Goal: Task Accomplishment & Management: Complete application form

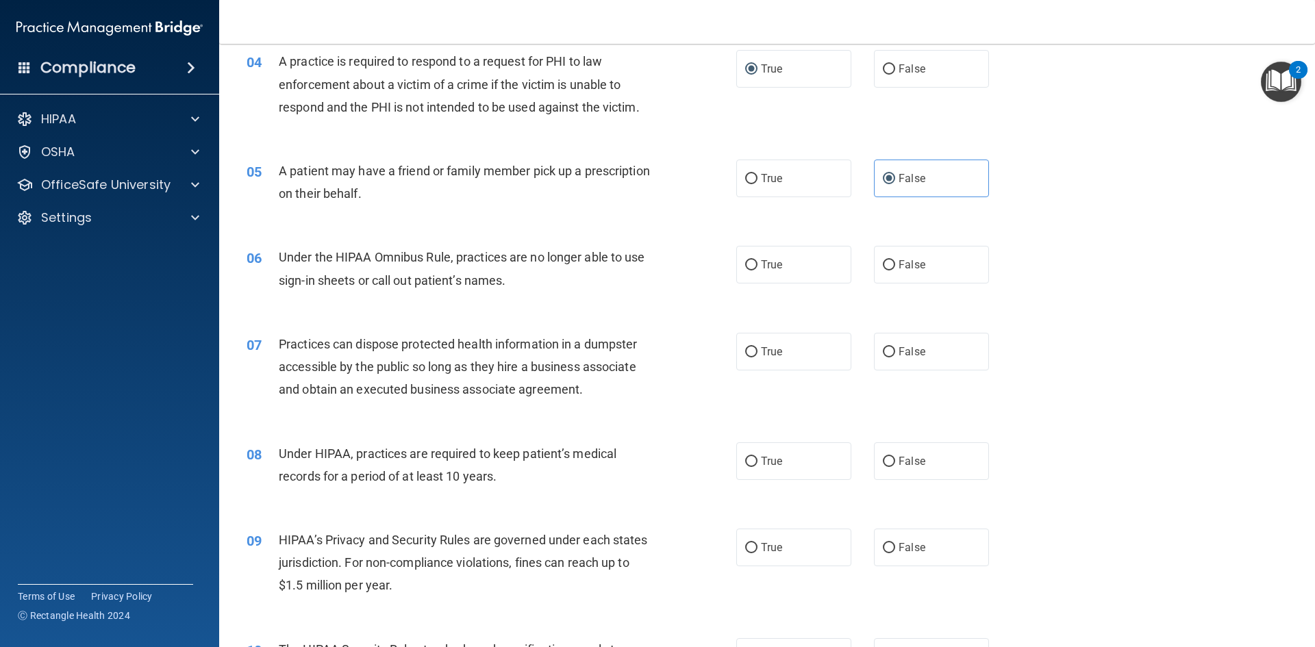
scroll to position [411, 0]
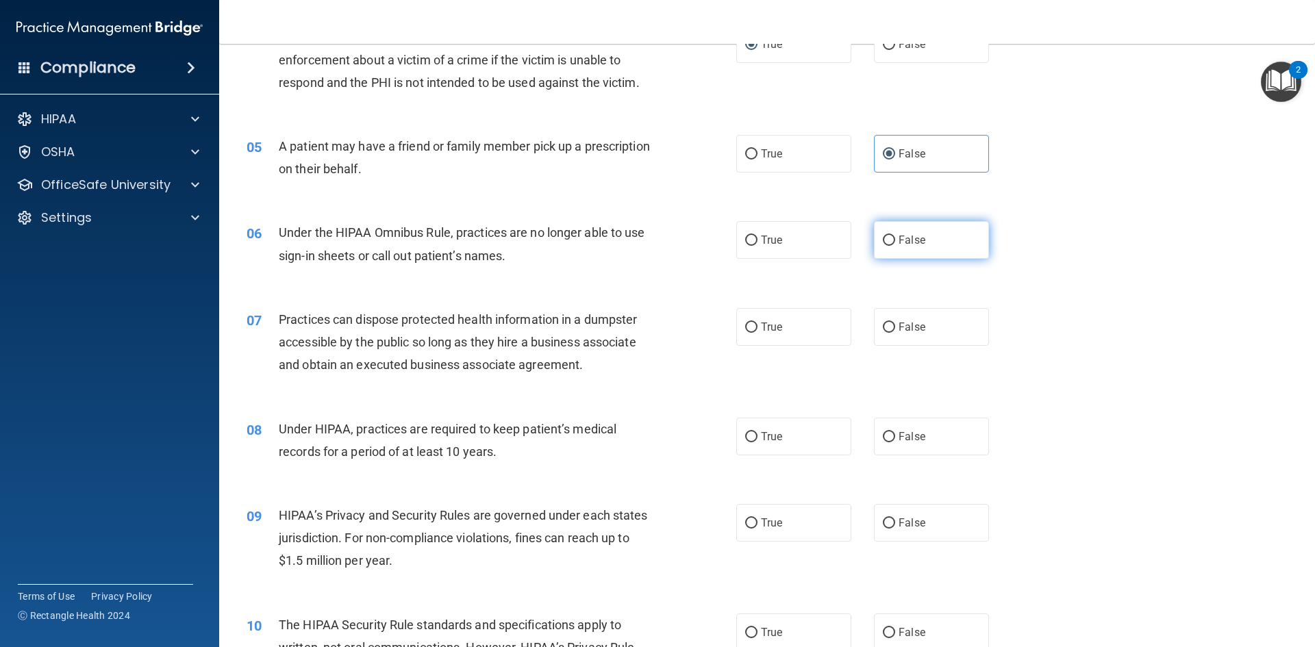
click at [902, 235] on span "False" at bounding box center [912, 240] width 27 height 13
click at [895, 236] on input "False" at bounding box center [889, 241] width 12 height 10
radio input "true"
click at [903, 333] on span "False" at bounding box center [912, 327] width 27 height 13
click at [895, 333] on input "False" at bounding box center [889, 328] width 12 height 10
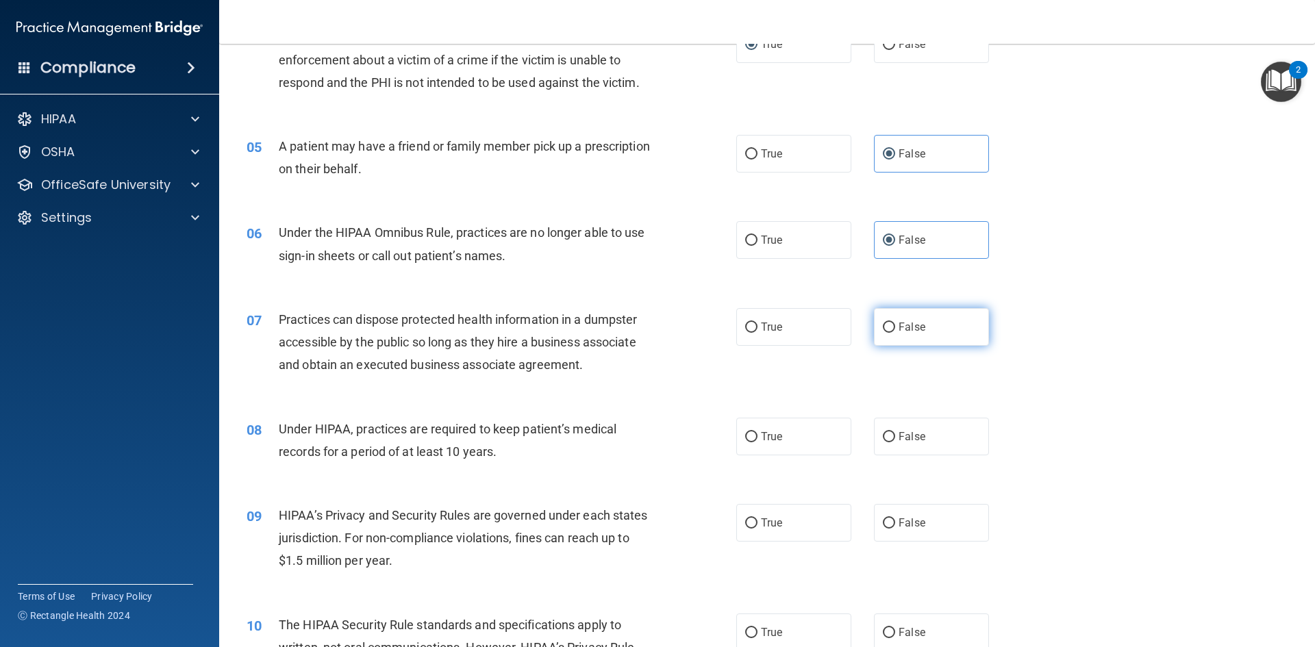
radio input "true"
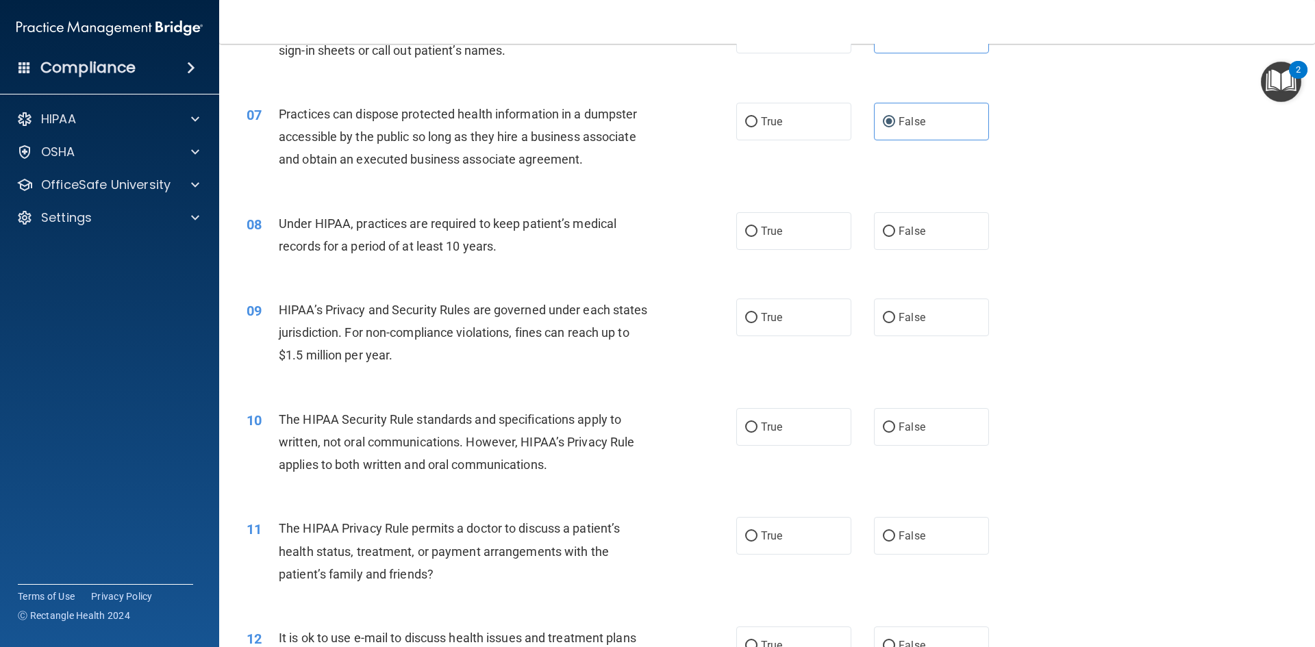
scroll to position [548, 0]
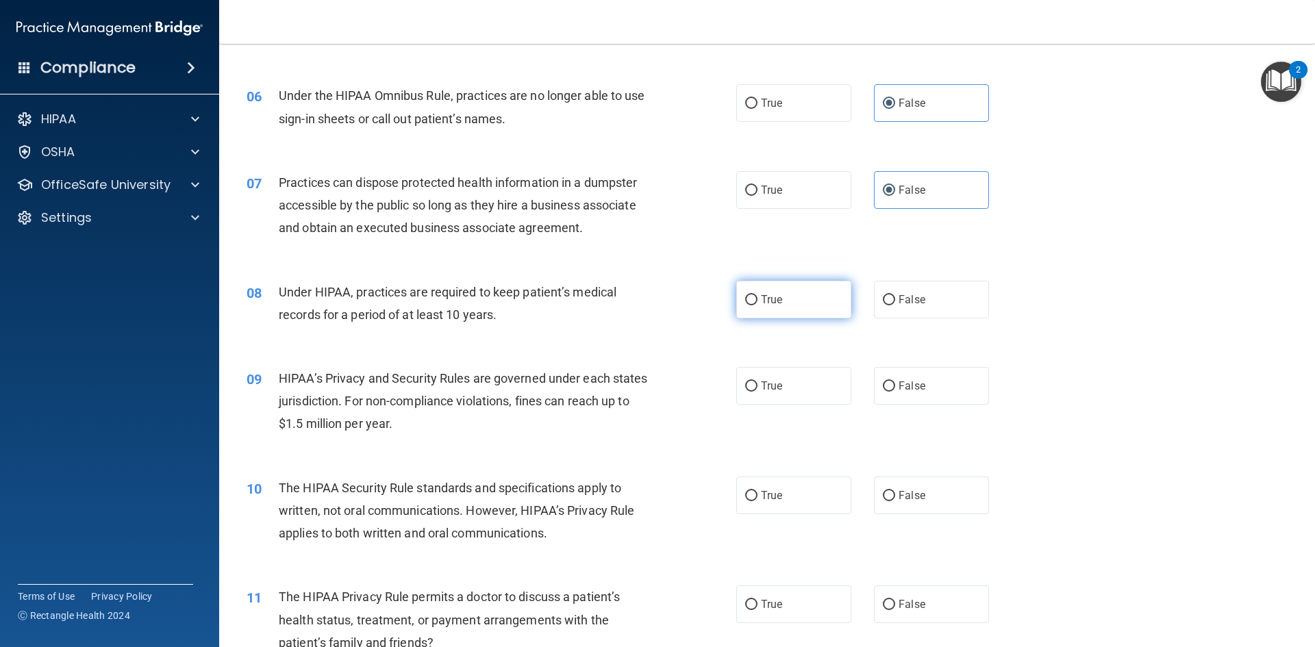
click at [795, 299] on label "True" at bounding box center [793, 300] width 115 height 38
click at [758, 299] on input "True" at bounding box center [751, 300] width 12 height 10
radio input "true"
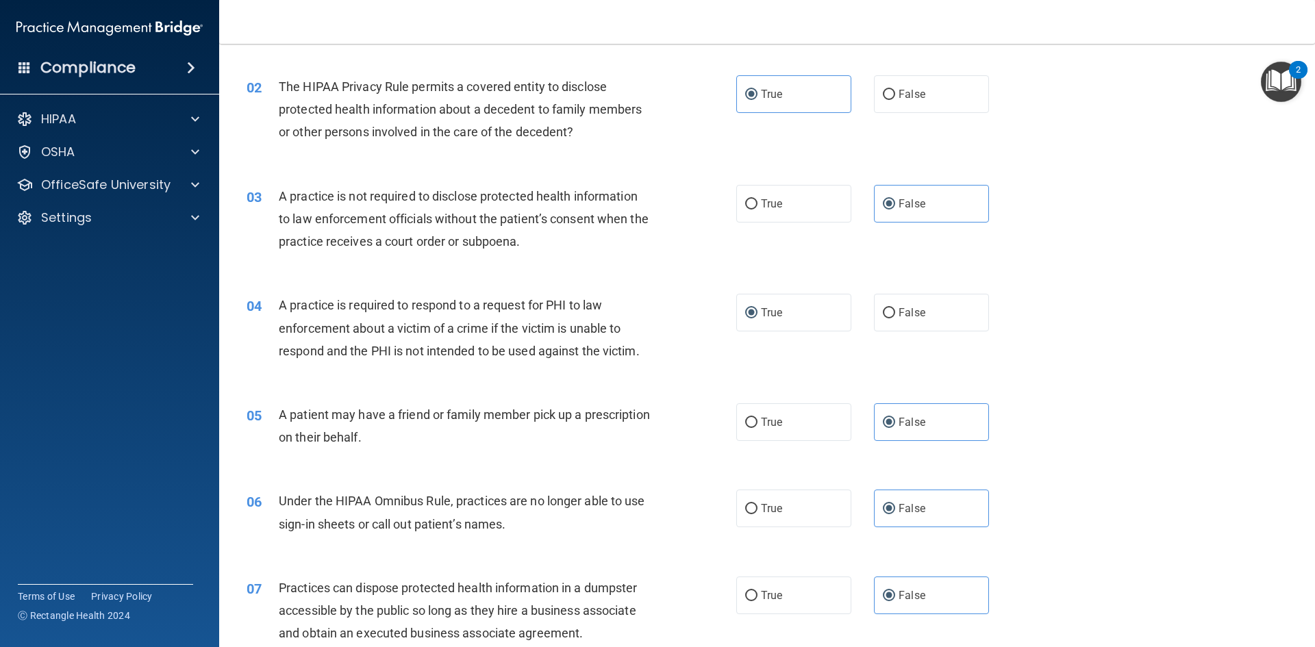
scroll to position [0, 0]
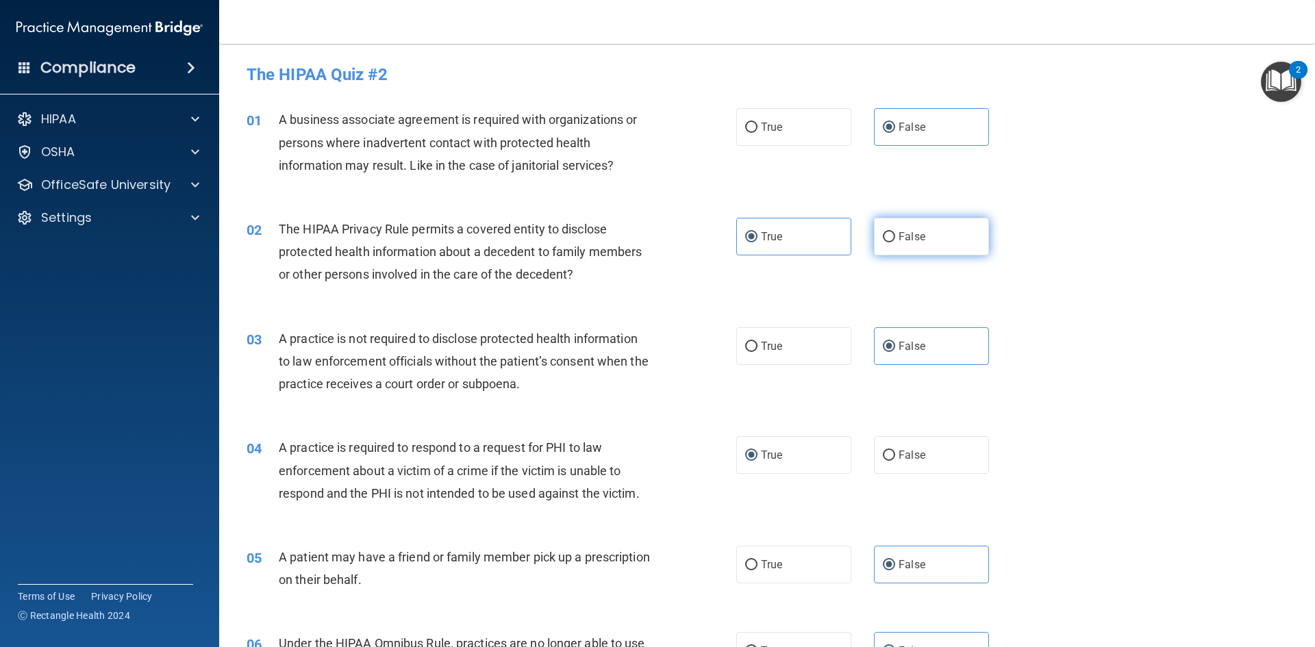
click at [883, 236] on input "False" at bounding box center [889, 237] width 12 height 10
radio input "true"
radio input "false"
click at [874, 462] on label "False" at bounding box center [931, 455] width 115 height 38
click at [883, 461] on input "False" at bounding box center [889, 456] width 12 height 10
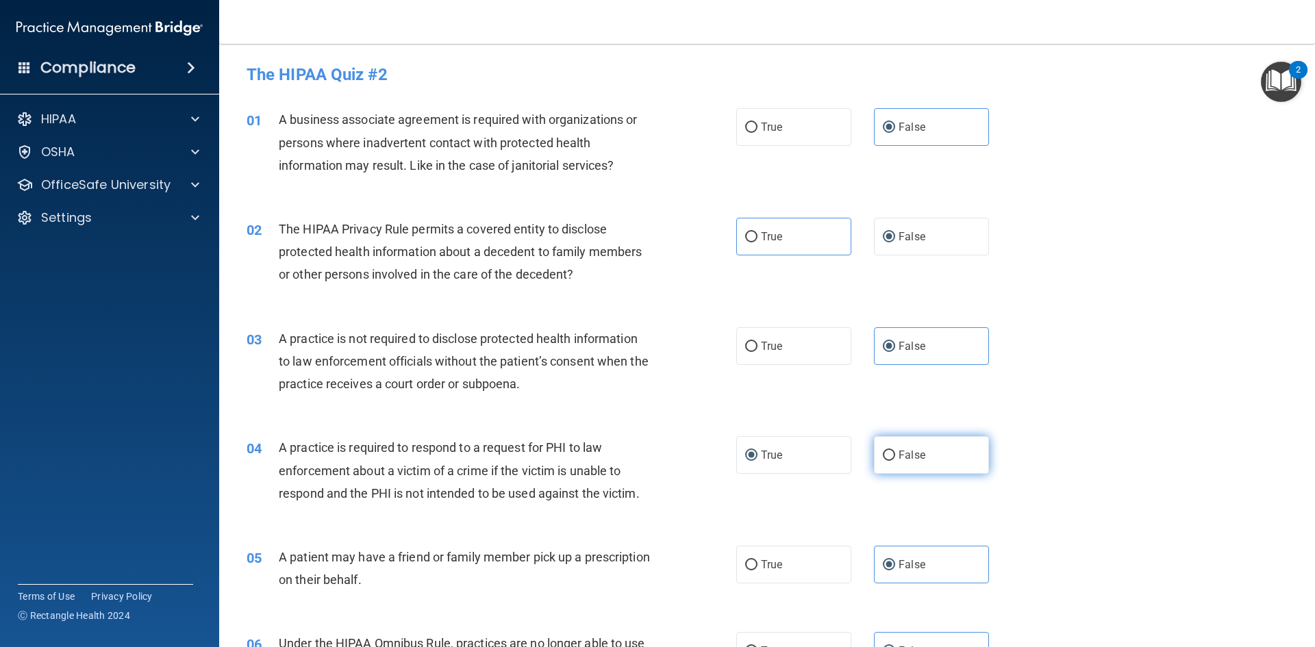
radio input "true"
radio input "false"
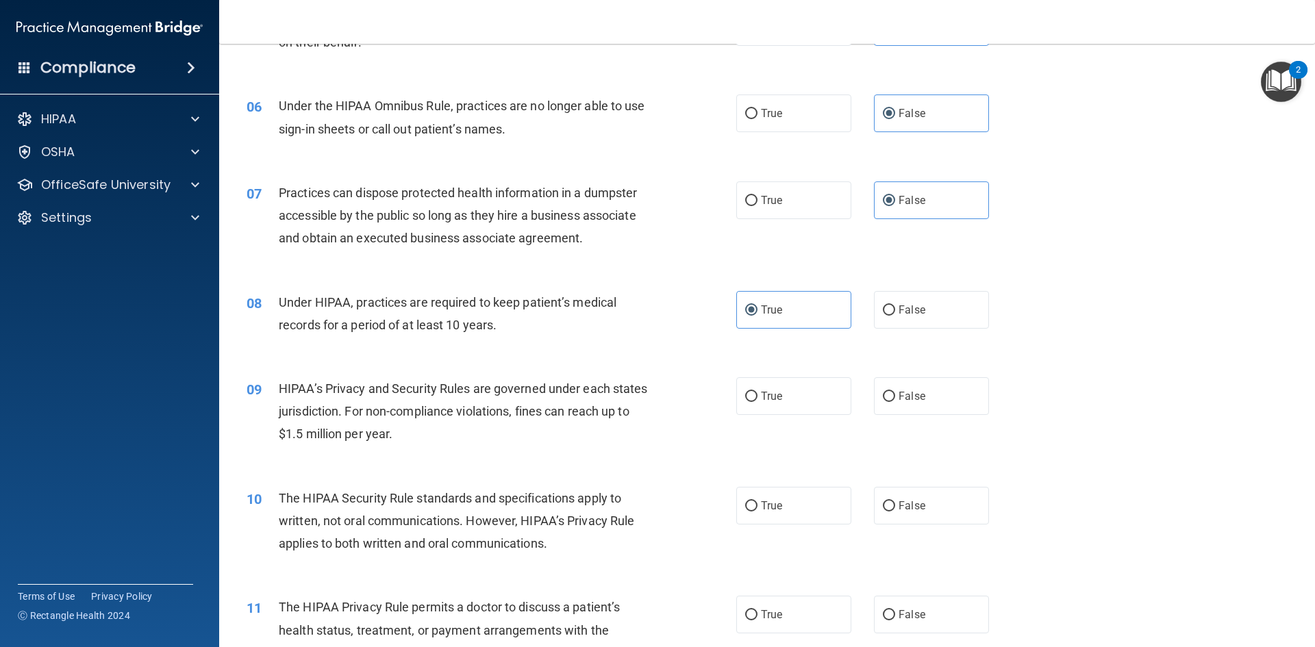
scroll to position [548, 0]
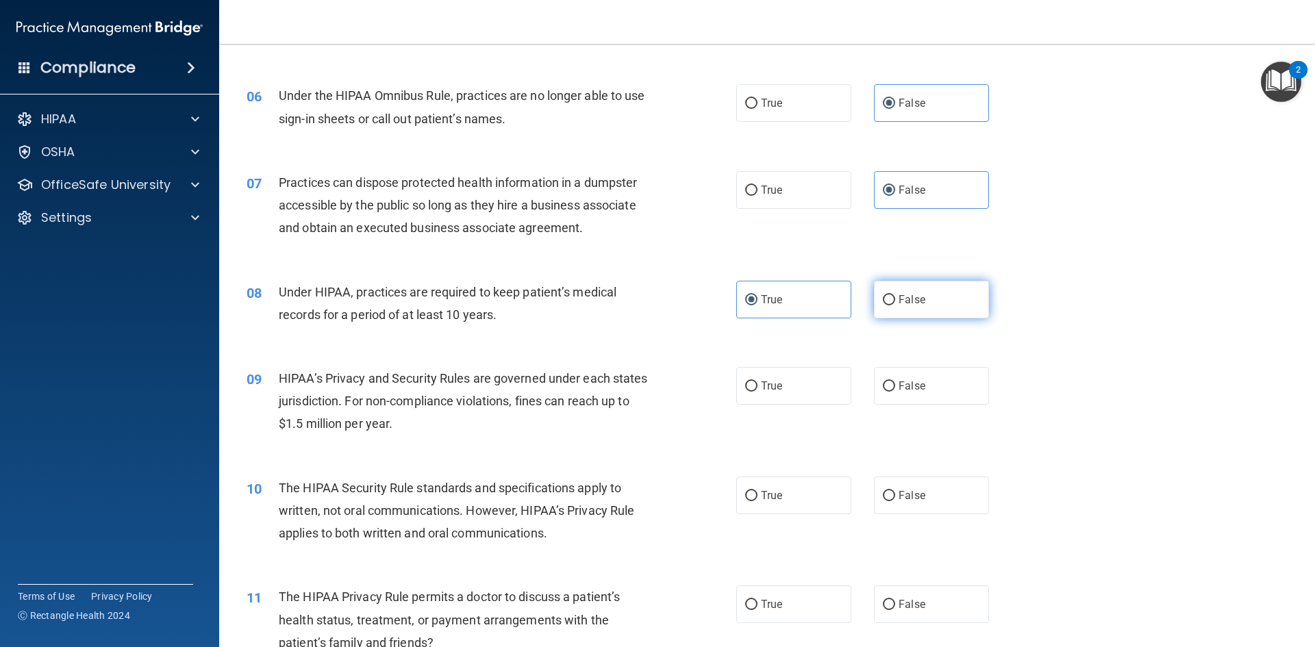
click at [887, 297] on input "False" at bounding box center [889, 300] width 12 height 10
radio input "true"
radio input "false"
drag, startPoint x: 879, startPoint y: 393, endPoint x: 893, endPoint y: 397, distance: 15.0
click at [880, 394] on label "False" at bounding box center [931, 386] width 115 height 38
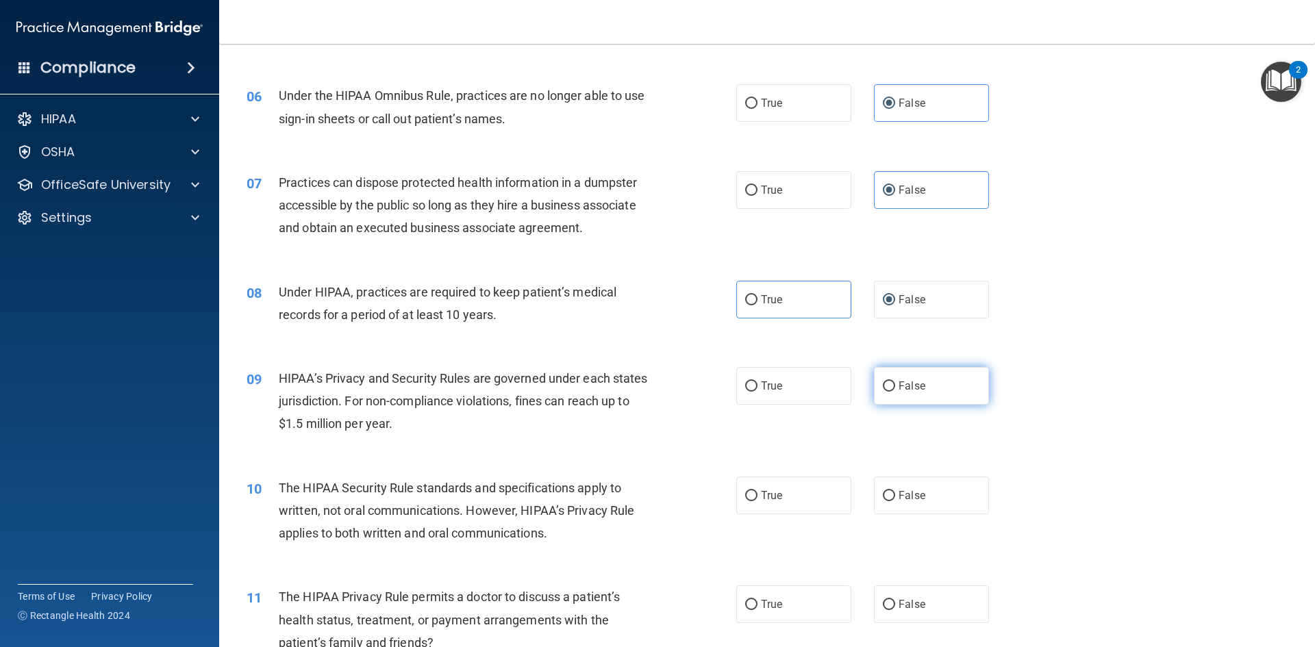
click at [883, 392] on input "False" at bounding box center [889, 387] width 12 height 10
radio input "true"
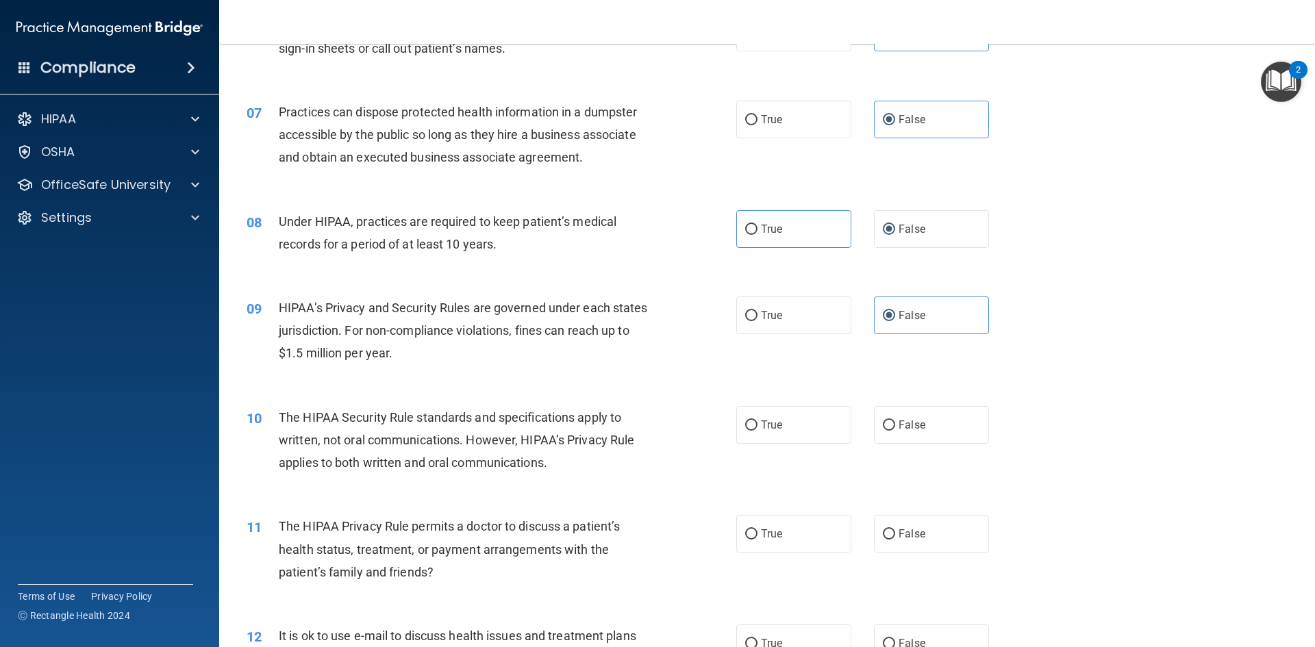
scroll to position [685, 0]
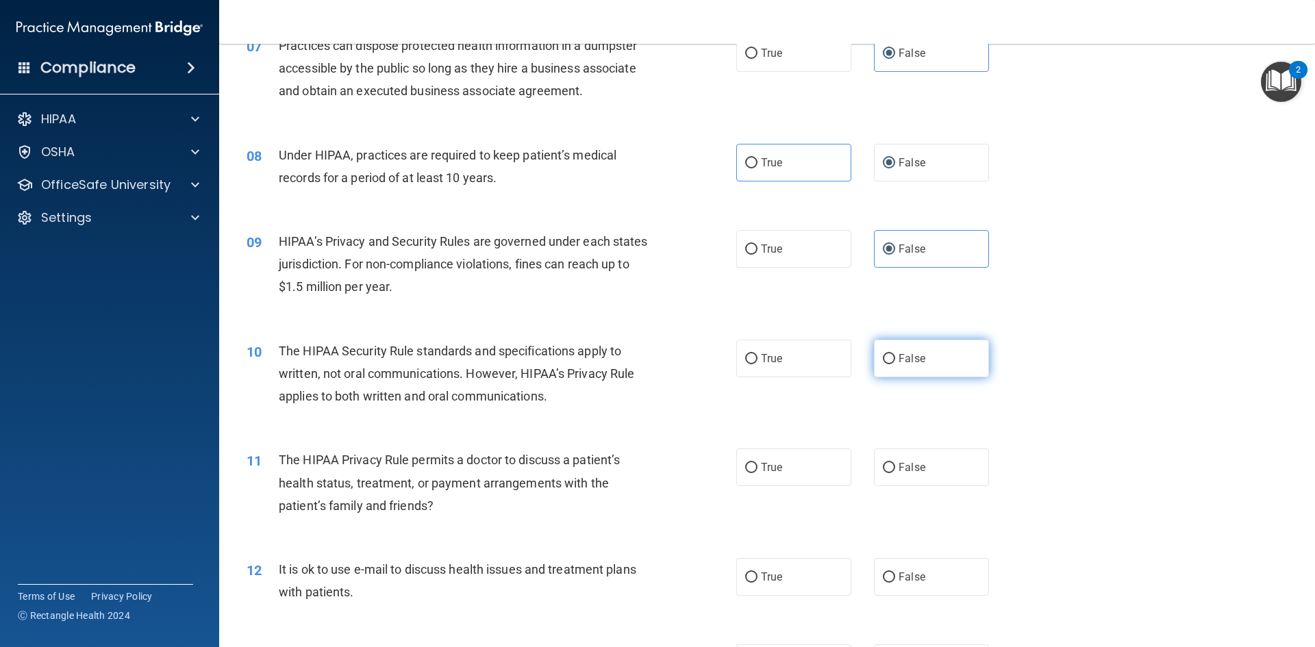
drag, startPoint x: 881, startPoint y: 363, endPoint x: 888, endPoint y: 370, distance: 9.7
click at [884, 368] on label "False" at bounding box center [931, 359] width 115 height 38
click at [884, 364] on input "False" at bounding box center [889, 359] width 12 height 10
radio input "true"
drag, startPoint x: 882, startPoint y: 471, endPoint x: 886, endPoint y: 481, distance: 10.7
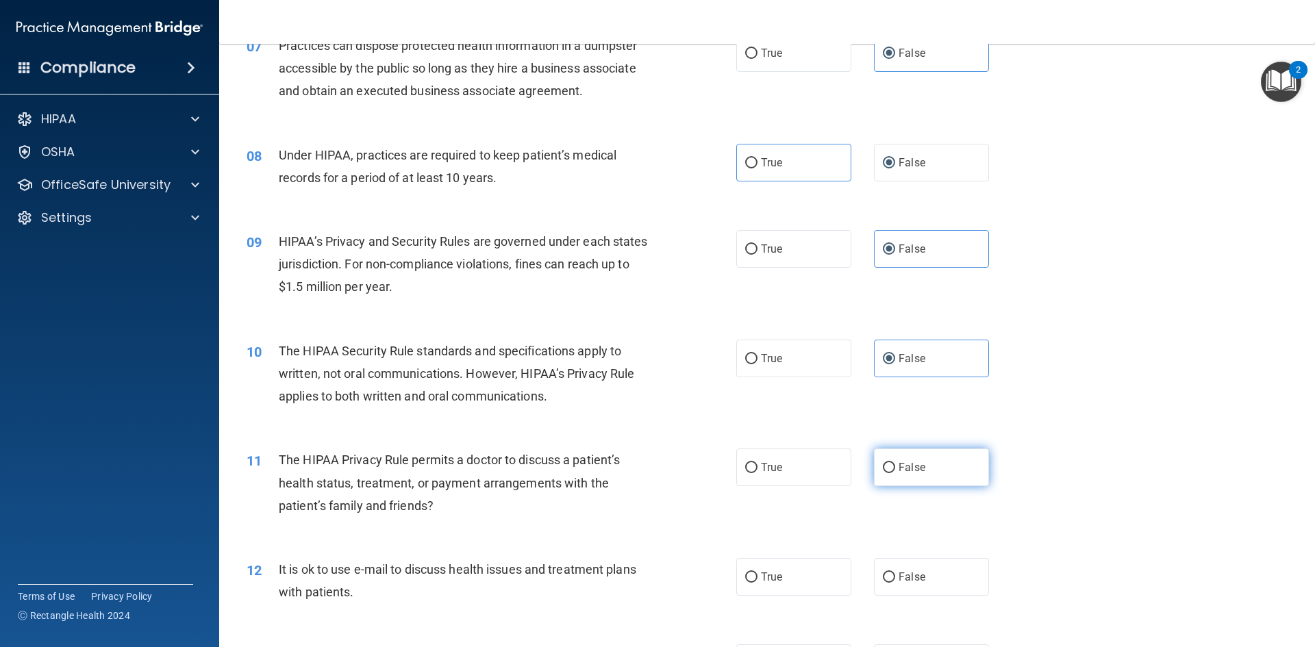
click at [883, 471] on input "False" at bounding box center [889, 468] width 12 height 10
radio input "true"
click at [889, 579] on label "False" at bounding box center [931, 577] width 115 height 38
click at [889, 579] on input "False" at bounding box center [889, 578] width 12 height 10
radio input "true"
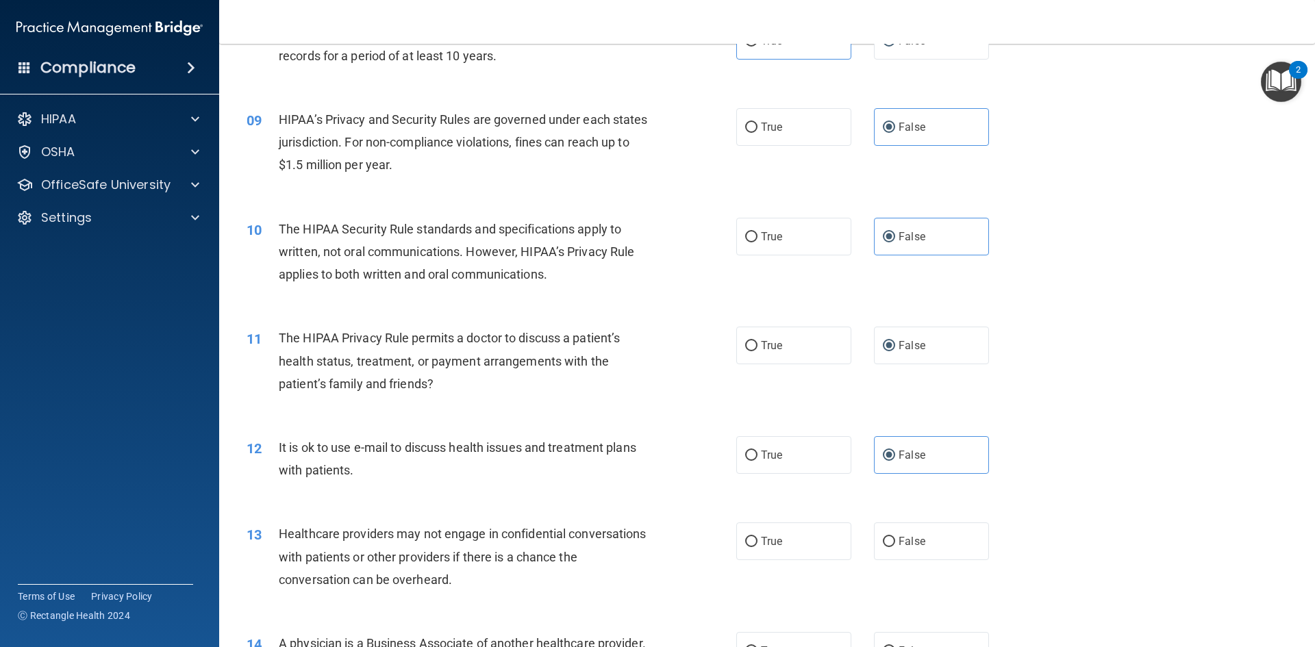
scroll to position [959, 0]
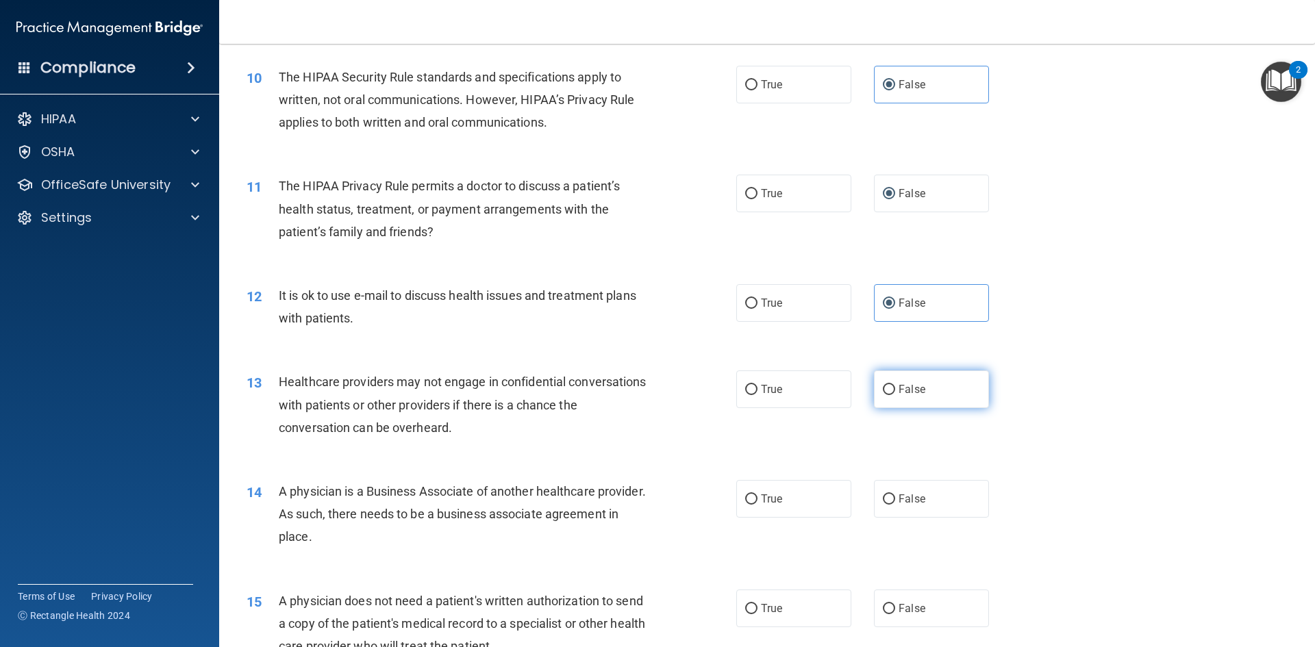
click at [899, 390] on span "False" at bounding box center [912, 389] width 27 height 13
click at [895, 390] on input "False" at bounding box center [889, 390] width 12 height 10
radio input "true"
click at [899, 495] on span "False" at bounding box center [912, 499] width 27 height 13
click at [895, 495] on input "False" at bounding box center [889, 500] width 12 height 10
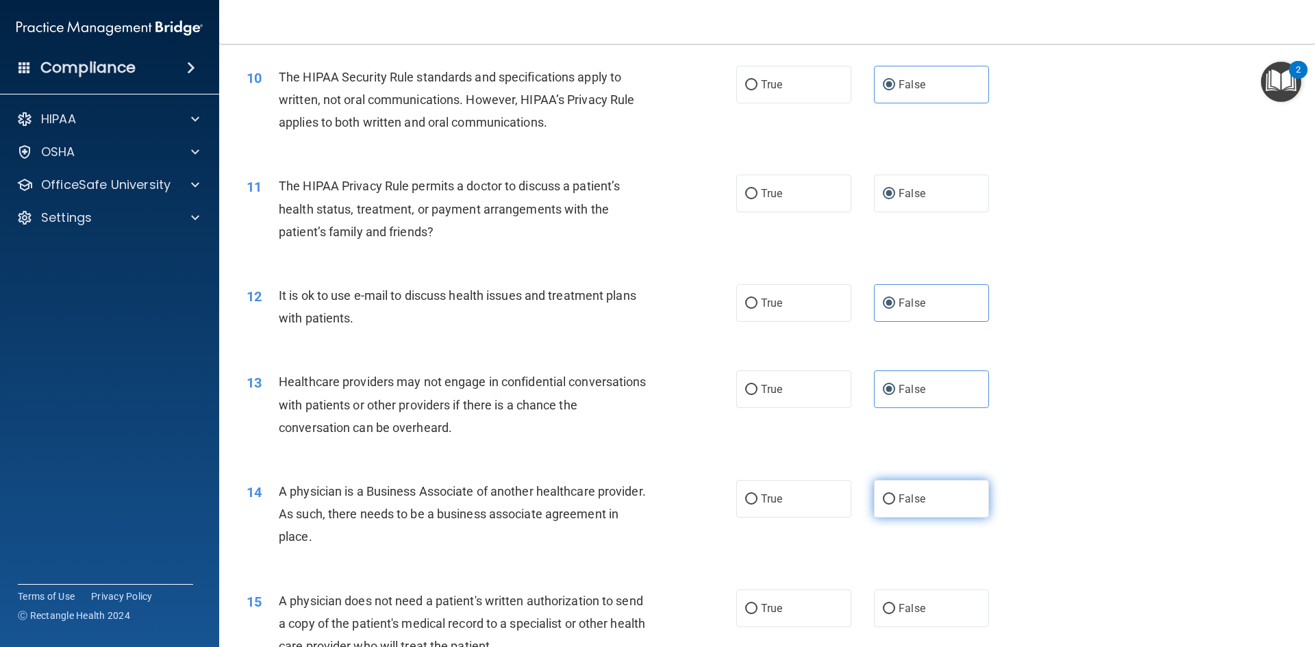
radio input "true"
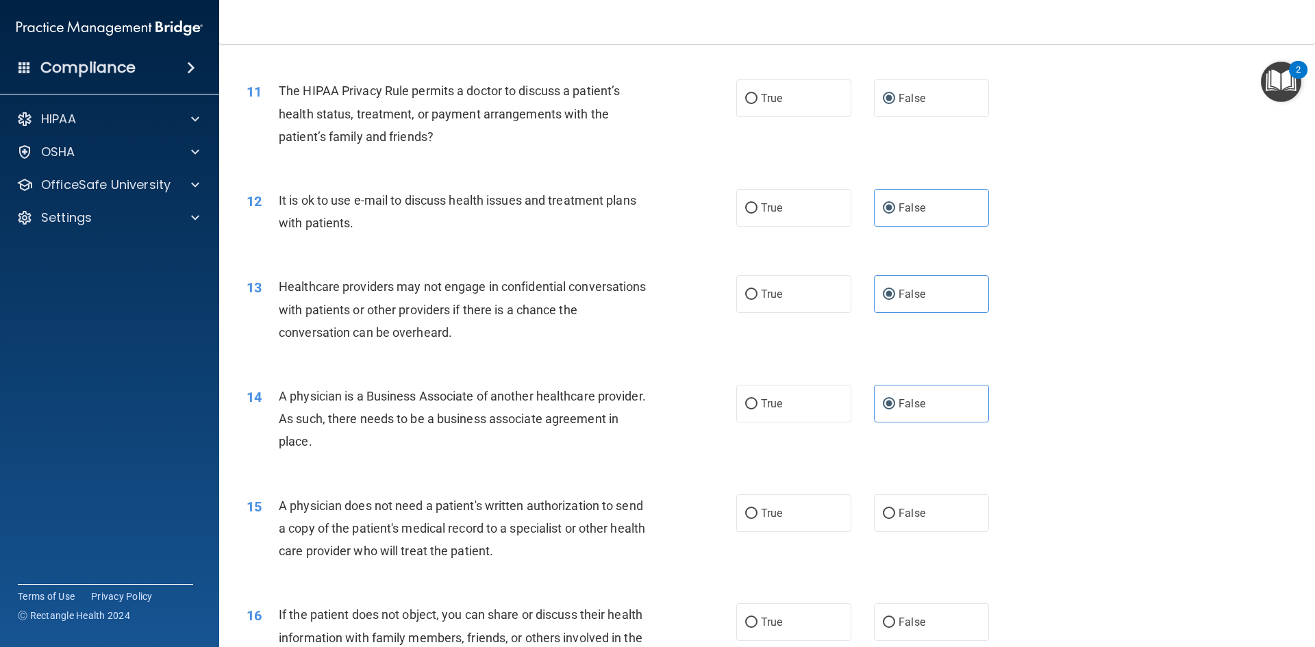
scroll to position [1233, 0]
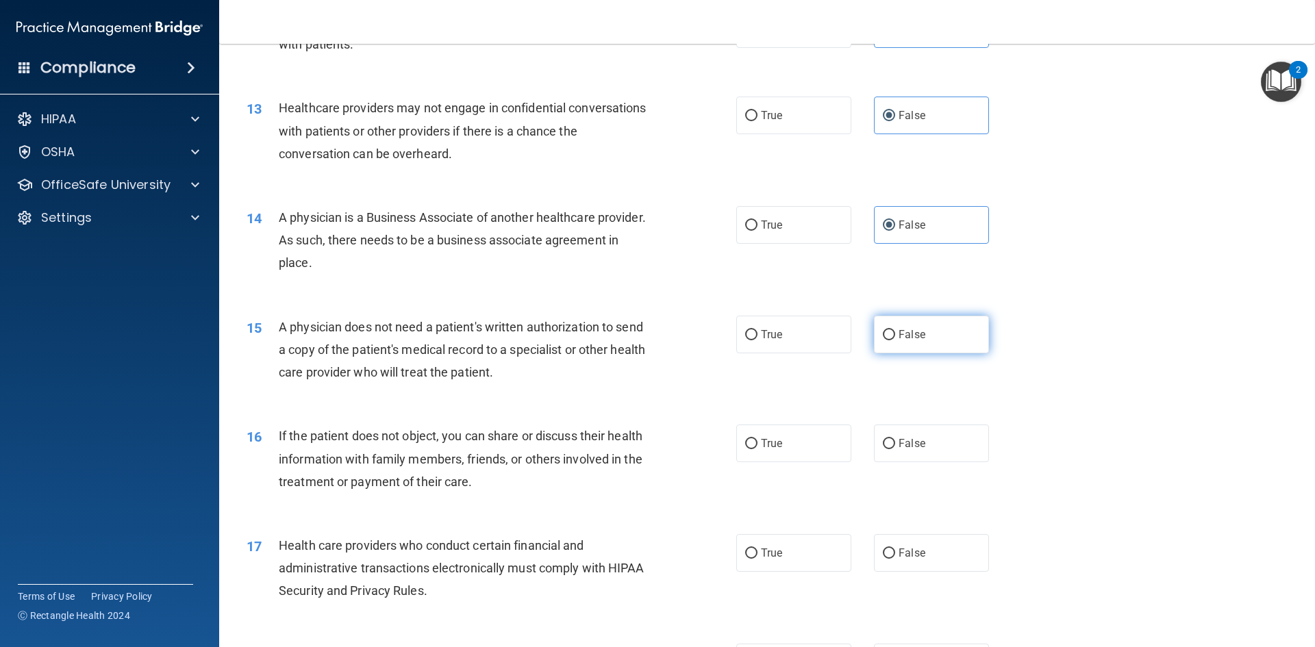
click at [899, 340] on span "False" at bounding box center [912, 334] width 27 height 13
click at [893, 340] on input "False" at bounding box center [889, 335] width 12 height 10
radio input "true"
click at [899, 445] on span "False" at bounding box center [912, 443] width 27 height 13
click at [895, 445] on input "False" at bounding box center [889, 444] width 12 height 10
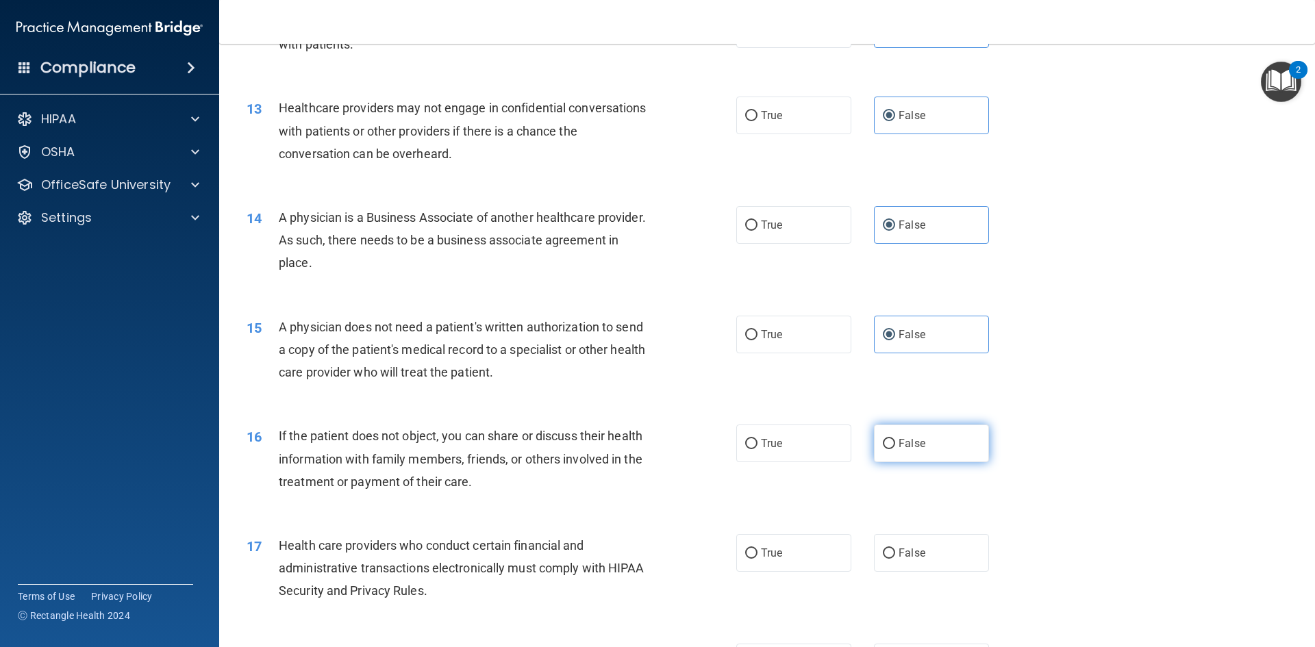
radio input "true"
click at [899, 546] on label "False" at bounding box center [931, 553] width 115 height 38
click at [895, 549] on input "False" at bounding box center [889, 554] width 12 height 10
radio input "true"
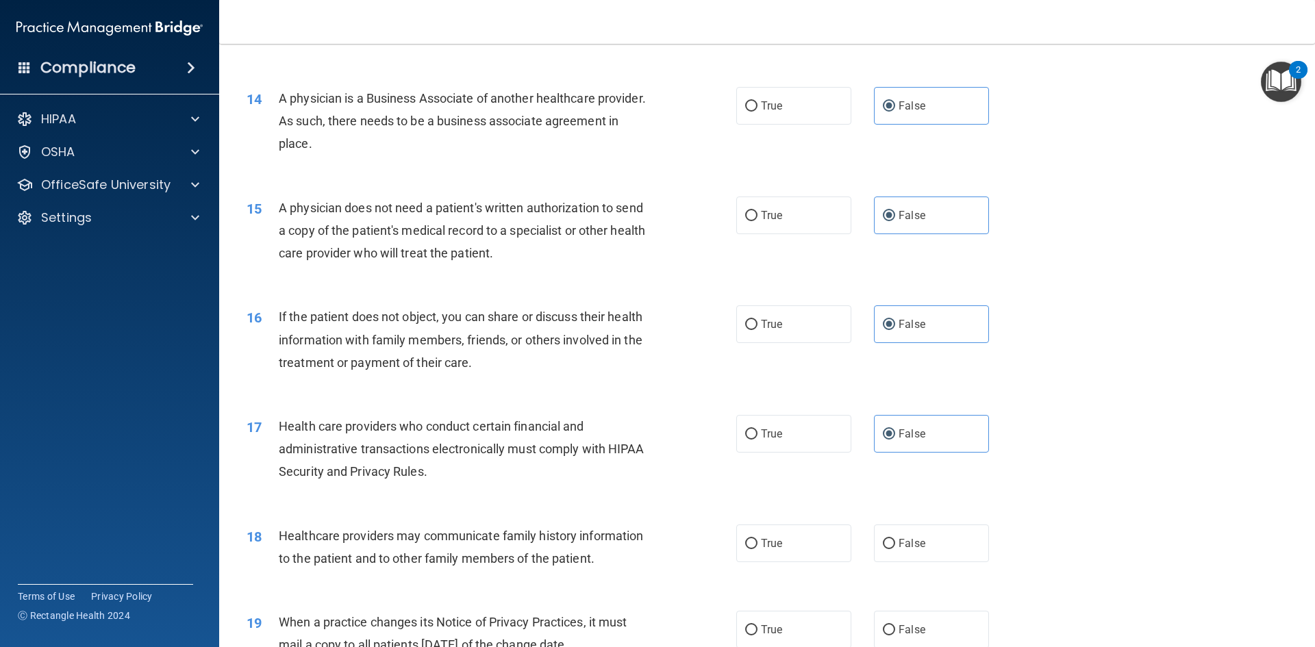
scroll to position [1576, 0]
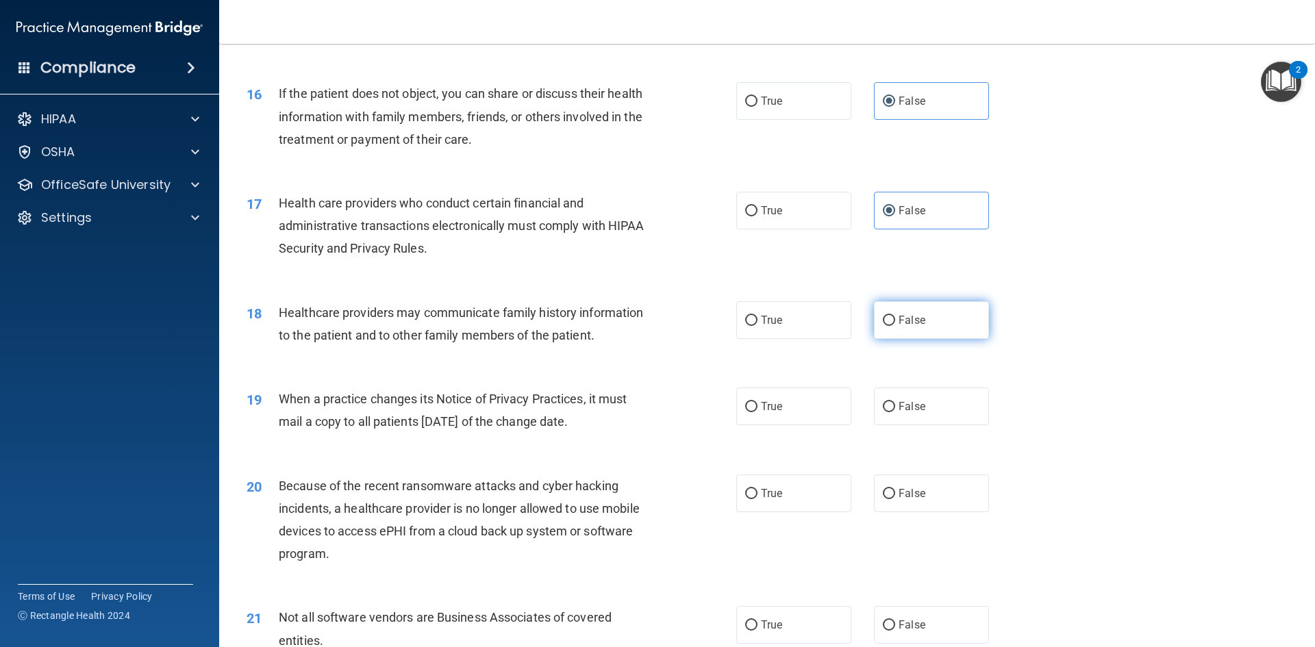
click at [884, 318] on input "False" at bounding box center [889, 321] width 12 height 10
radio input "true"
click at [892, 405] on label "False" at bounding box center [931, 407] width 115 height 38
click at [892, 405] on input "False" at bounding box center [889, 407] width 12 height 10
radio input "true"
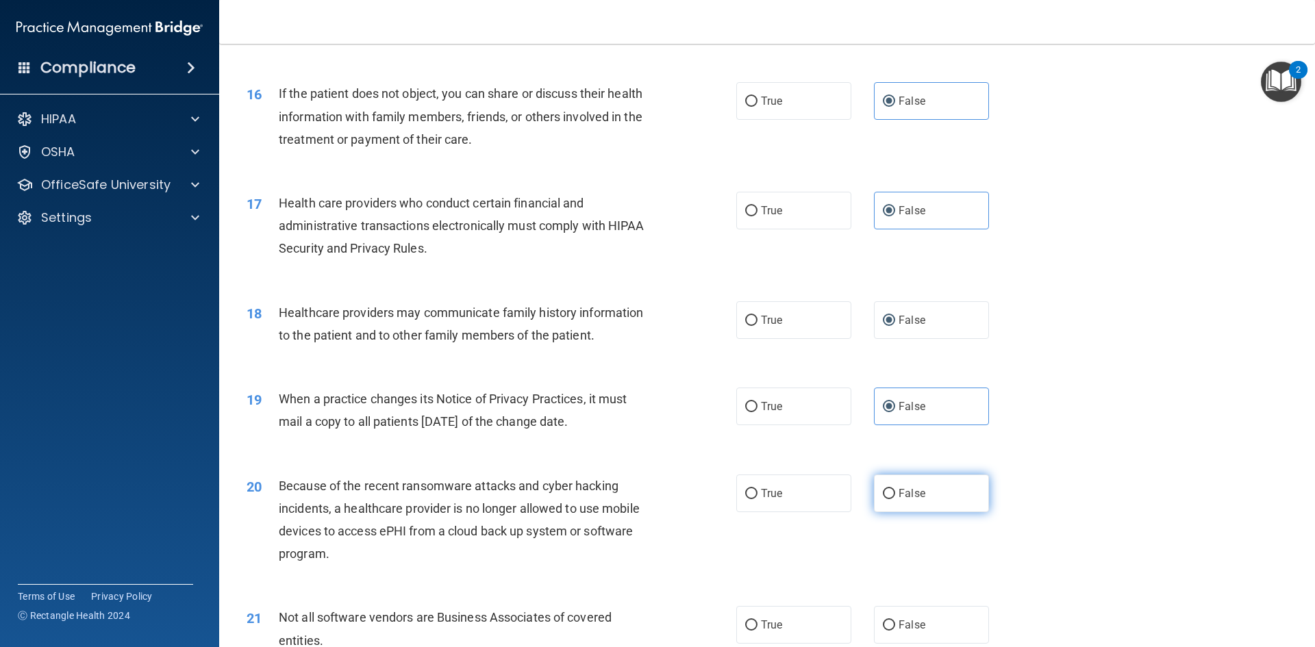
click at [888, 493] on input "False" at bounding box center [889, 494] width 12 height 10
radio input "true"
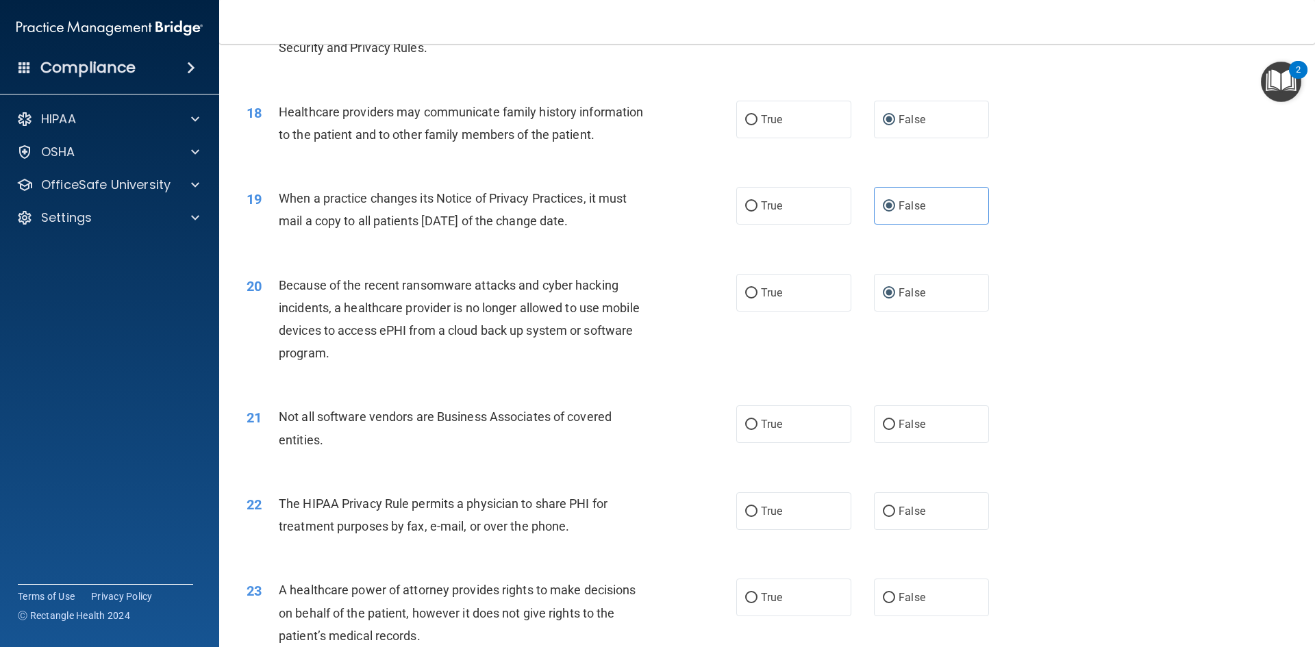
scroll to position [1918, 0]
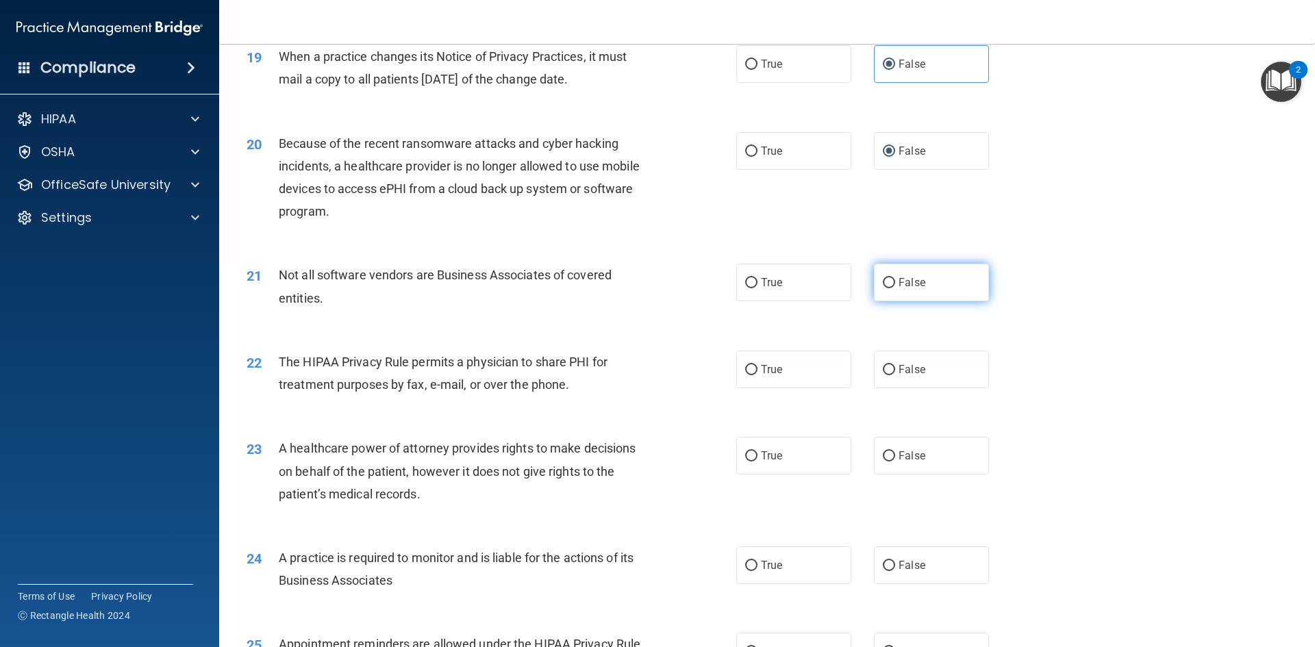
click at [899, 284] on span "False" at bounding box center [912, 282] width 27 height 13
click at [895, 284] on input "False" at bounding box center [889, 283] width 12 height 10
radio input "true"
click at [888, 378] on label "False" at bounding box center [931, 370] width 115 height 38
click at [888, 375] on input "False" at bounding box center [889, 370] width 12 height 10
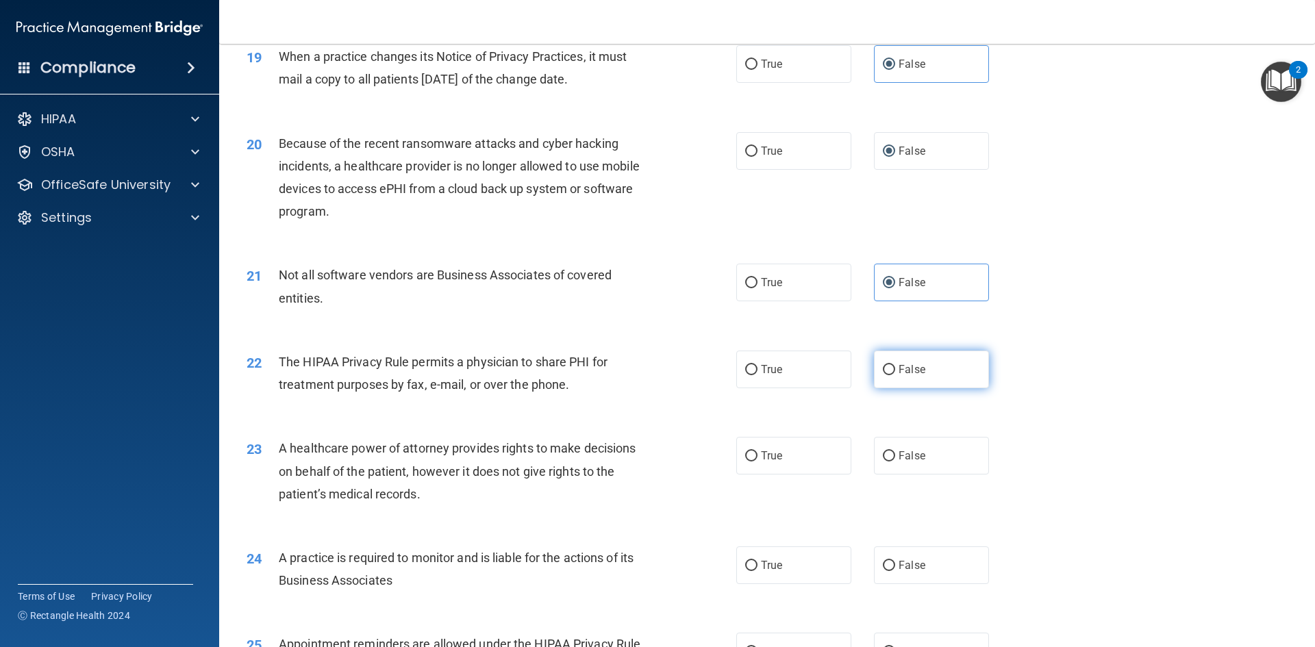
radio input "true"
click at [906, 455] on span "False" at bounding box center [912, 455] width 27 height 13
click at [895, 455] on input "False" at bounding box center [889, 456] width 12 height 10
radio input "true"
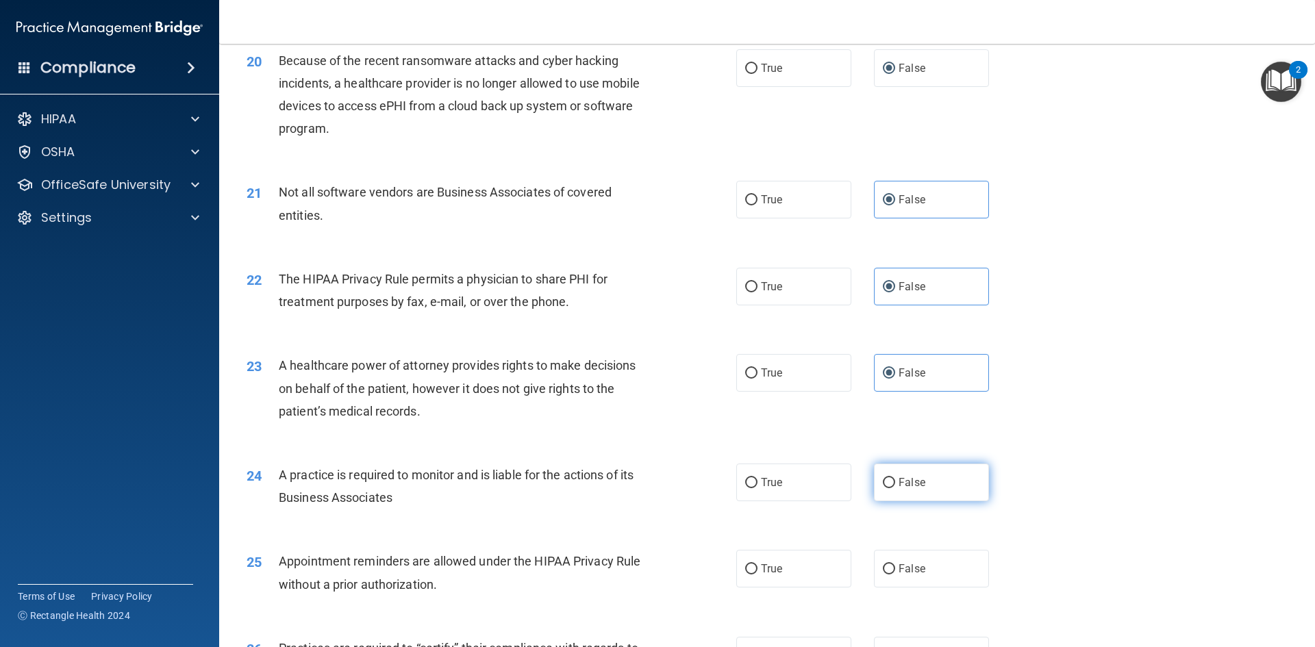
scroll to position [2124, 0]
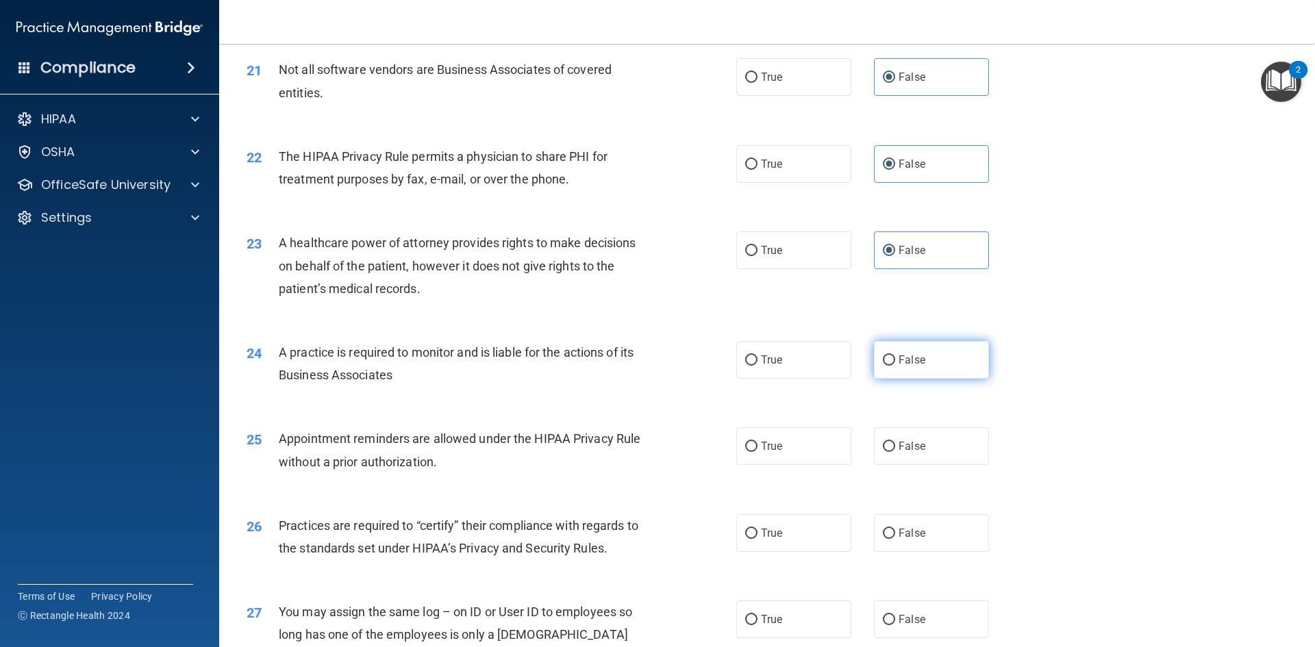
click at [899, 356] on span "False" at bounding box center [912, 360] width 27 height 13
click at [894, 356] on input "False" at bounding box center [889, 361] width 12 height 10
radio input "true"
click at [905, 454] on label "False" at bounding box center [931, 446] width 115 height 38
click at [895, 452] on input "False" at bounding box center [889, 447] width 12 height 10
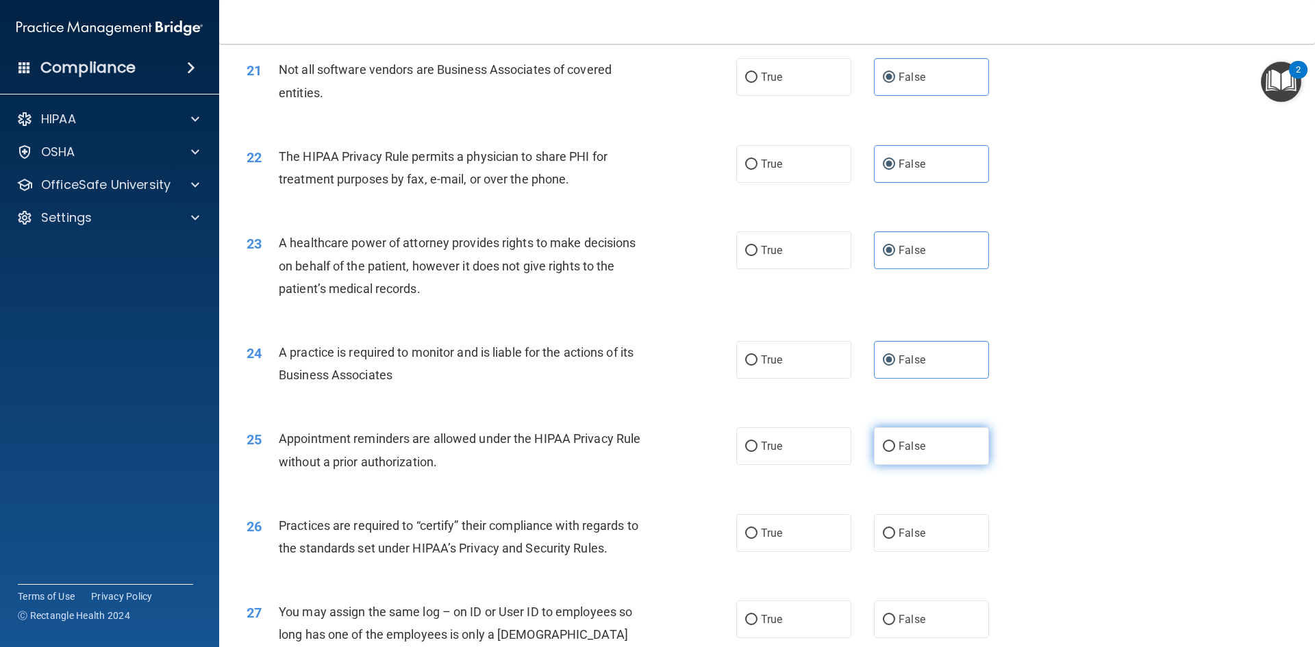
radio input "true"
click at [899, 528] on span "False" at bounding box center [912, 533] width 27 height 13
click at [895, 529] on input "False" at bounding box center [889, 534] width 12 height 10
radio input "true"
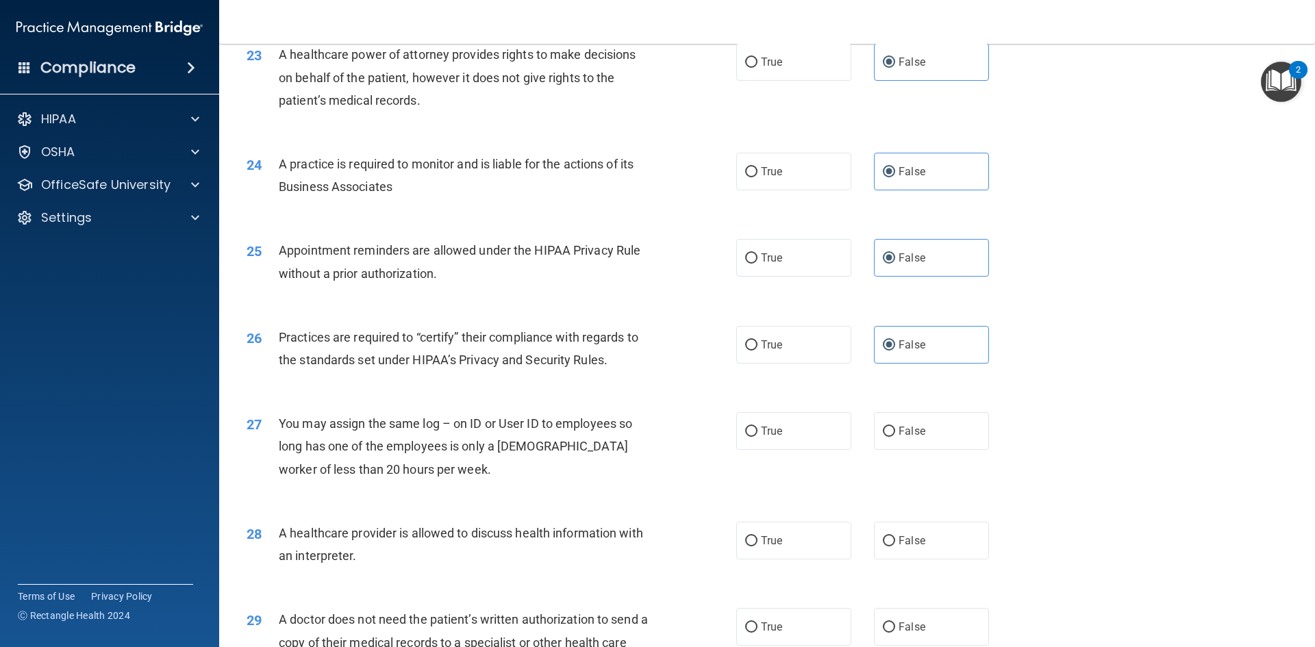
scroll to position [2329, 0]
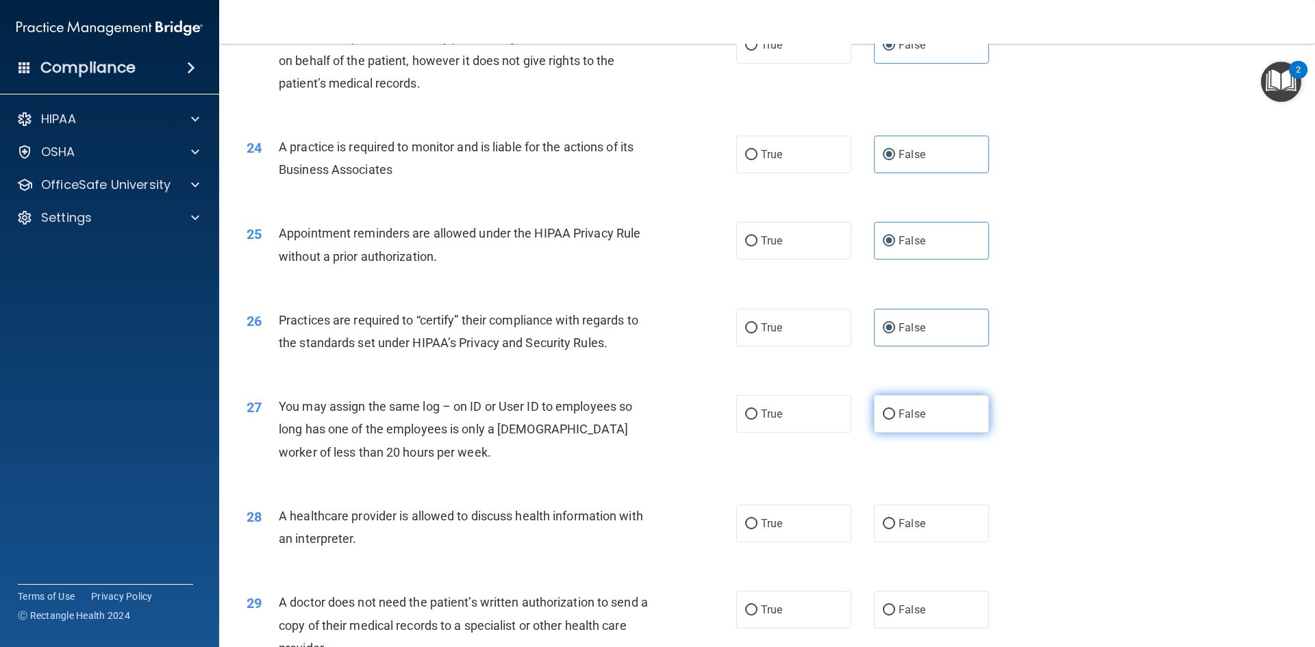
click at [902, 407] on label "False" at bounding box center [931, 414] width 115 height 38
click at [895, 410] on input "False" at bounding box center [889, 415] width 12 height 10
radio input "true"
click at [900, 528] on span "False" at bounding box center [912, 523] width 27 height 13
click at [895, 528] on input "False" at bounding box center [889, 524] width 12 height 10
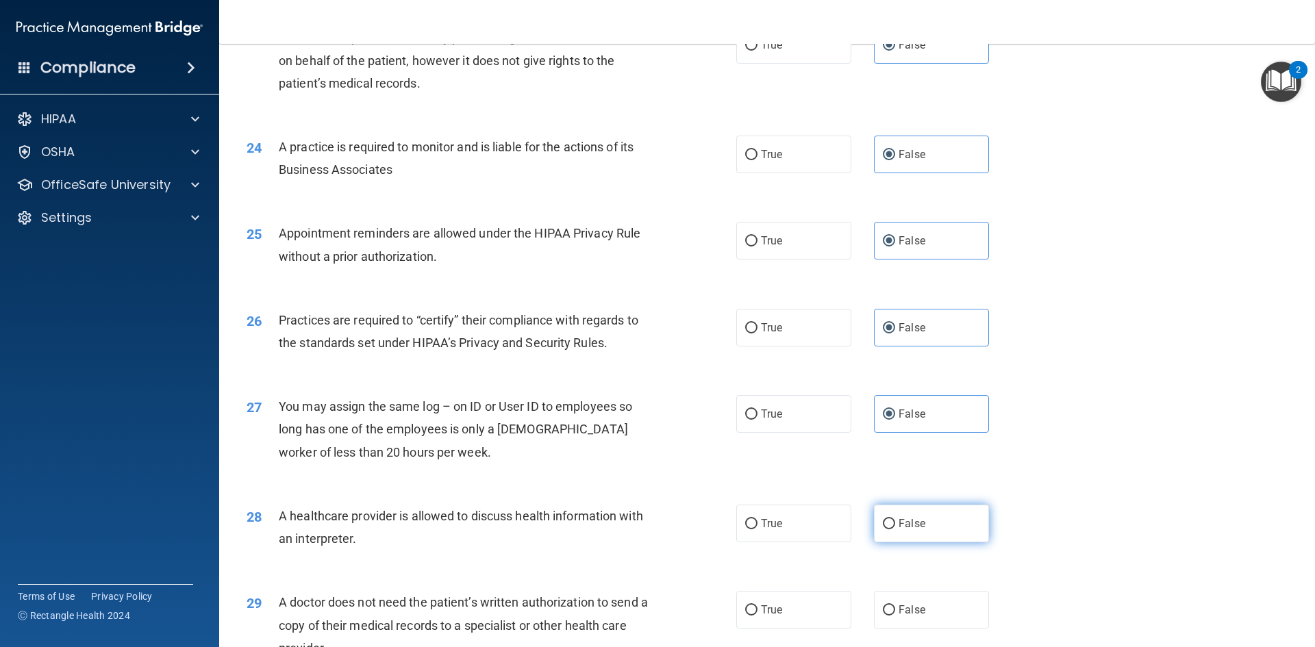
radio input "true"
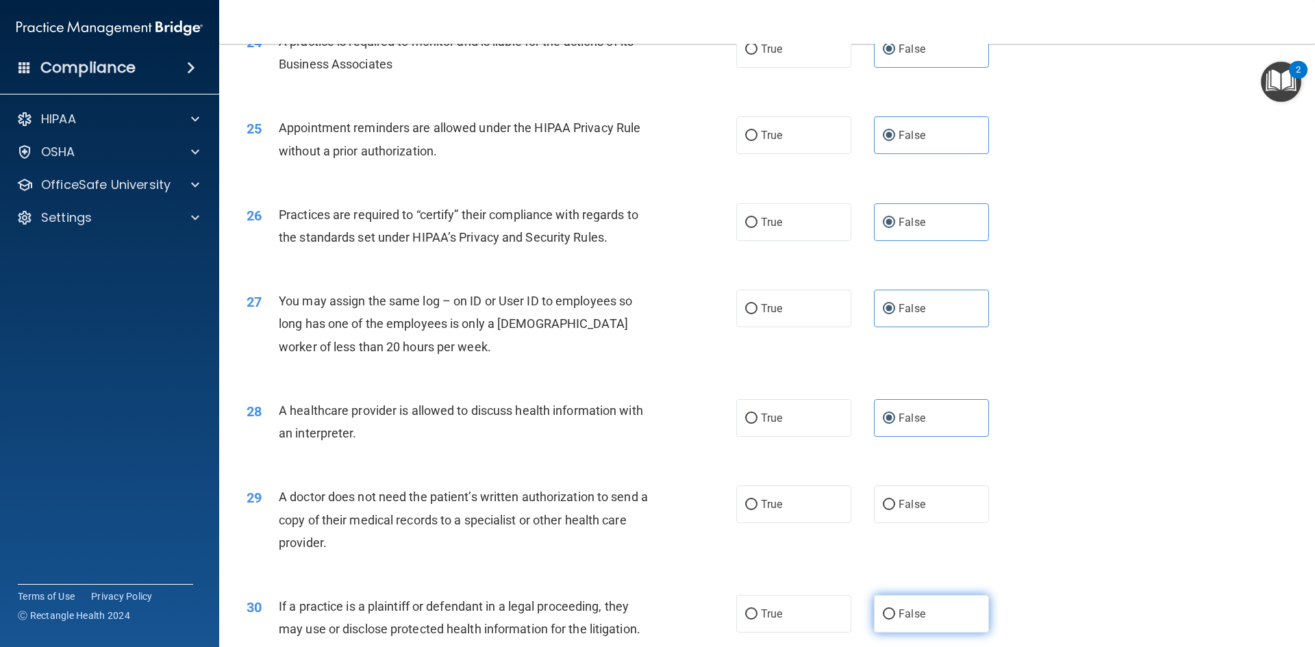
scroll to position [2542, 0]
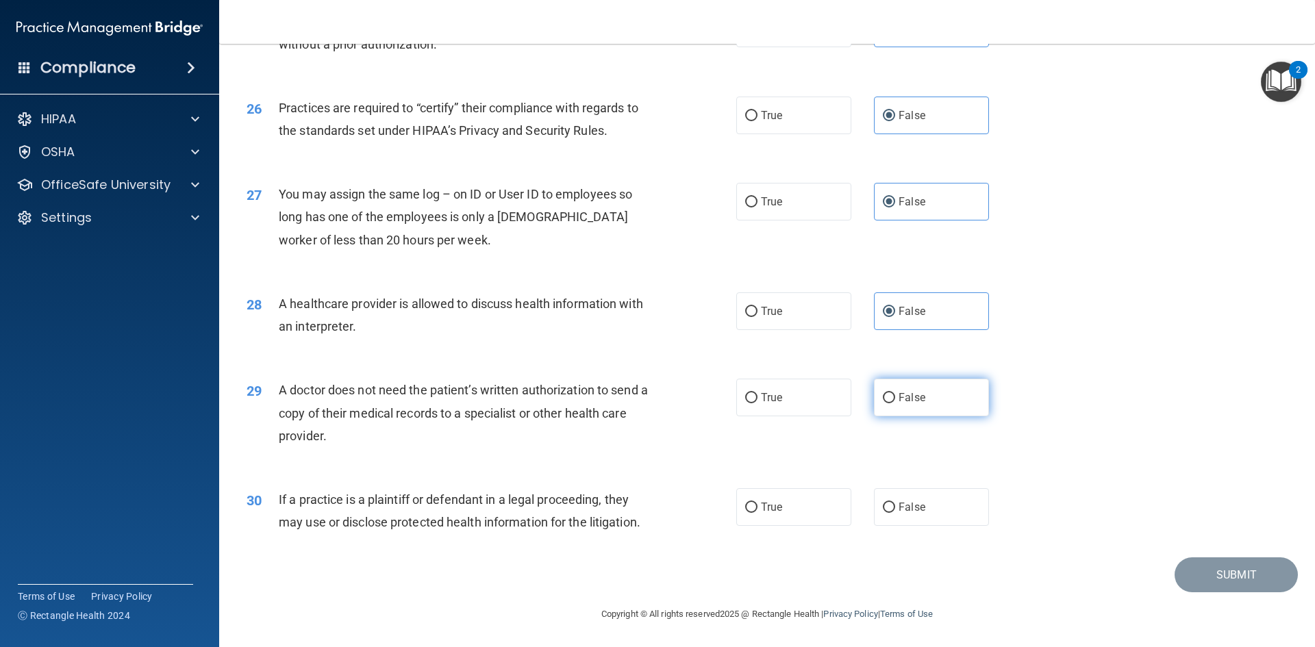
click at [899, 395] on span "False" at bounding box center [912, 397] width 27 height 13
click at [893, 395] on input "False" at bounding box center [889, 398] width 12 height 10
radio input "true"
click at [904, 506] on span "False" at bounding box center [912, 507] width 27 height 13
click at [895, 506] on input "False" at bounding box center [889, 508] width 12 height 10
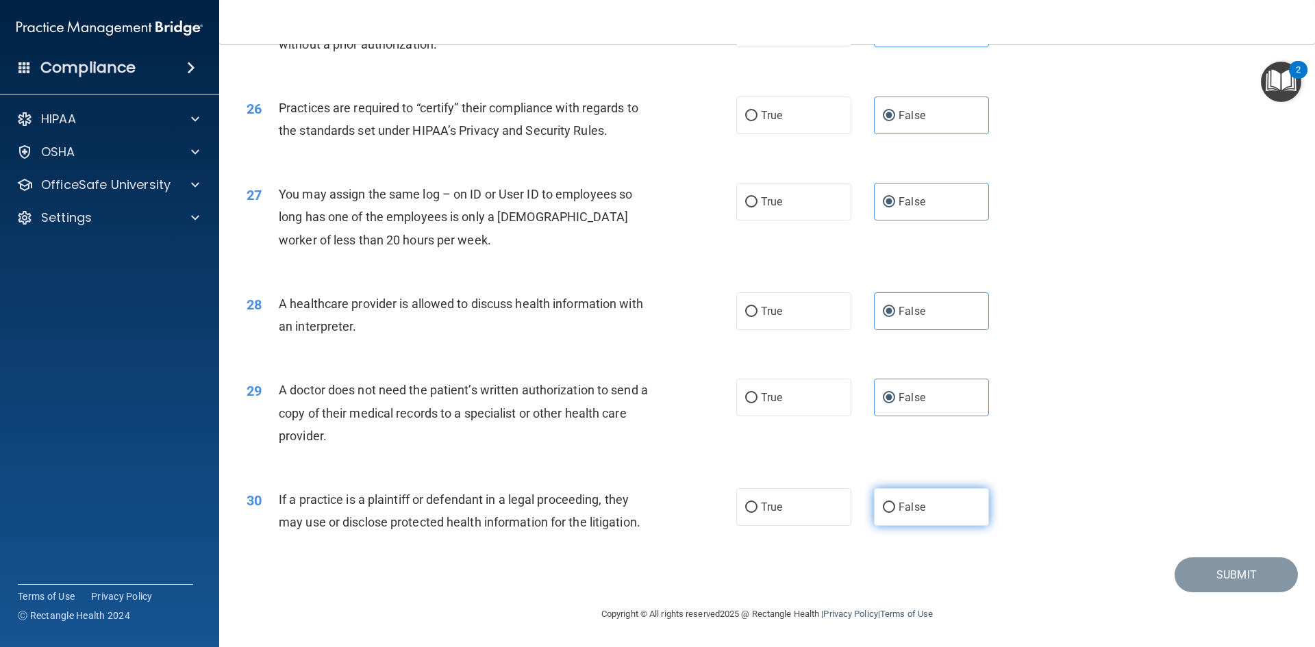
radio input "true"
click at [1193, 574] on button "Submit" at bounding box center [1236, 575] width 123 height 35
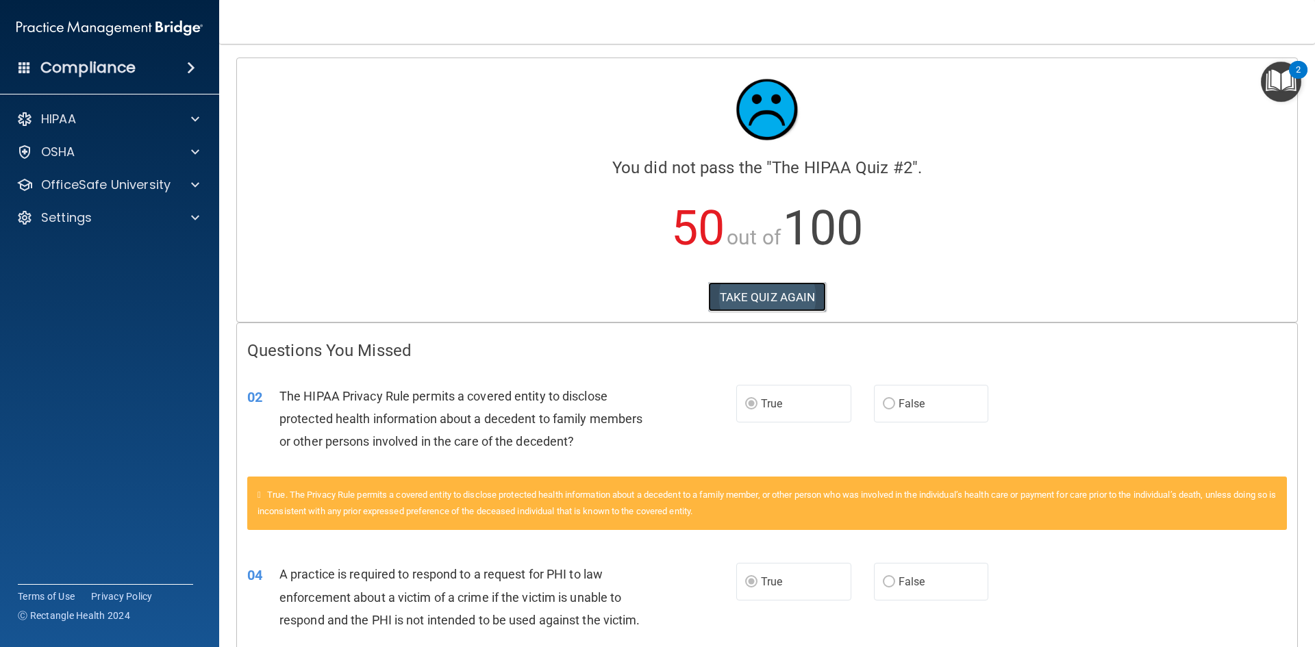
click at [780, 294] on button "TAKE QUIZ AGAIN" at bounding box center [767, 297] width 119 height 30
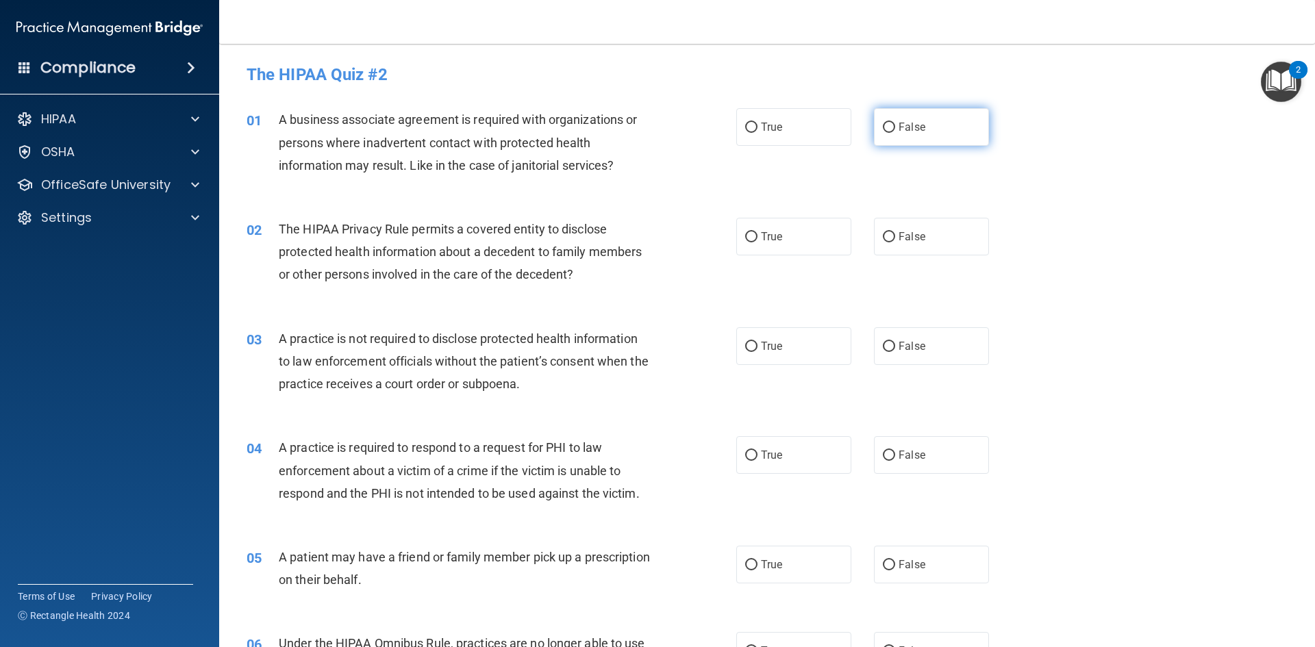
click at [885, 123] on input "False" at bounding box center [889, 128] width 12 height 10
radio input "true"
click at [748, 240] on input "True" at bounding box center [751, 237] width 12 height 10
radio input "true"
click at [883, 345] on input "False" at bounding box center [889, 347] width 12 height 10
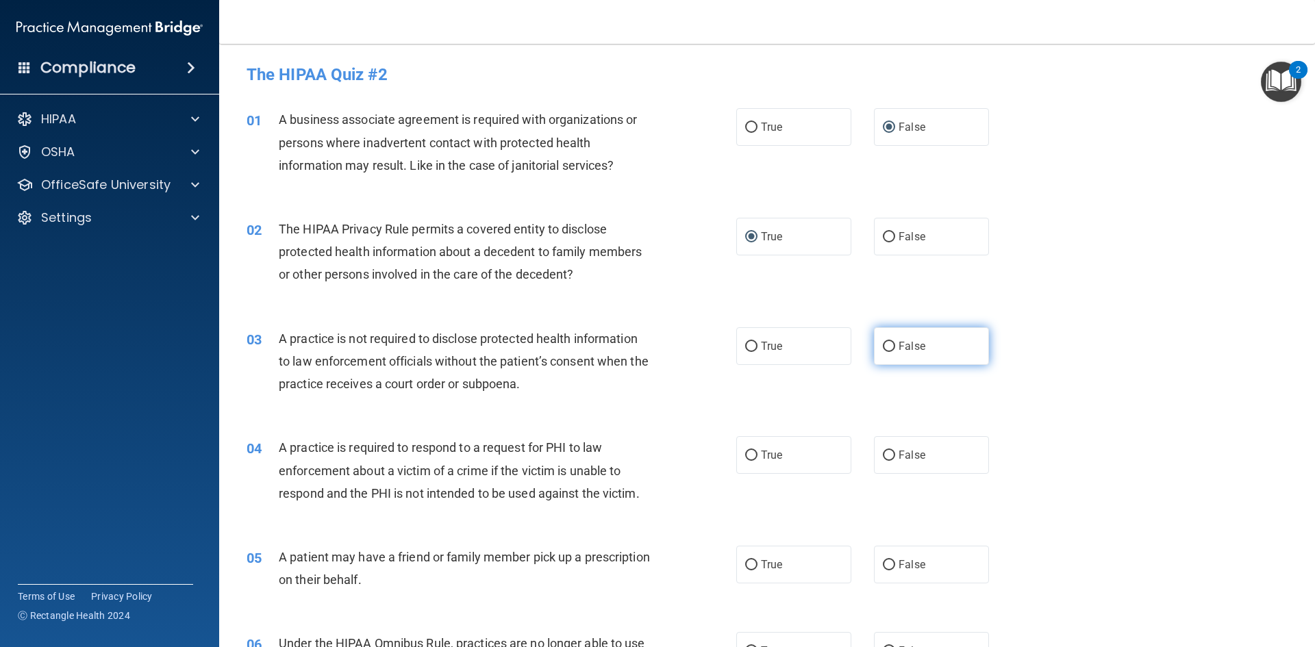
radio input "true"
click at [751, 452] on input "True" at bounding box center [751, 456] width 12 height 10
radio input "true"
click at [761, 564] on span "True" at bounding box center [771, 564] width 21 height 13
click at [758, 564] on input "True" at bounding box center [751, 565] width 12 height 10
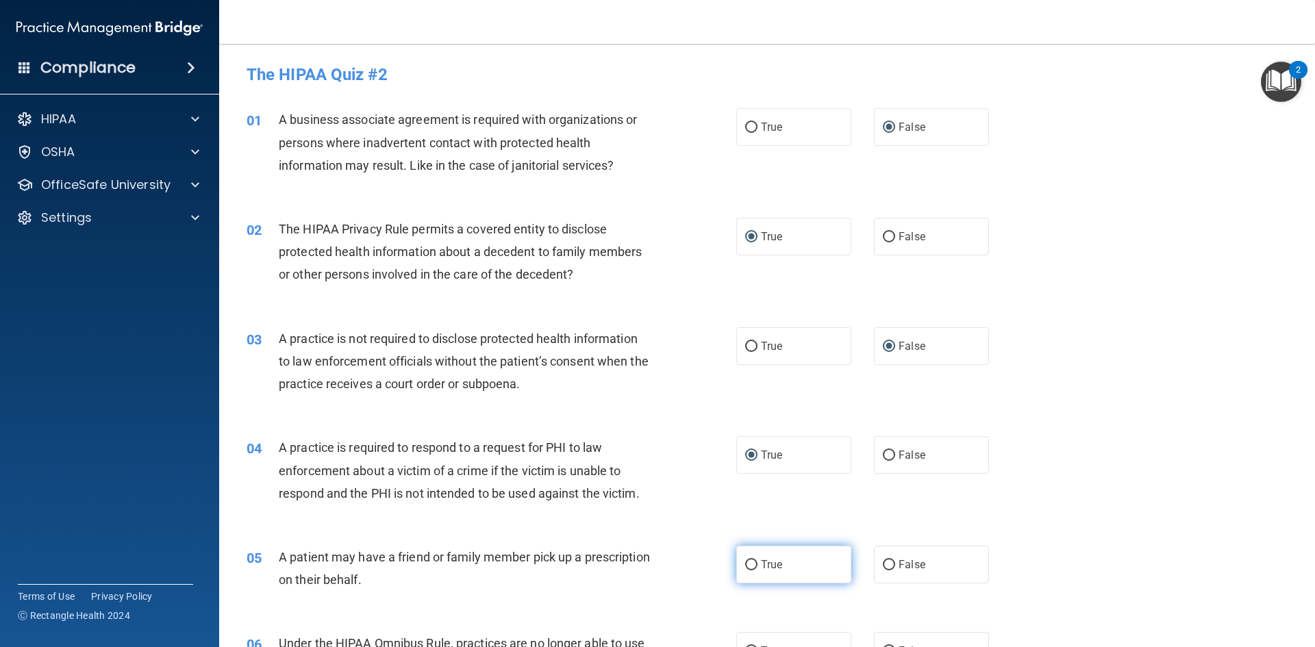
radio input "true"
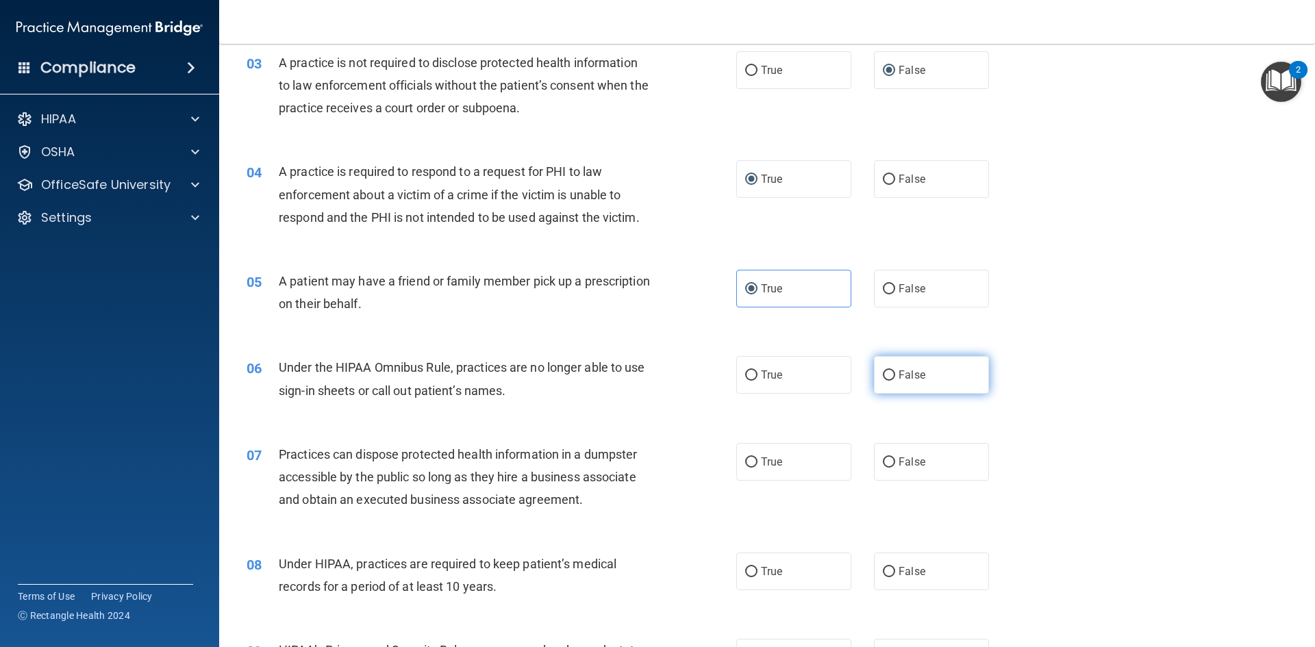
scroll to position [343, 0]
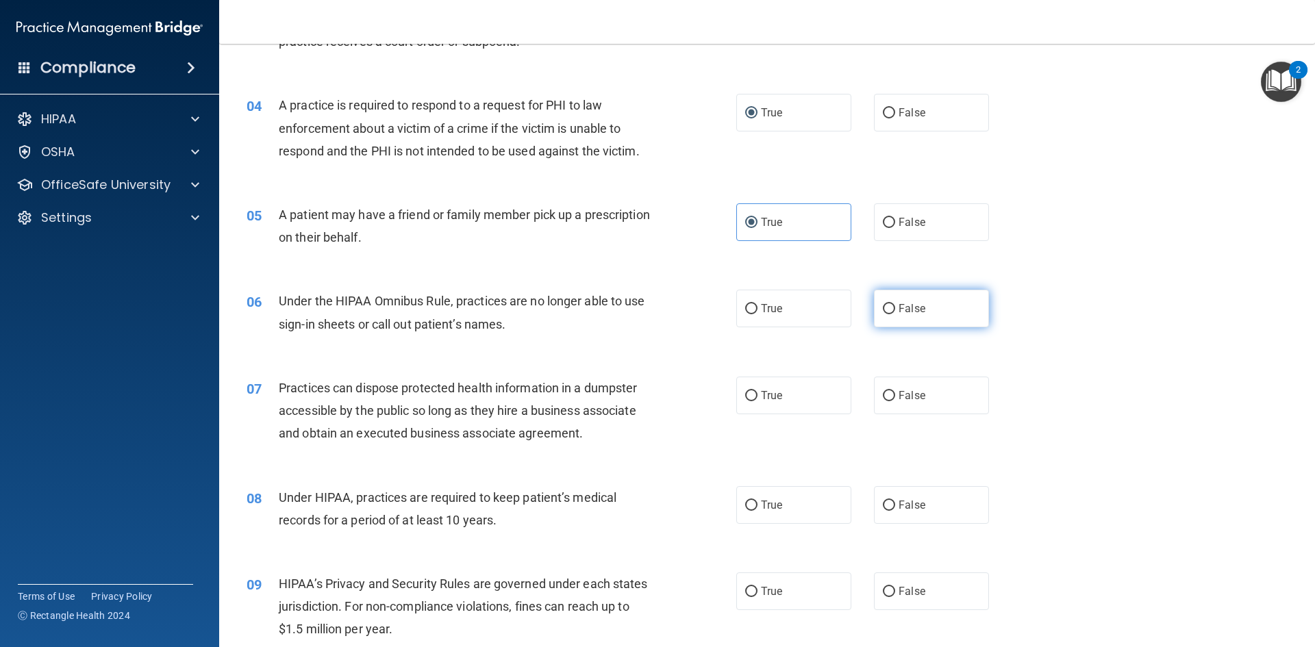
click at [899, 311] on span "False" at bounding box center [912, 308] width 27 height 13
click at [895, 311] on input "False" at bounding box center [889, 309] width 12 height 10
radio input "true"
click at [911, 395] on span "False" at bounding box center [912, 395] width 27 height 13
click at [895, 395] on input "False" at bounding box center [889, 396] width 12 height 10
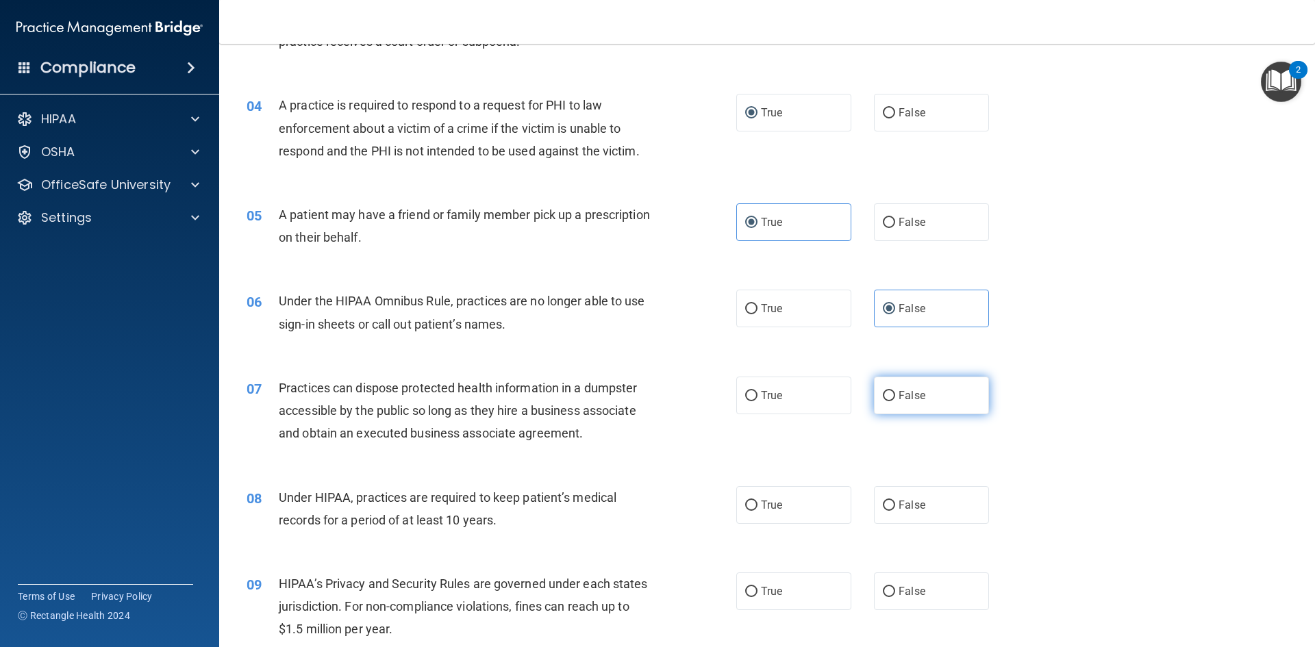
radio input "true"
click at [891, 505] on label "False" at bounding box center [931, 505] width 115 height 38
click at [891, 505] on input "False" at bounding box center [889, 506] width 12 height 10
radio input "true"
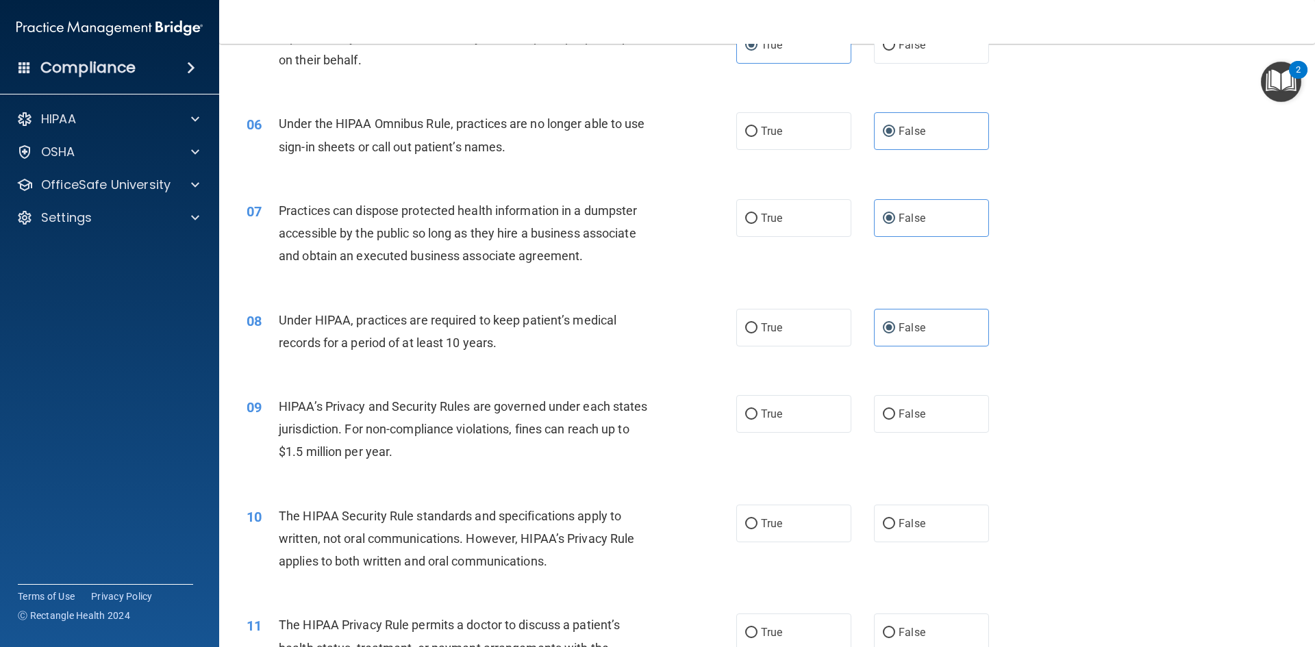
scroll to position [548, 0]
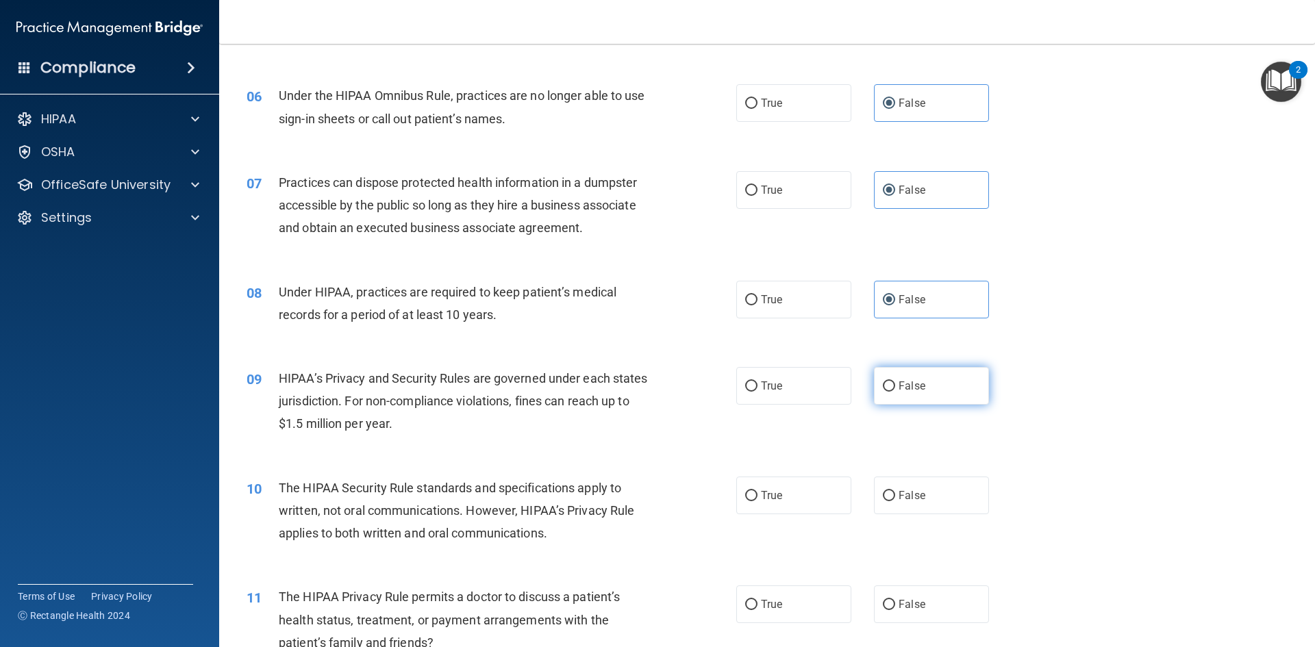
click at [905, 382] on span "False" at bounding box center [912, 386] width 27 height 13
click at [895, 382] on input "False" at bounding box center [889, 387] width 12 height 10
radio input "true"
click at [755, 500] on label "True" at bounding box center [793, 496] width 115 height 38
click at [755, 500] on input "True" at bounding box center [751, 496] width 12 height 10
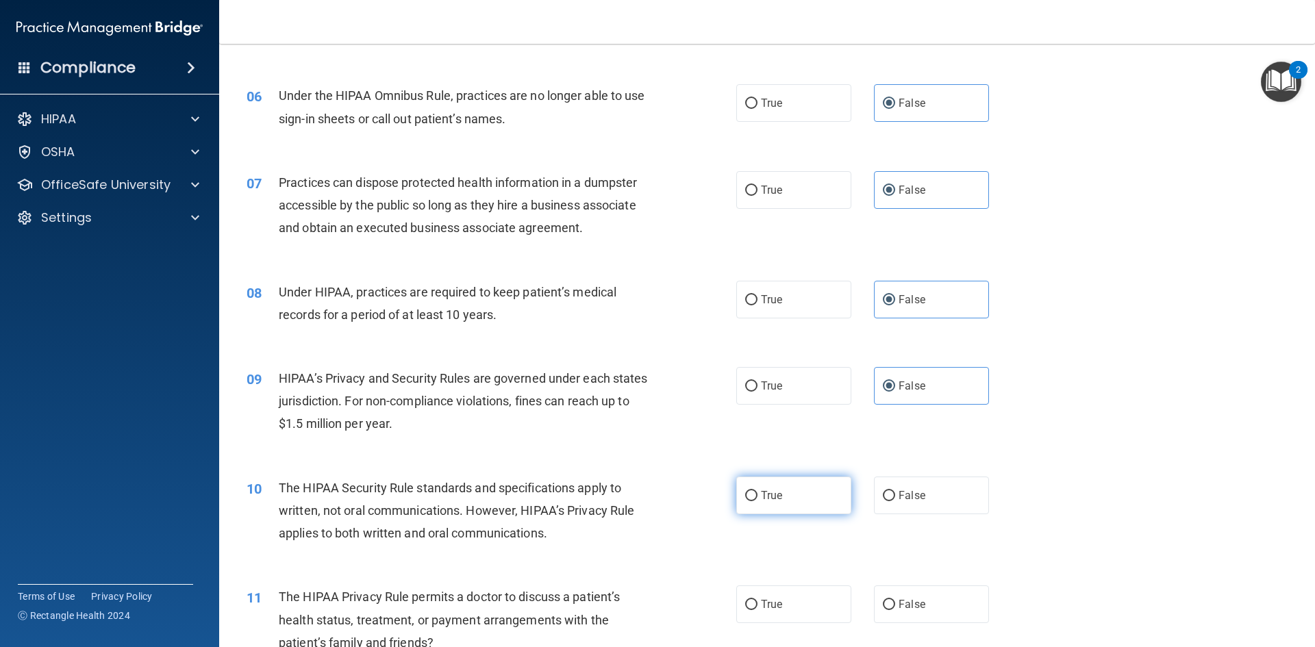
radio input "true"
click at [755, 604] on label "True" at bounding box center [793, 605] width 115 height 38
click at [755, 604] on input "True" at bounding box center [751, 605] width 12 height 10
radio input "true"
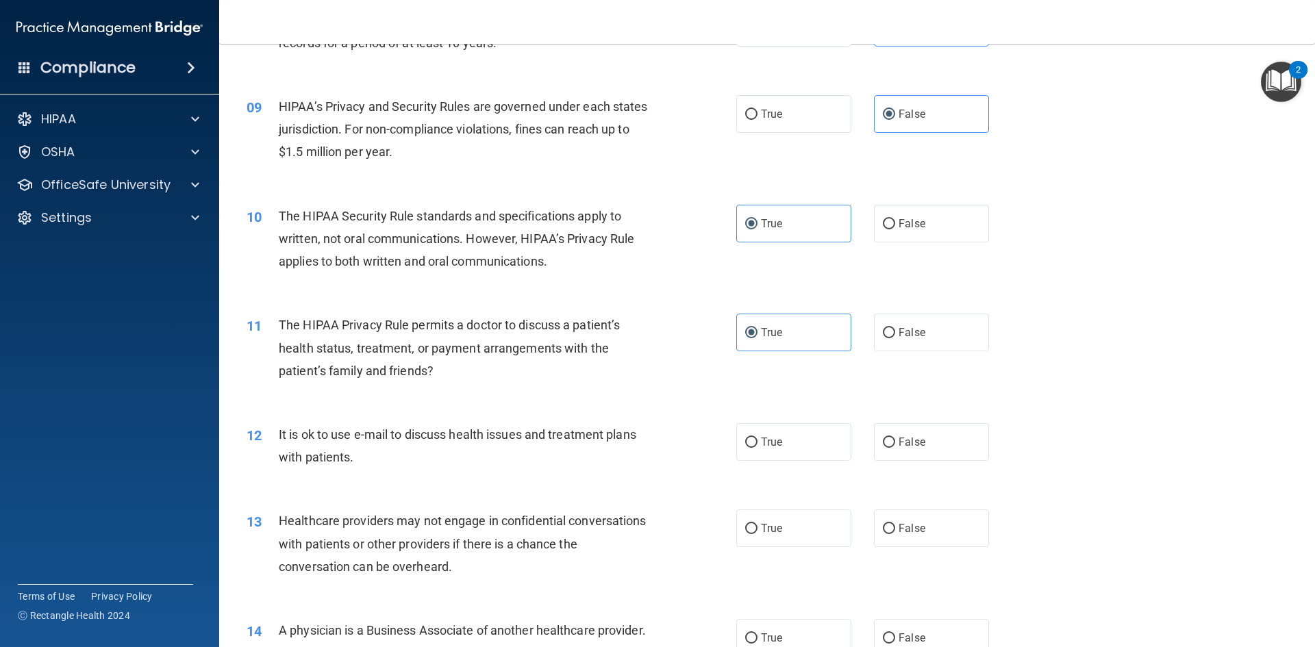
scroll to position [822, 0]
click at [754, 441] on label "True" at bounding box center [793, 440] width 115 height 38
click at [754, 441] on input "True" at bounding box center [751, 441] width 12 height 10
radio input "true"
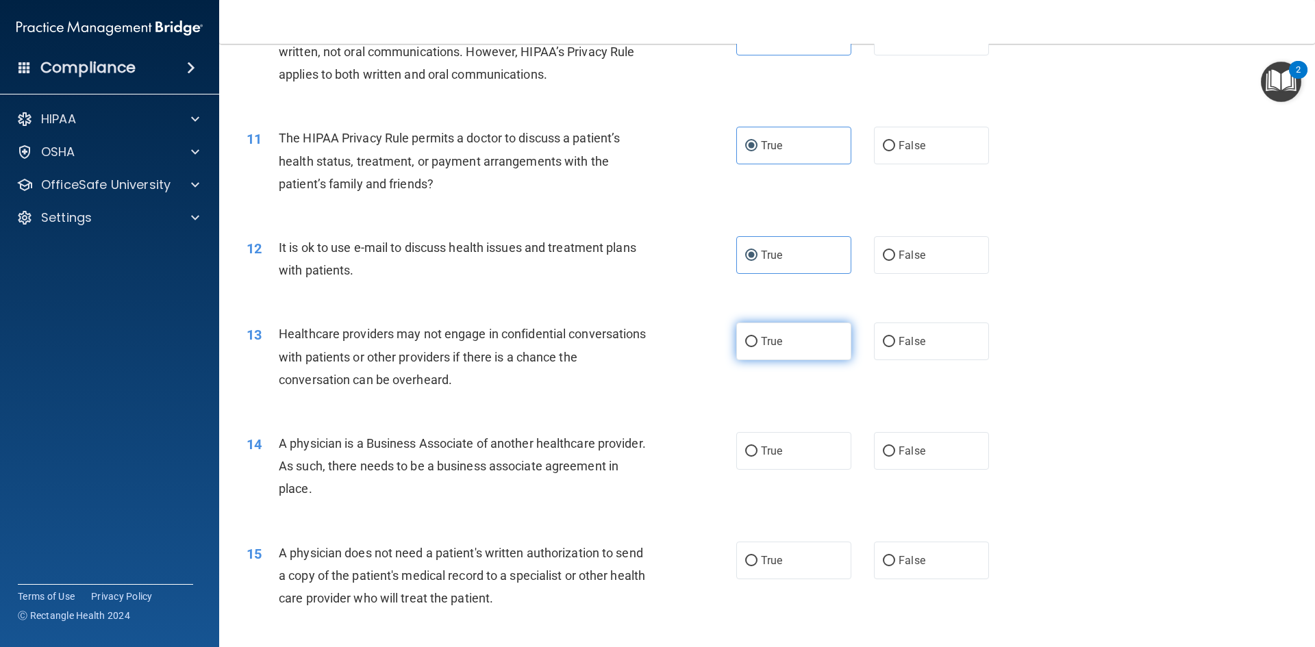
scroll to position [1028, 0]
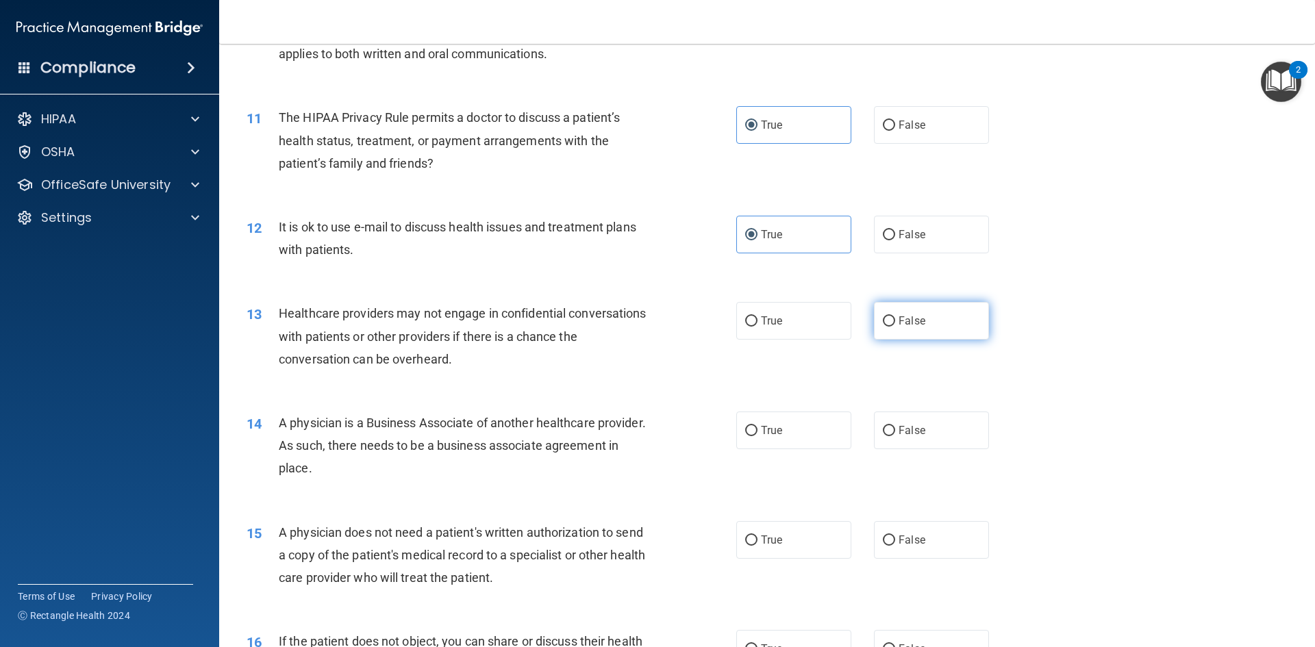
click at [899, 317] on span "False" at bounding box center [912, 320] width 27 height 13
click at [894, 317] on input "False" at bounding box center [889, 322] width 12 height 10
radio input "true"
click at [890, 441] on label "False" at bounding box center [931, 431] width 115 height 38
click at [890, 436] on input "False" at bounding box center [889, 431] width 12 height 10
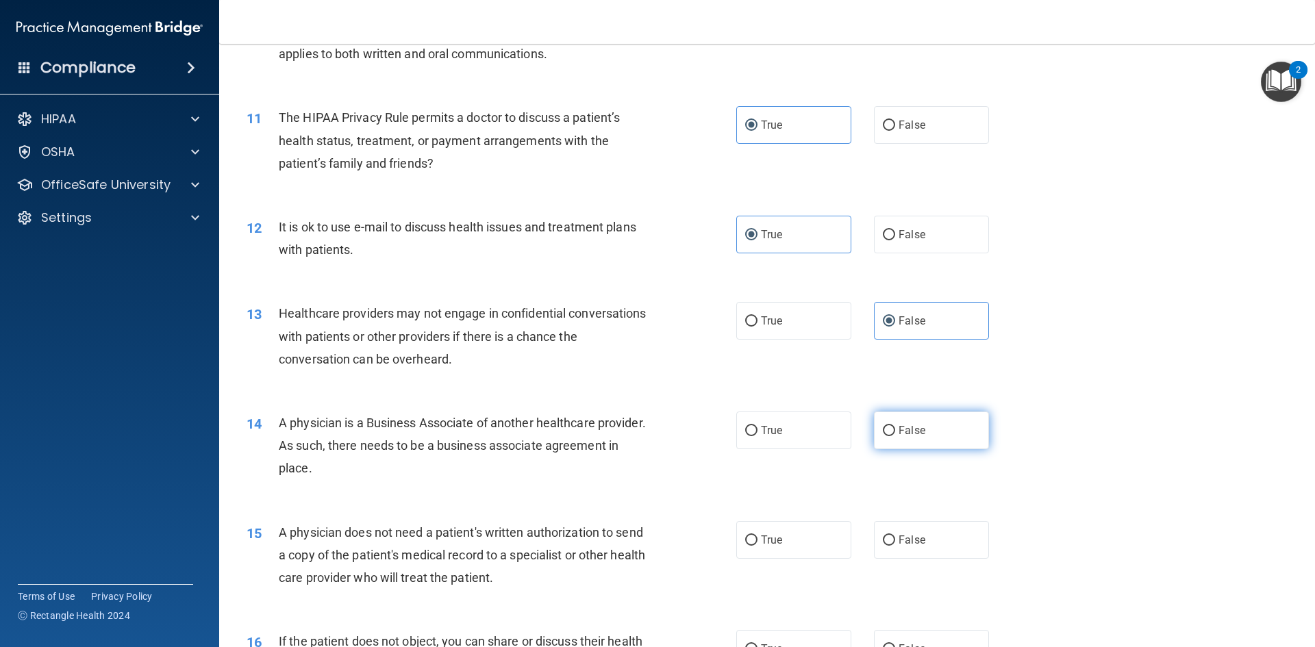
radio input "true"
click at [771, 544] on span "True" at bounding box center [771, 540] width 21 height 13
click at [758, 544] on input "True" at bounding box center [751, 541] width 12 height 10
radio input "true"
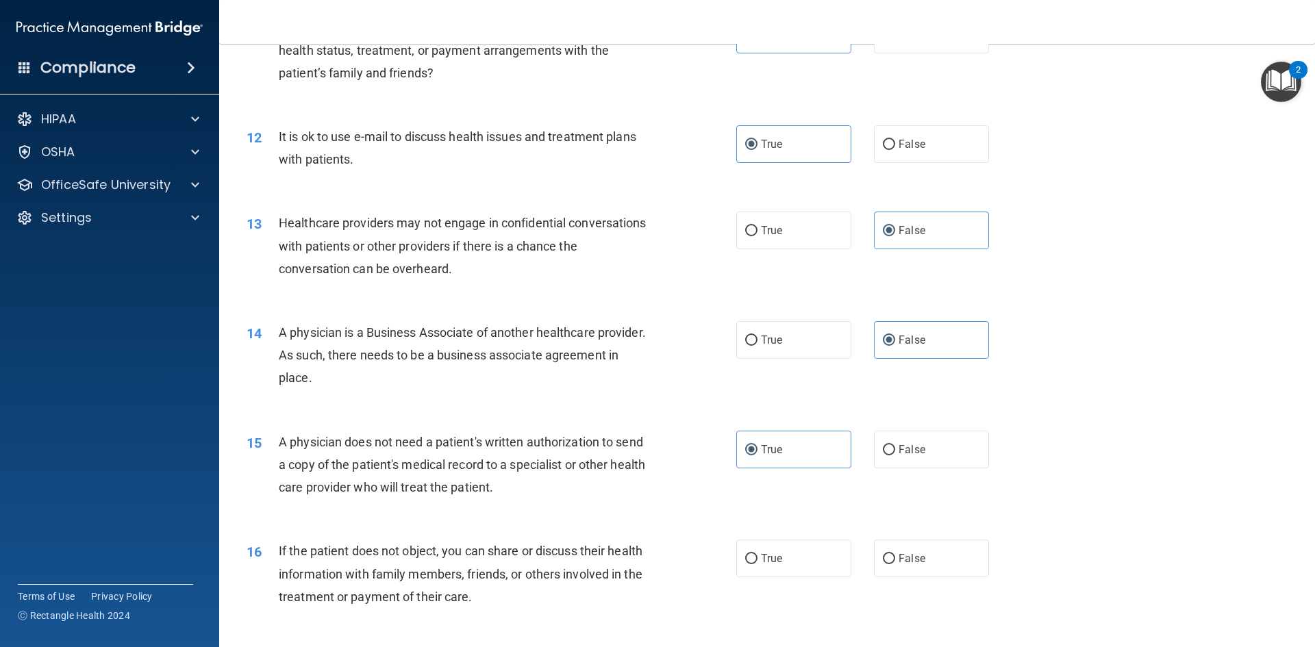
scroll to position [1233, 0]
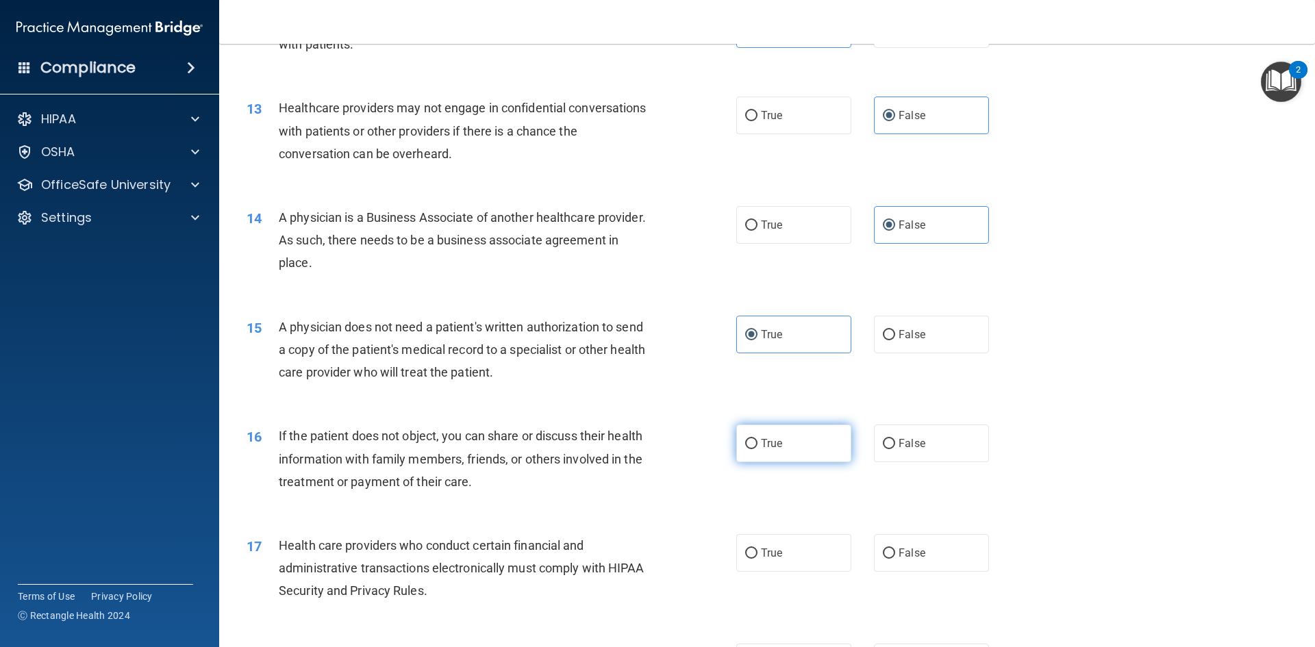
click at [765, 434] on label "True" at bounding box center [793, 444] width 115 height 38
click at [758, 439] on input "True" at bounding box center [751, 444] width 12 height 10
radio input "true"
click at [769, 554] on span "True" at bounding box center [771, 553] width 21 height 13
click at [758, 554] on input "True" at bounding box center [751, 554] width 12 height 10
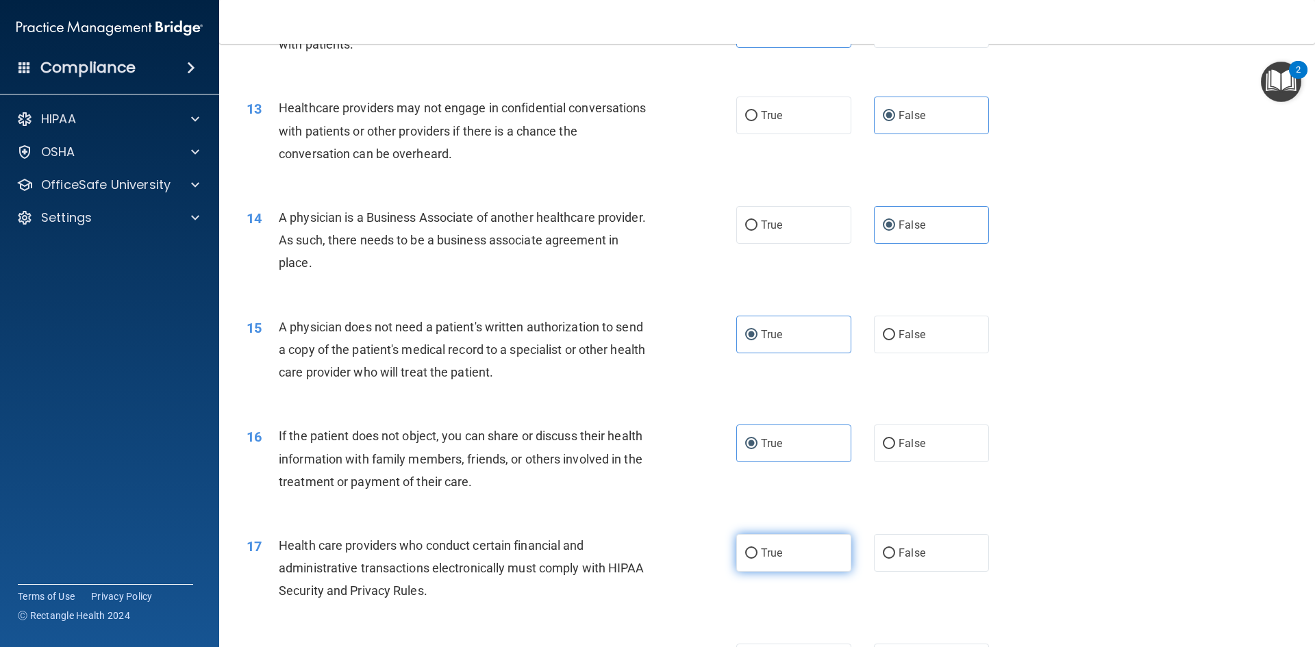
radio input "true"
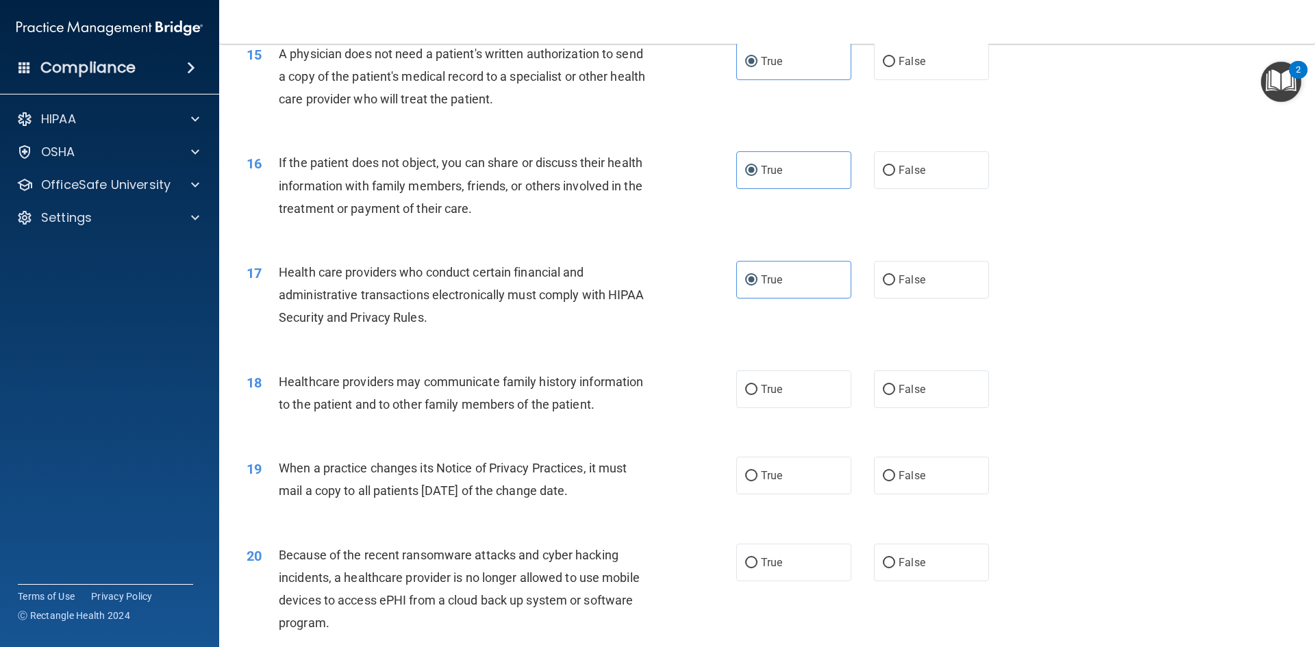
scroll to position [1507, 0]
click at [887, 386] on input "False" at bounding box center [889, 389] width 12 height 10
radio input "true"
click at [899, 470] on span "False" at bounding box center [912, 475] width 27 height 13
click at [895, 471] on input "False" at bounding box center [889, 476] width 12 height 10
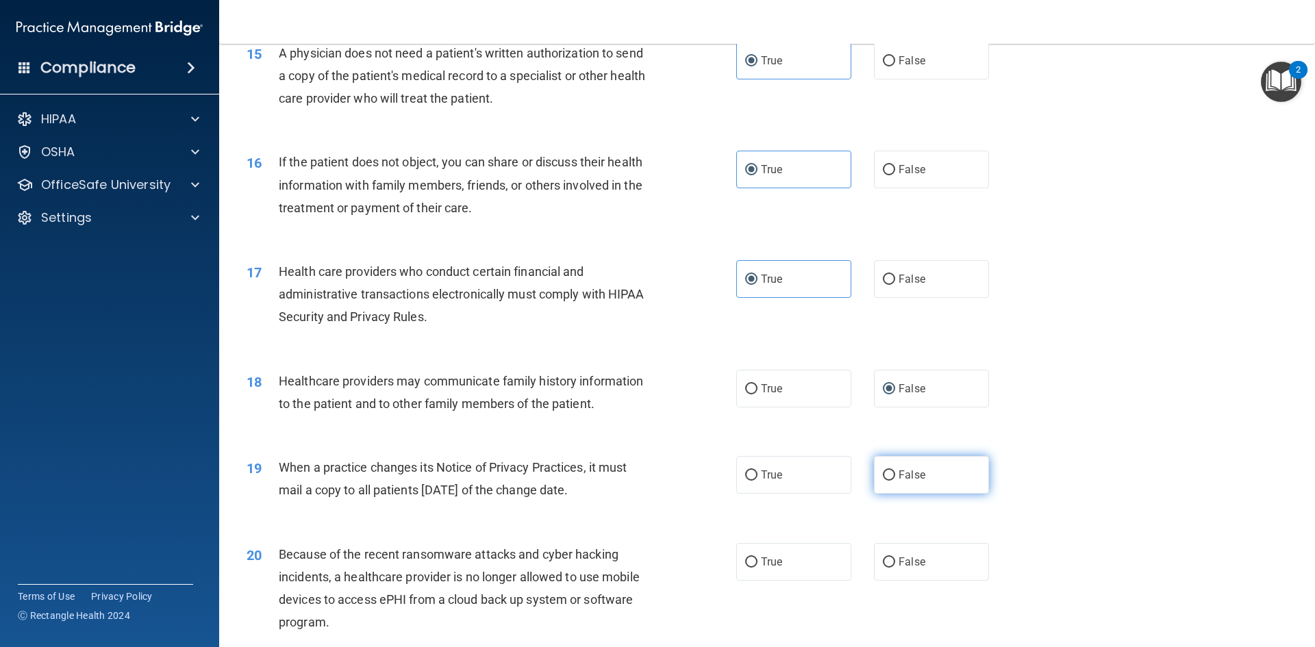
radio input "true"
click at [899, 558] on span "False" at bounding box center [912, 562] width 27 height 13
click at [895, 558] on input "False" at bounding box center [889, 563] width 12 height 10
radio input "true"
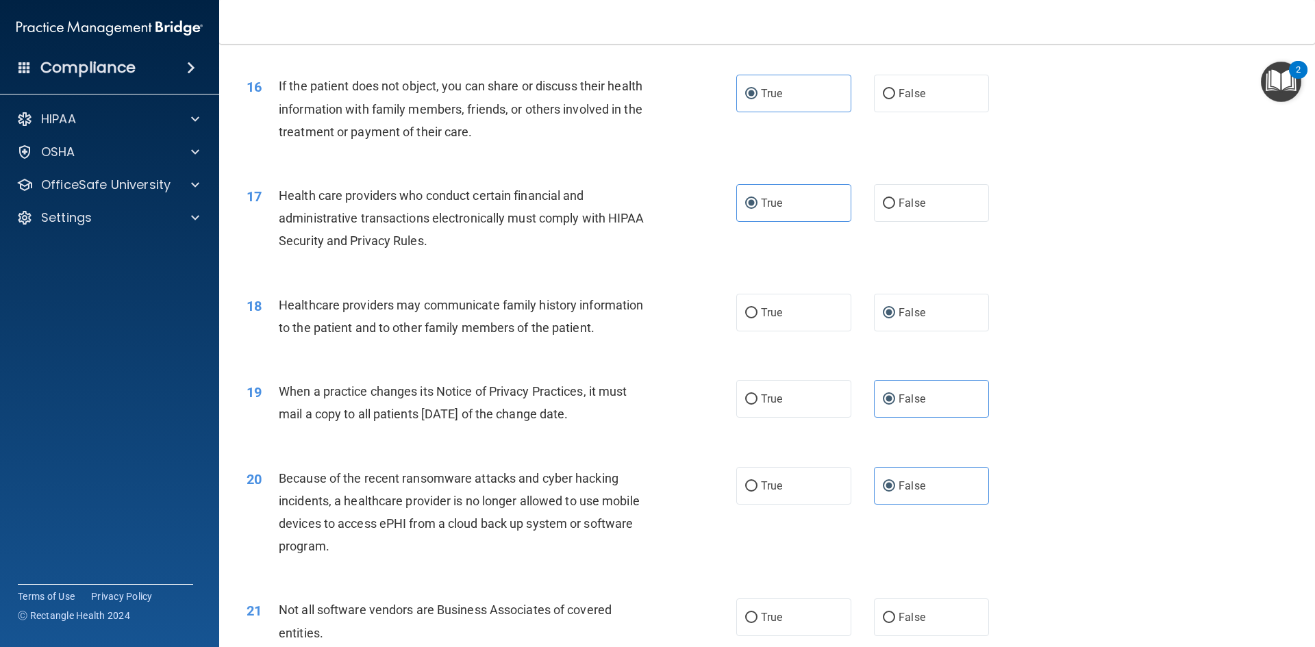
scroll to position [1713, 0]
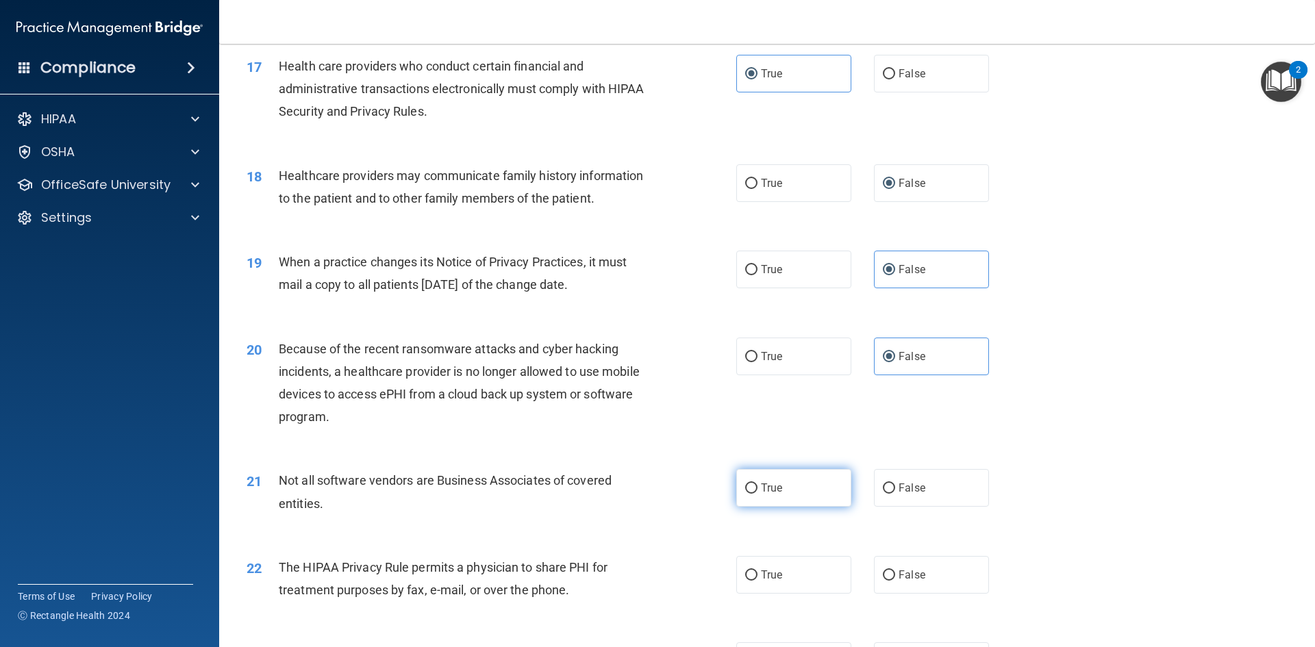
click at [762, 491] on span "True" at bounding box center [771, 488] width 21 height 13
click at [758, 491] on input "True" at bounding box center [751, 489] width 12 height 10
radio input "true"
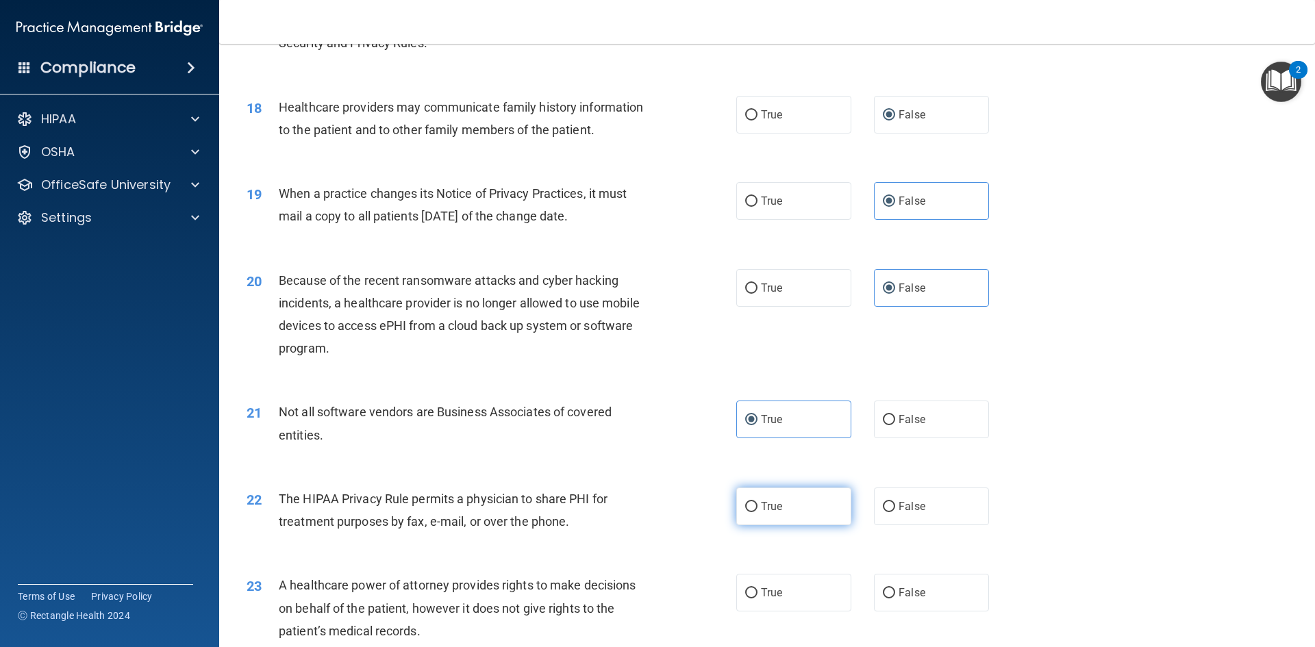
click at [765, 508] on span "True" at bounding box center [771, 506] width 21 height 13
click at [758, 508] on input "True" at bounding box center [751, 507] width 12 height 10
radio input "true"
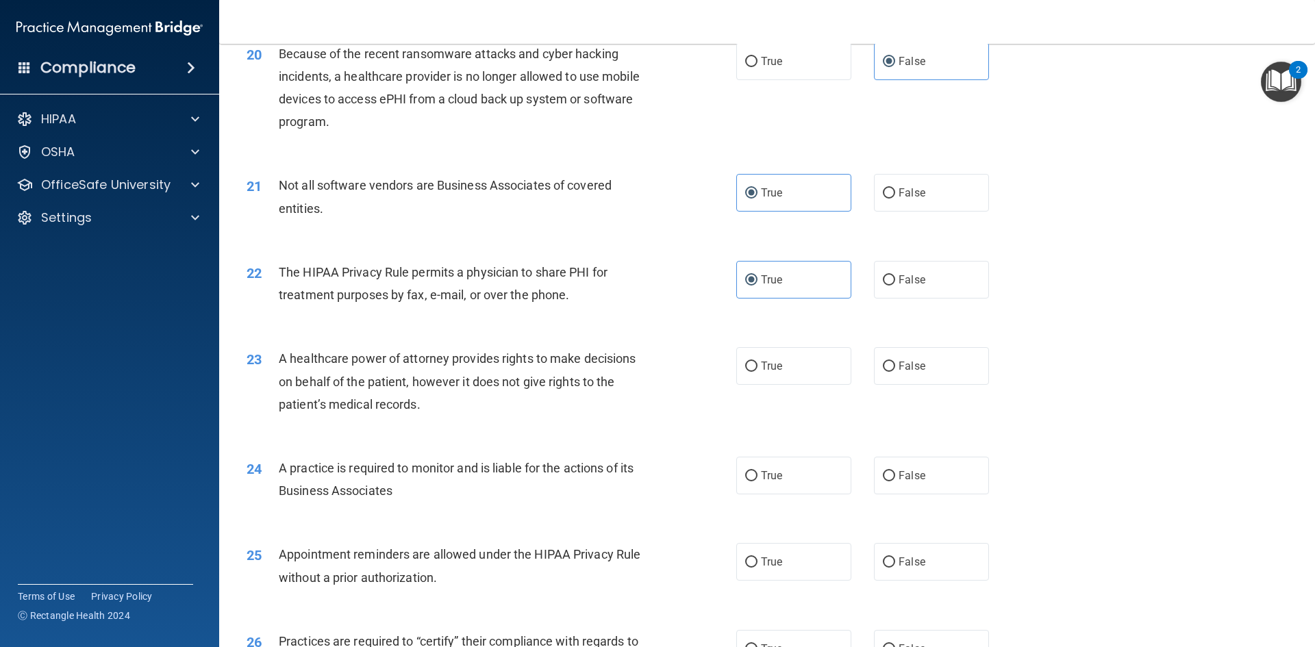
scroll to position [2055, 0]
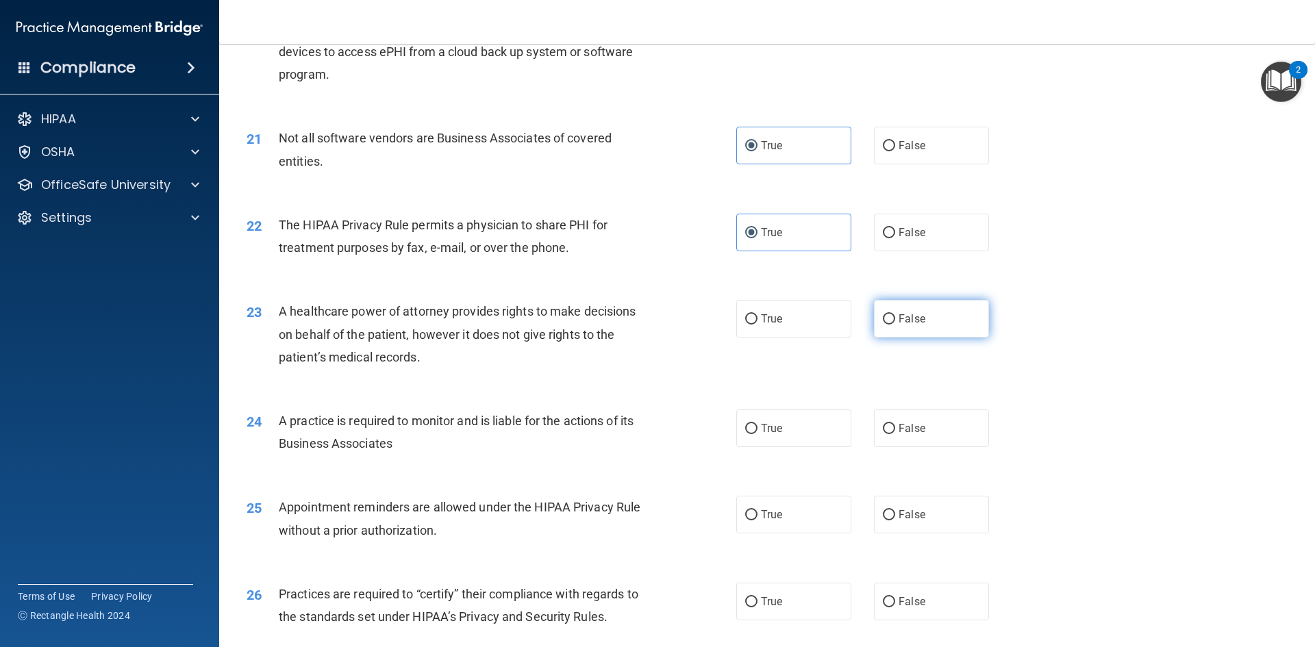
click at [899, 317] on span "False" at bounding box center [912, 318] width 27 height 13
click at [895, 317] on input "False" at bounding box center [889, 319] width 12 height 10
radio input "true"
click at [901, 428] on span "False" at bounding box center [912, 428] width 27 height 13
click at [895, 428] on input "False" at bounding box center [889, 429] width 12 height 10
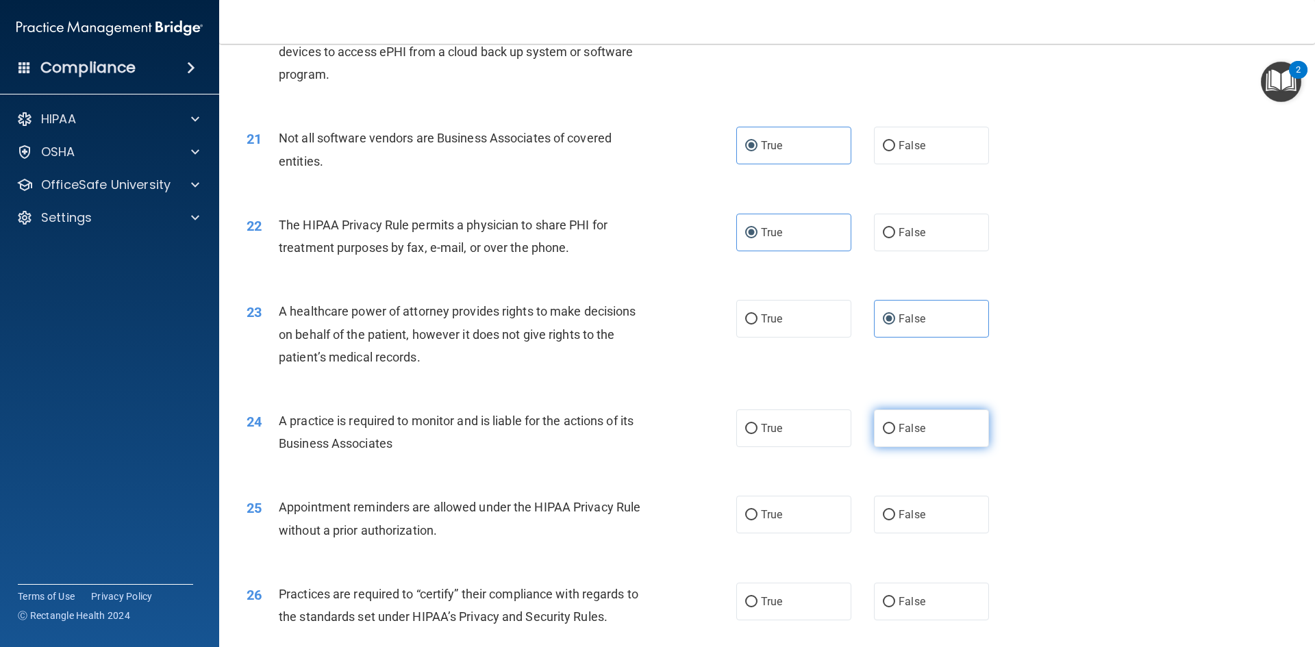
radio input "true"
click at [750, 517] on input "True" at bounding box center [751, 515] width 12 height 10
radio input "true"
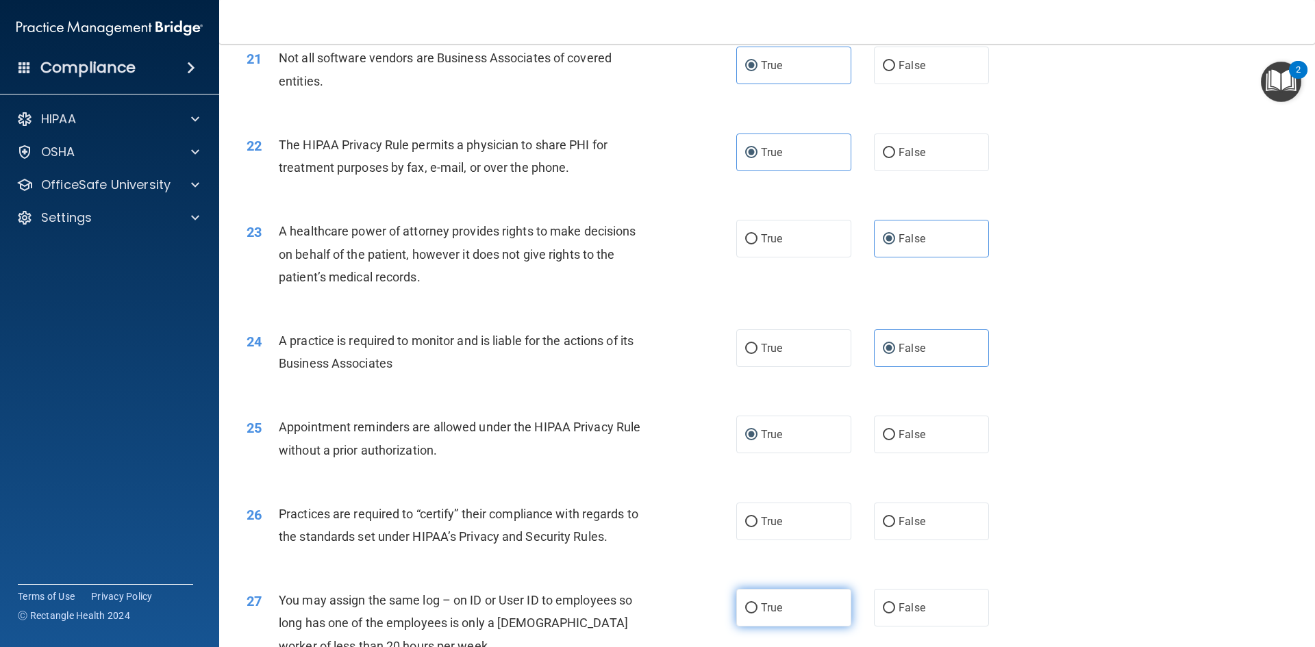
scroll to position [2261, 0]
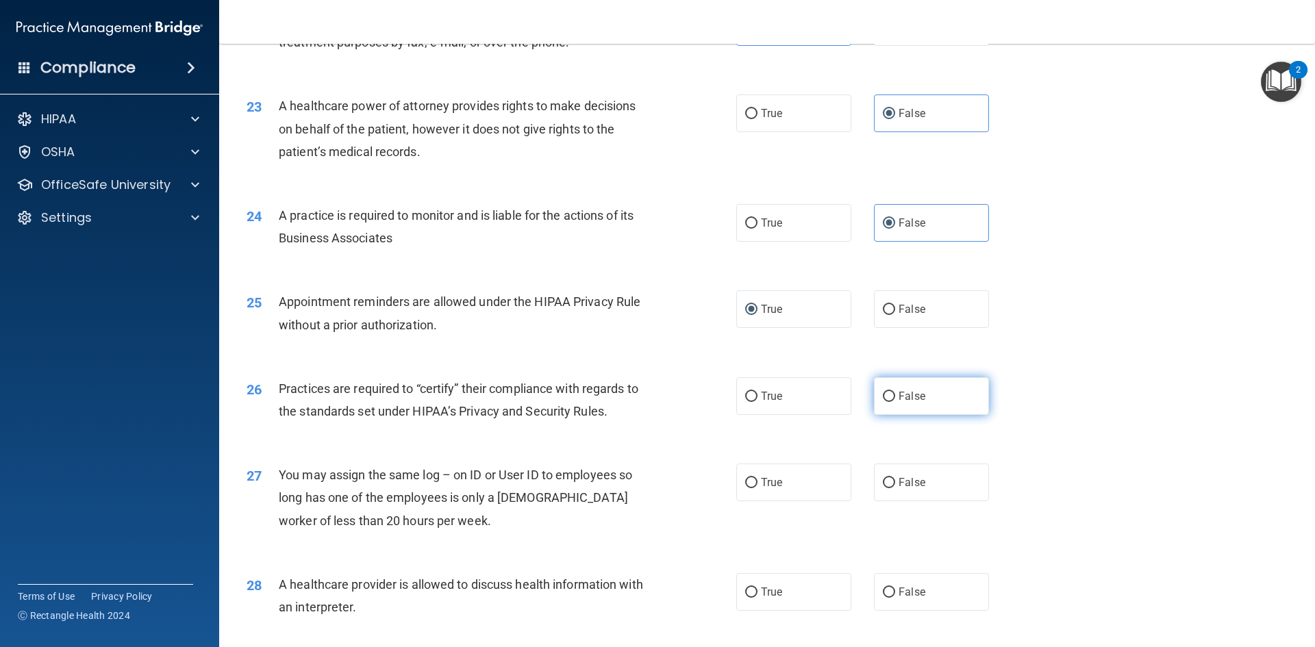
click at [885, 402] on label "False" at bounding box center [931, 396] width 115 height 38
click at [885, 402] on input "False" at bounding box center [889, 397] width 12 height 10
radio input "true"
click at [892, 478] on label "False" at bounding box center [931, 483] width 115 height 38
click at [892, 478] on input "False" at bounding box center [889, 483] width 12 height 10
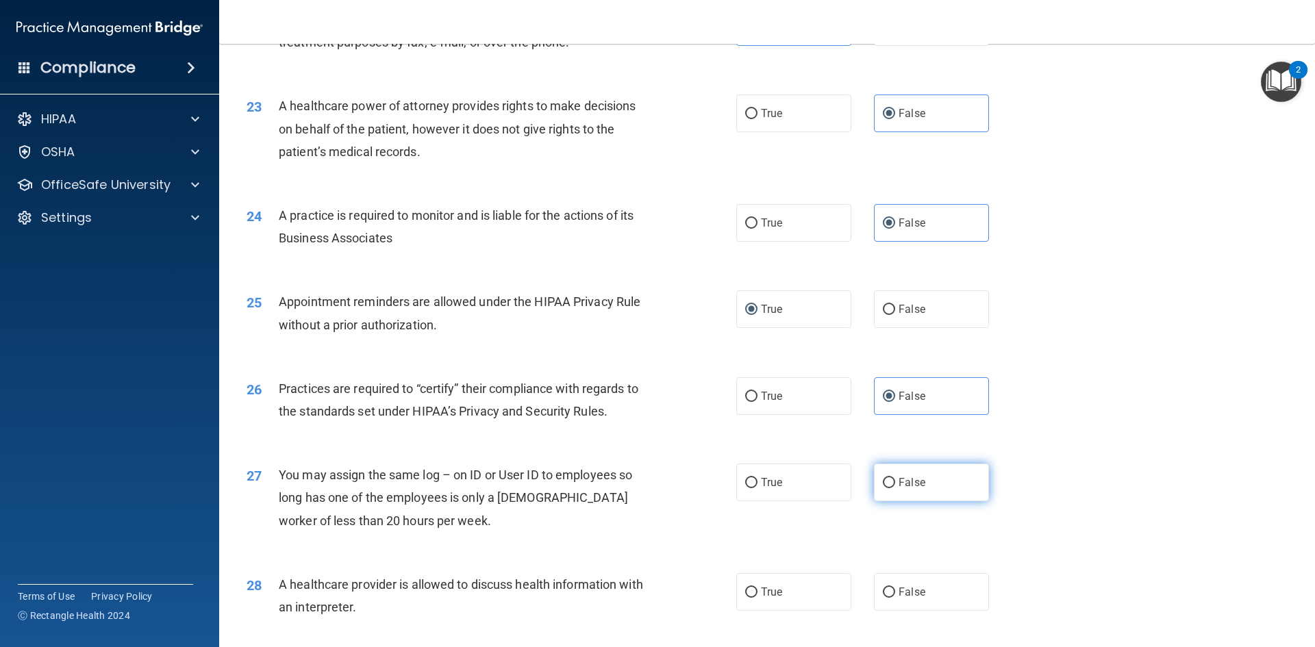
radio input "true"
click at [769, 592] on span "True" at bounding box center [771, 592] width 21 height 13
click at [758, 592] on input "True" at bounding box center [751, 593] width 12 height 10
radio input "true"
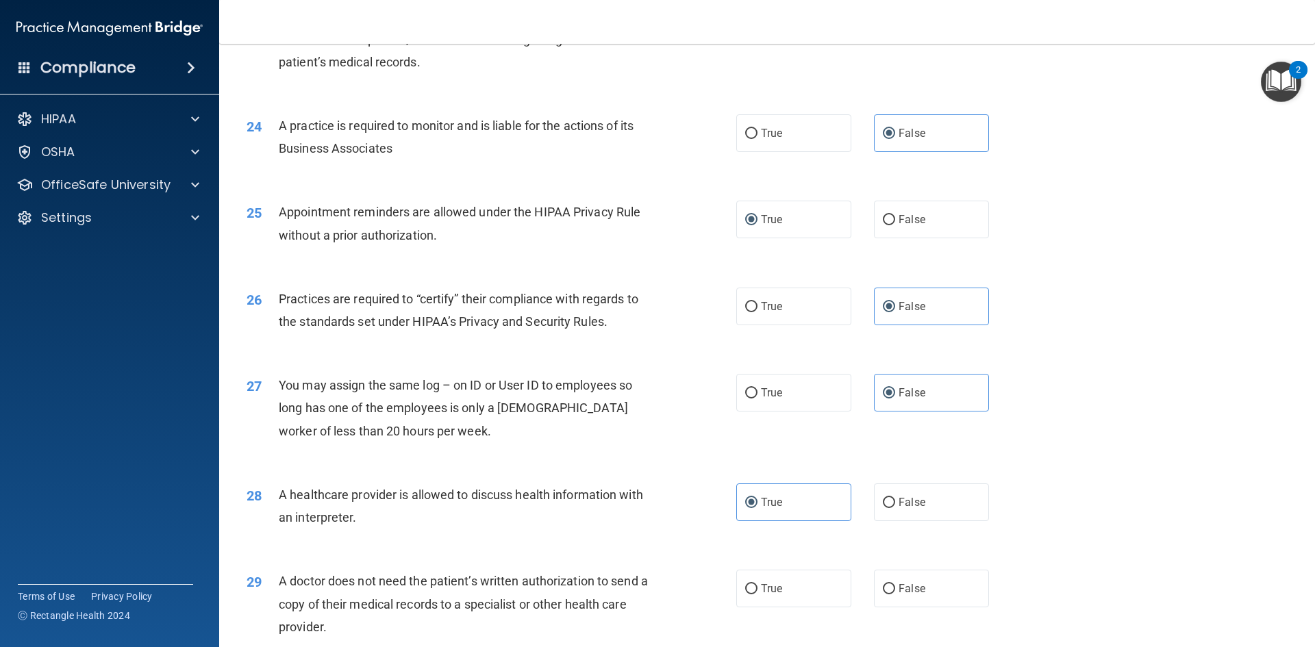
scroll to position [2466, 0]
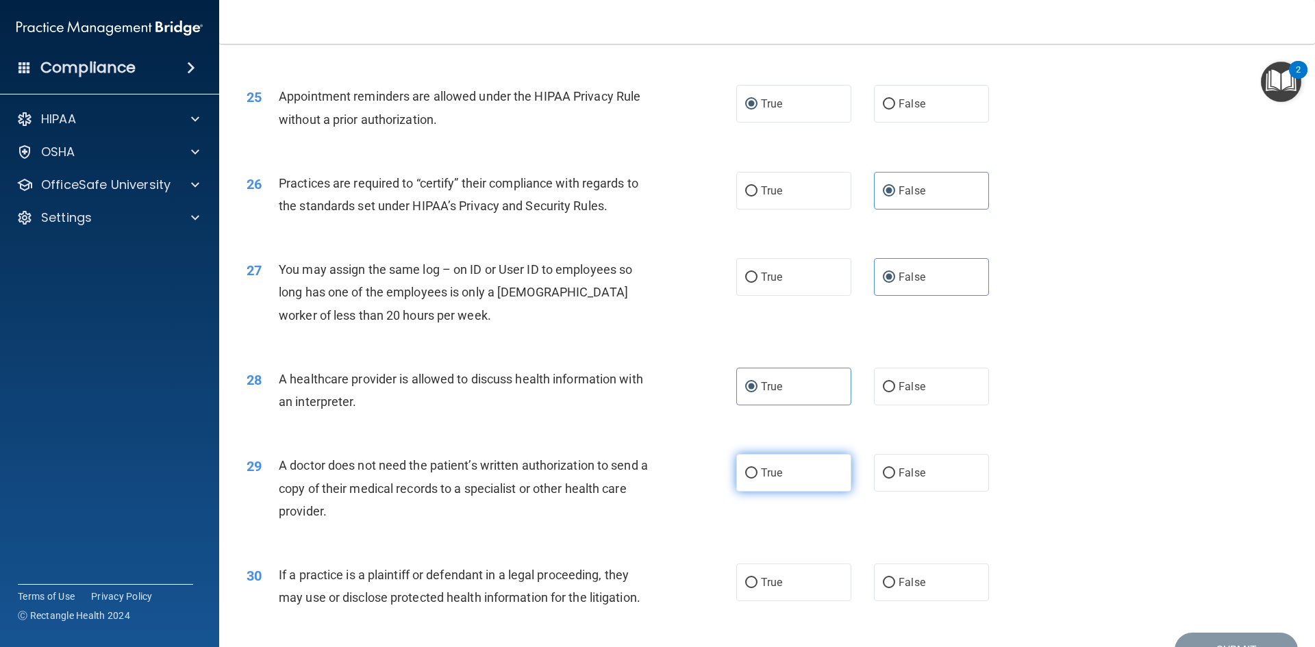
click at [754, 477] on label "True" at bounding box center [793, 473] width 115 height 38
click at [754, 477] on input "True" at bounding box center [751, 474] width 12 height 10
radio input "true"
click at [759, 574] on label "True" at bounding box center [793, 583] width 115 height 38
click at [758, 578] on input "True" at bounding box center [751, 583] width 12 height 10
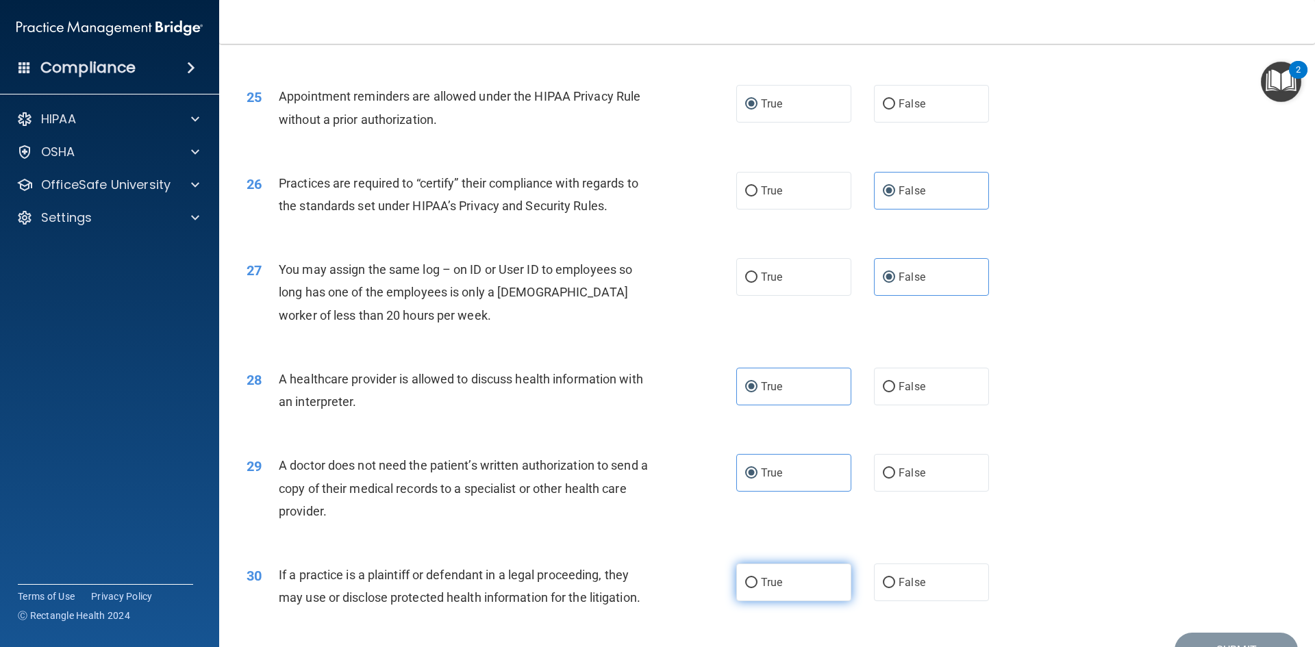
radio input "true"
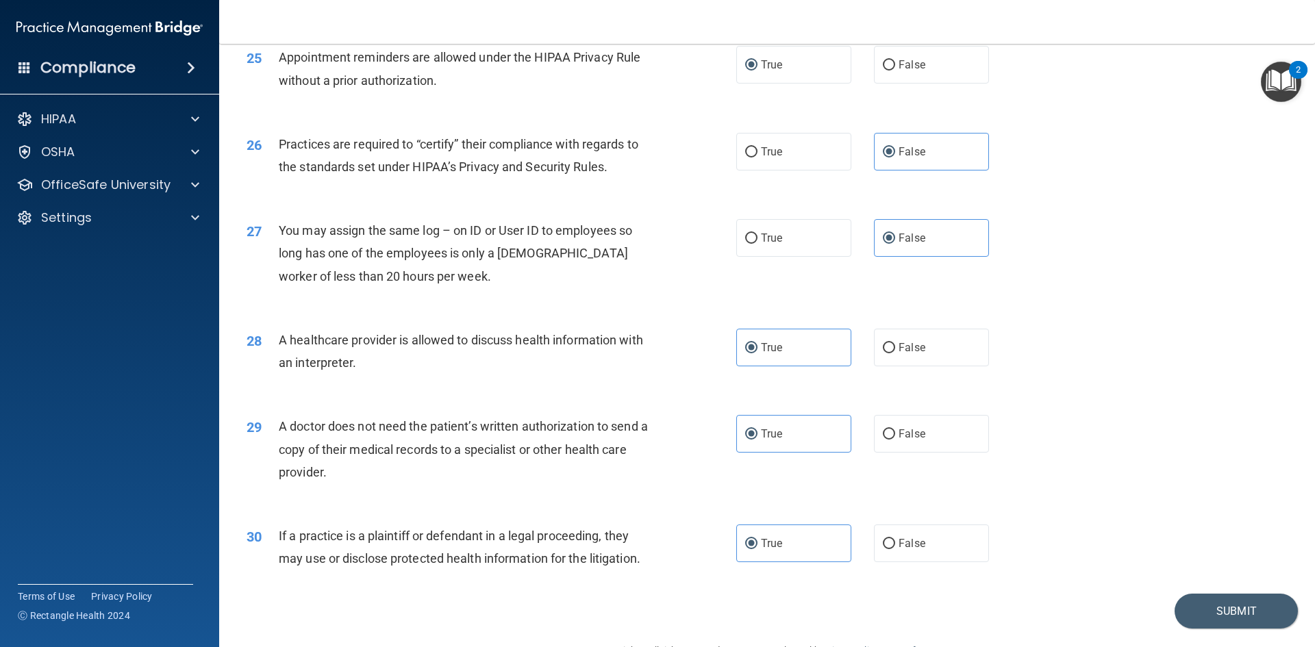
scroll to position [2542, 0]
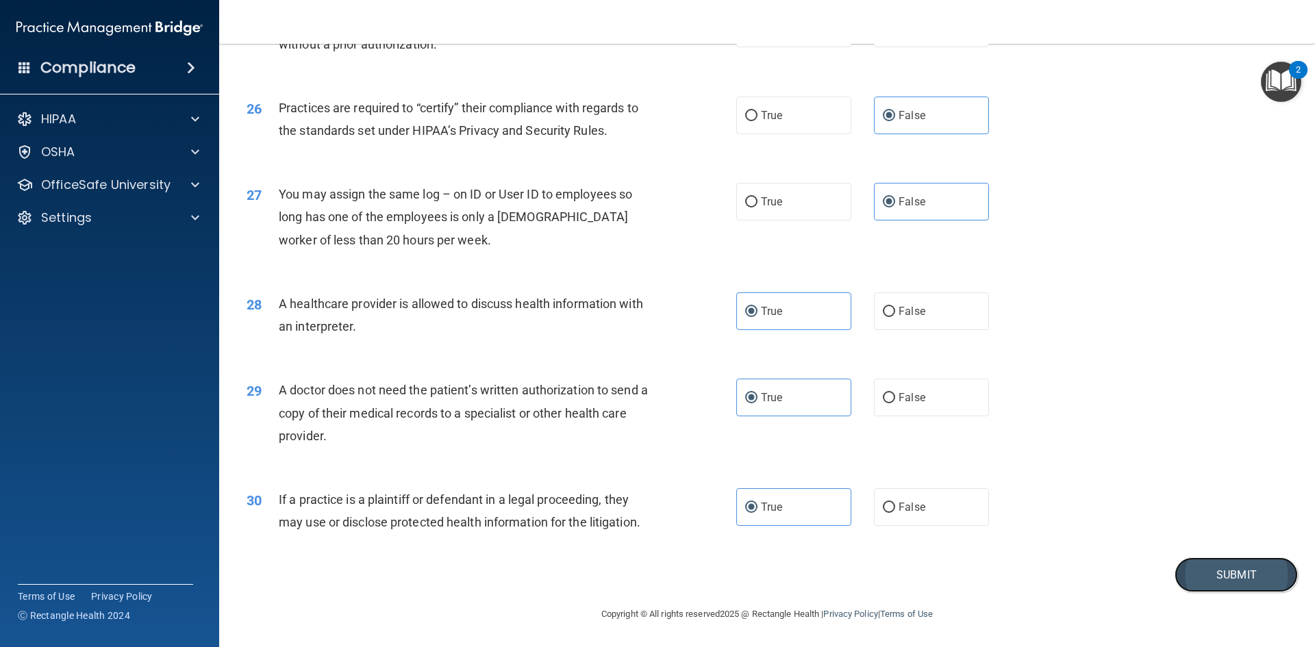
click at [1198, 574] on button "Submit" at bounding box center [1236, 575] width 123 height 35
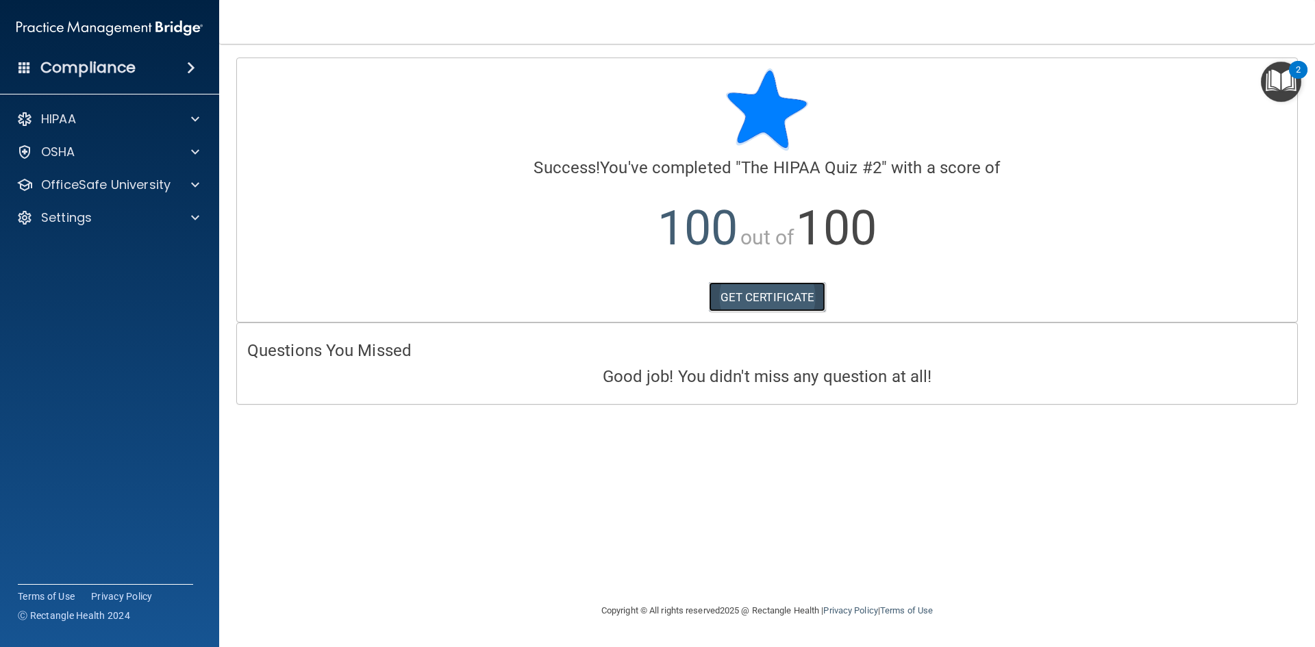
click at [724, 293] on link "GET CERTIFICATE" at bounding box center [767, 297] width 117 height 30
click at [176, 122] on div at bounding box center [193, 119] width 34 height 16
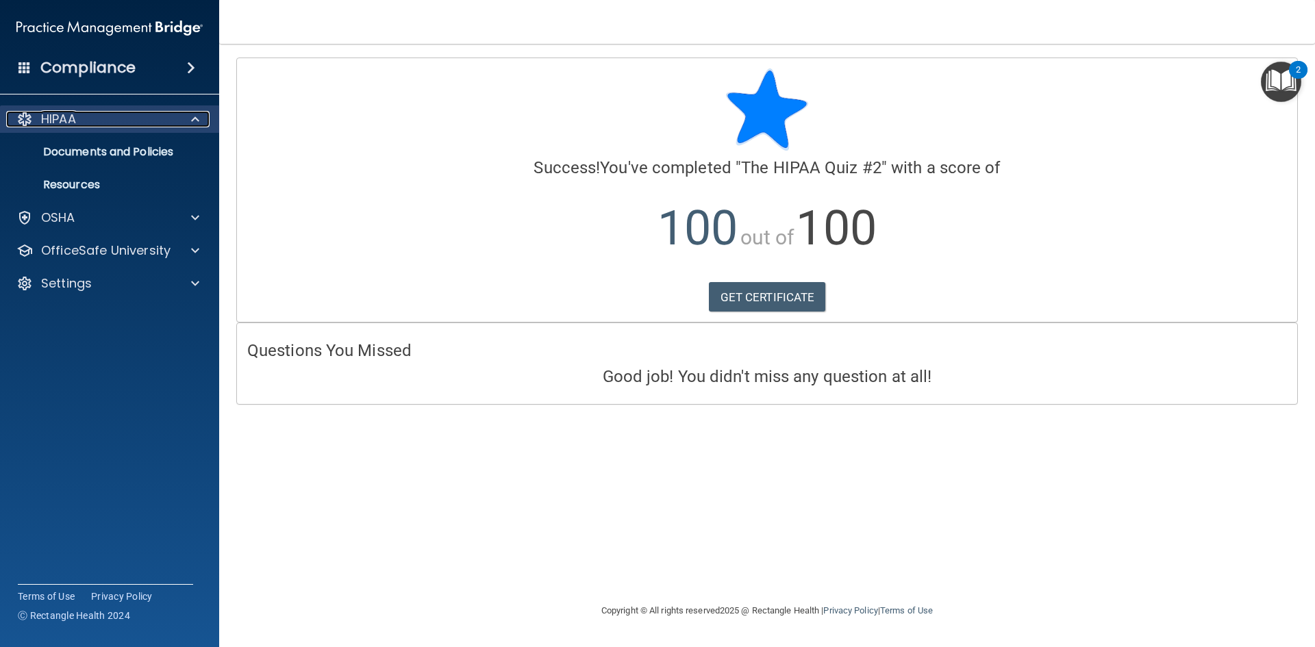
click at [197, 114] on span at bounding box center [195, 119] width 8 height 16
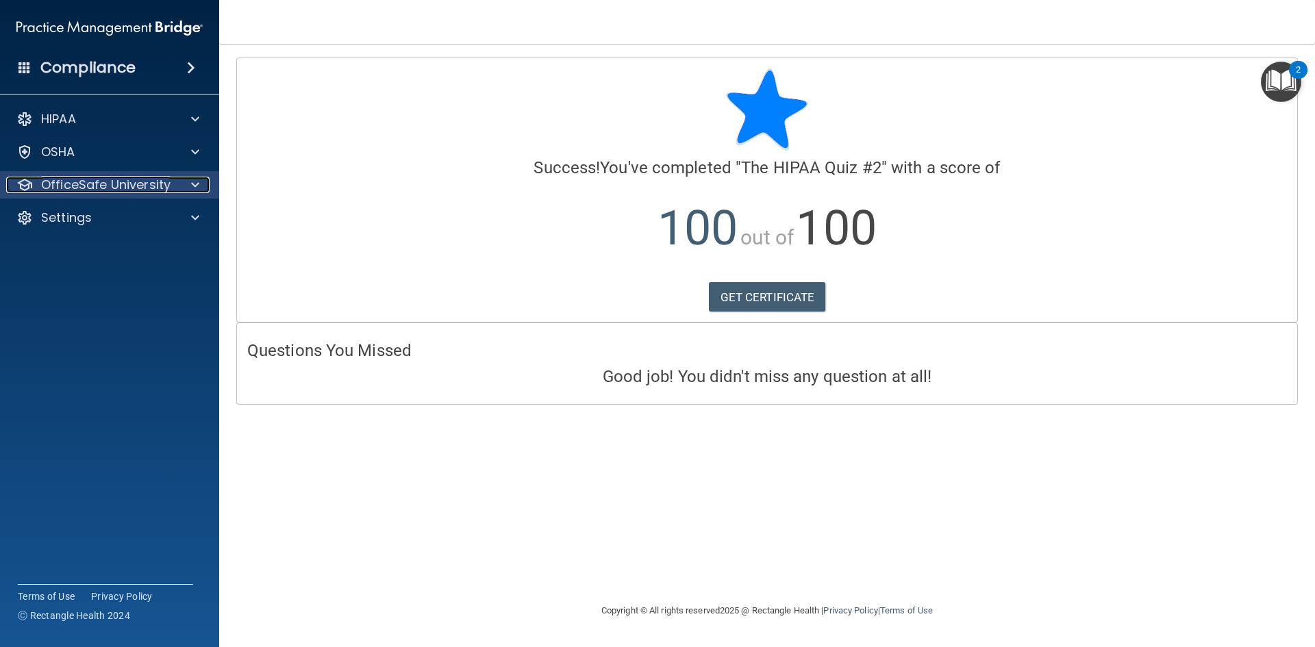
click at [192, 187] on span at bounding box center [195, 185] width 8 height 16
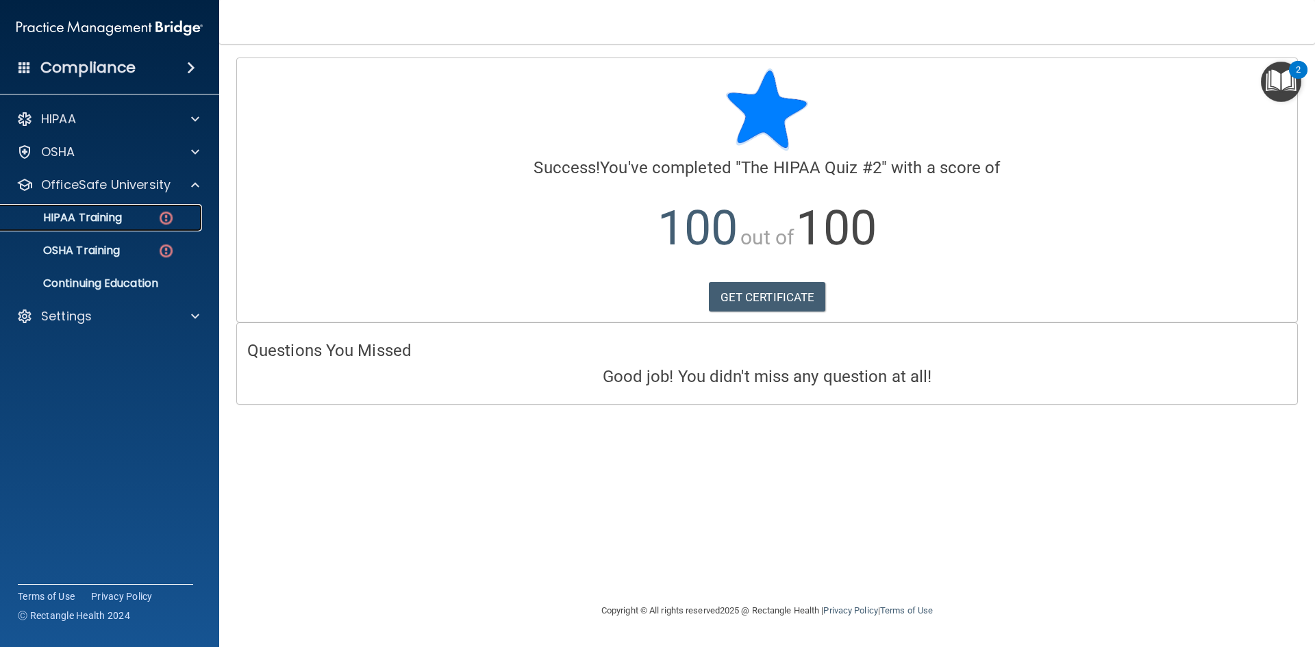
click at [114, 221] on p "HIPAA Training" at bounding box center [65, 218] width 113 height 14
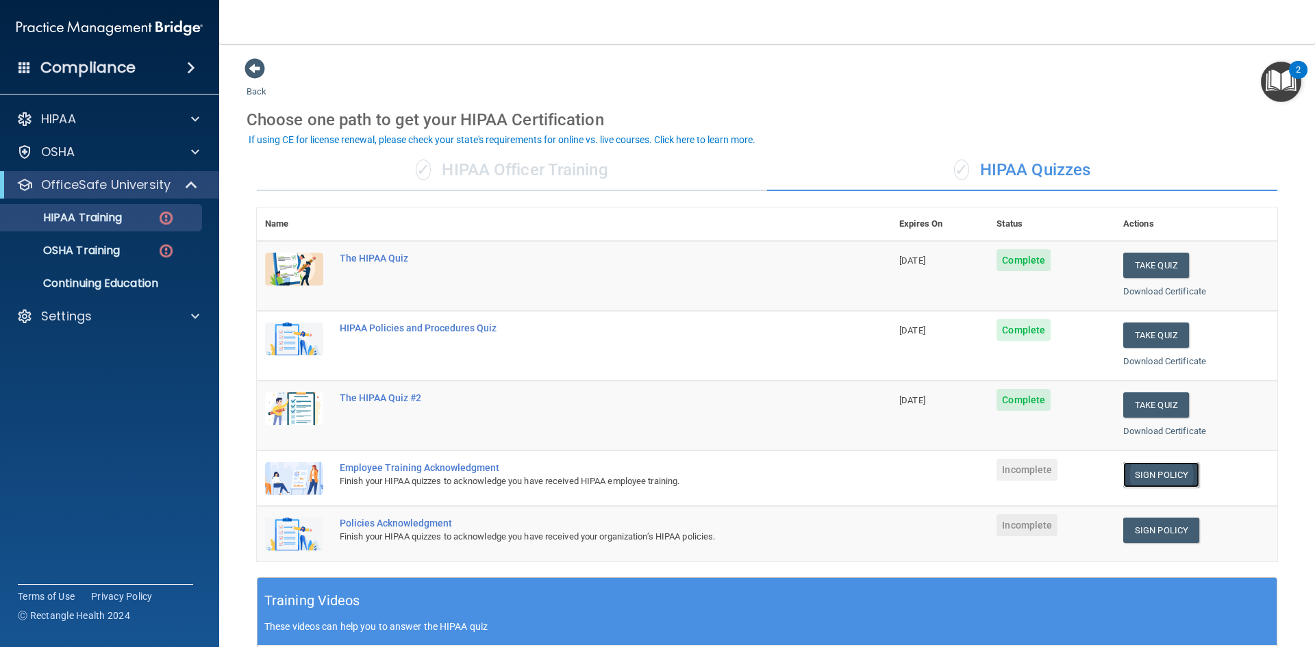
click at [1152, 474] on link "Sign Policy" at bounding box center [1162, 474] width 76 height 25
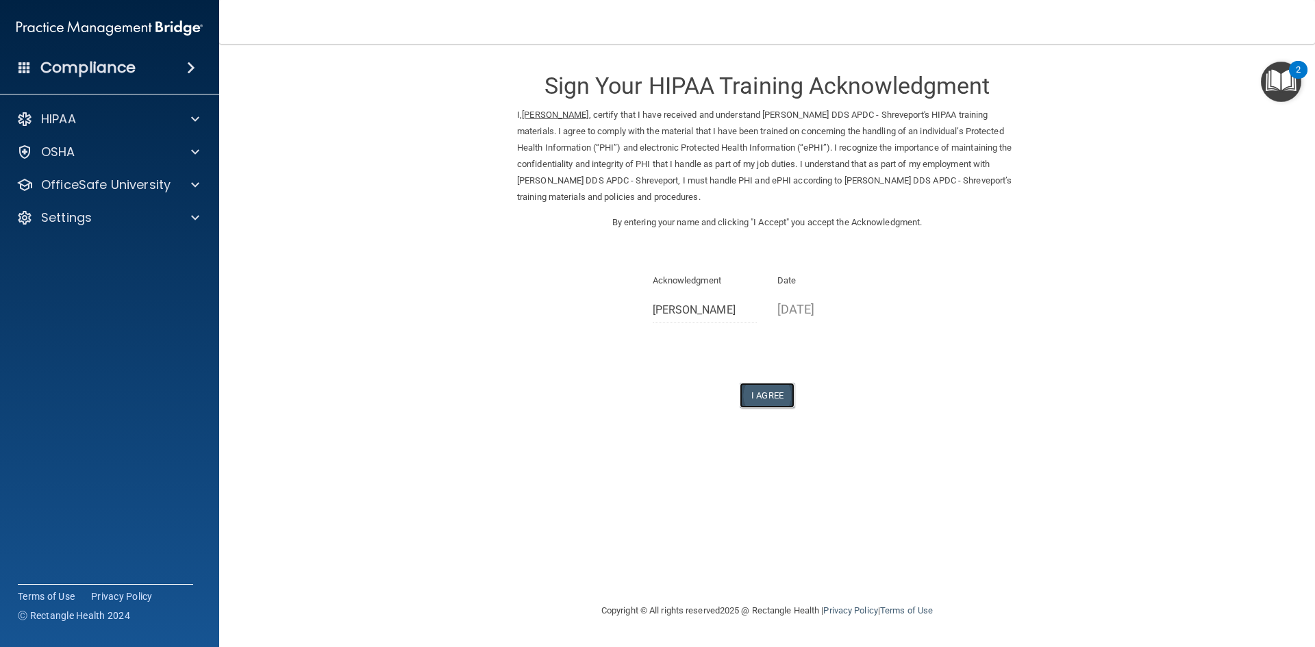
click at [765, 396] on button "I Agree" at bounding box center [767, 395] width 55 height 25
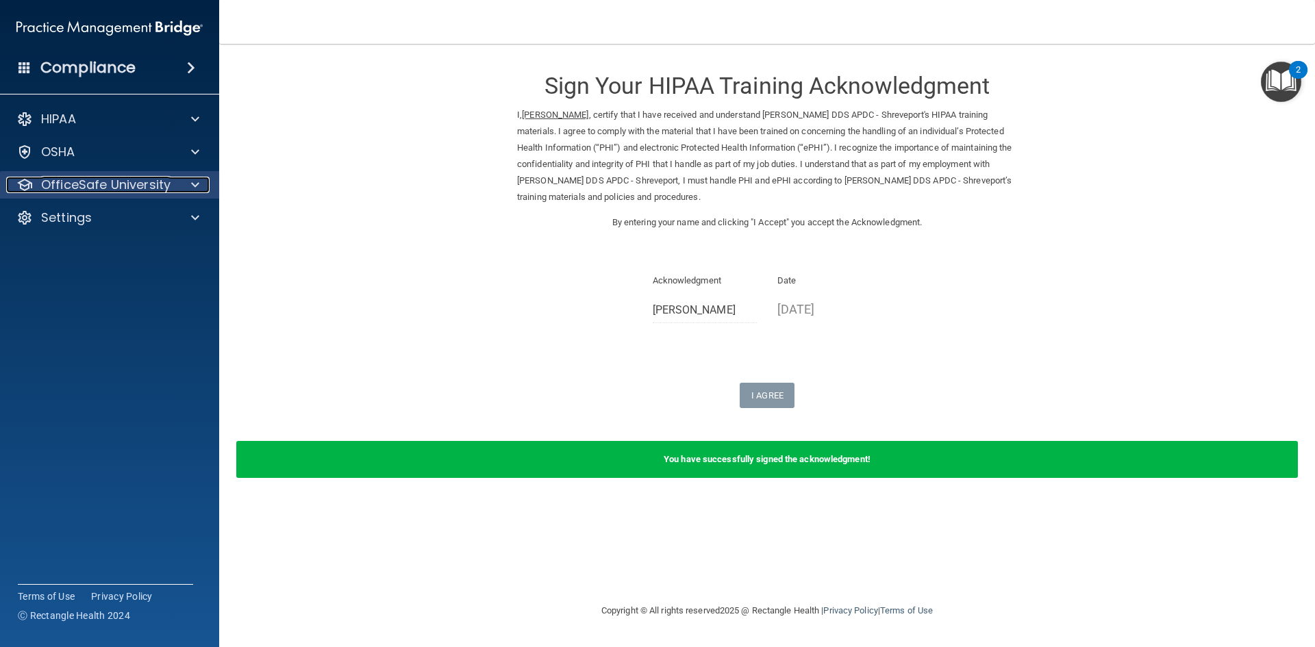
click at [183, 183] on div at bounding box center [193, 185] width 34 height 16
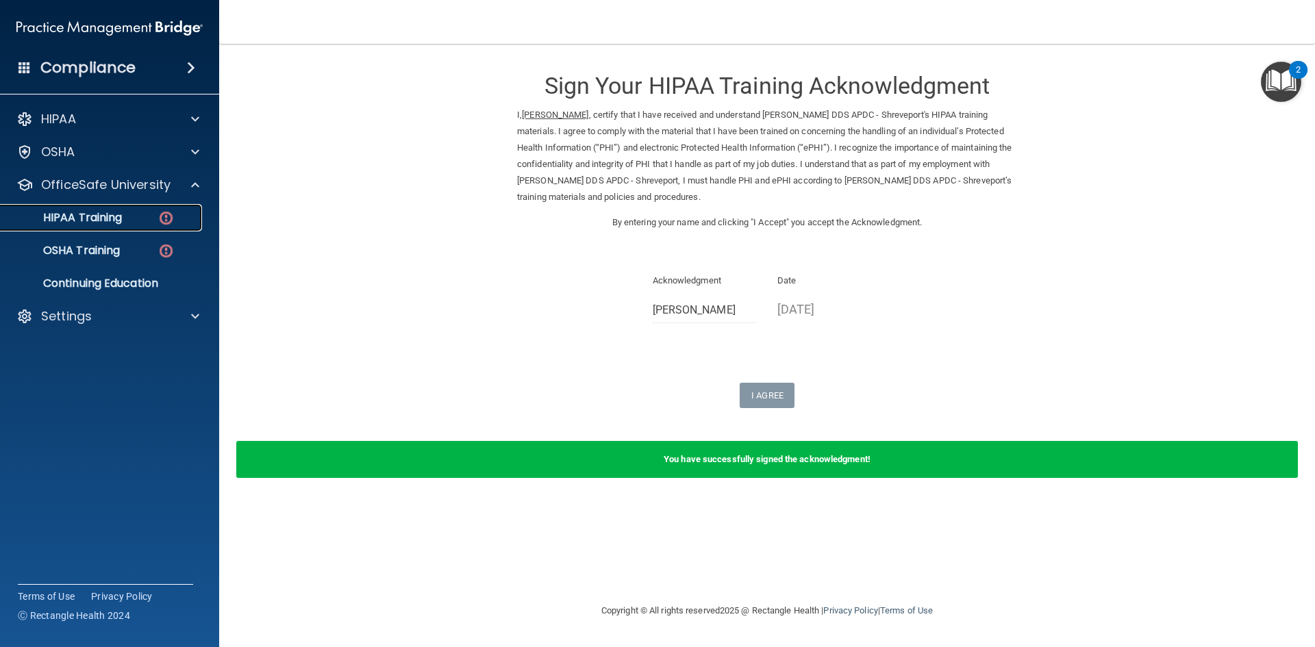
click at [135, 220] on div "HIPAA Training" at bounding box center [102, 218] width 187 height 14
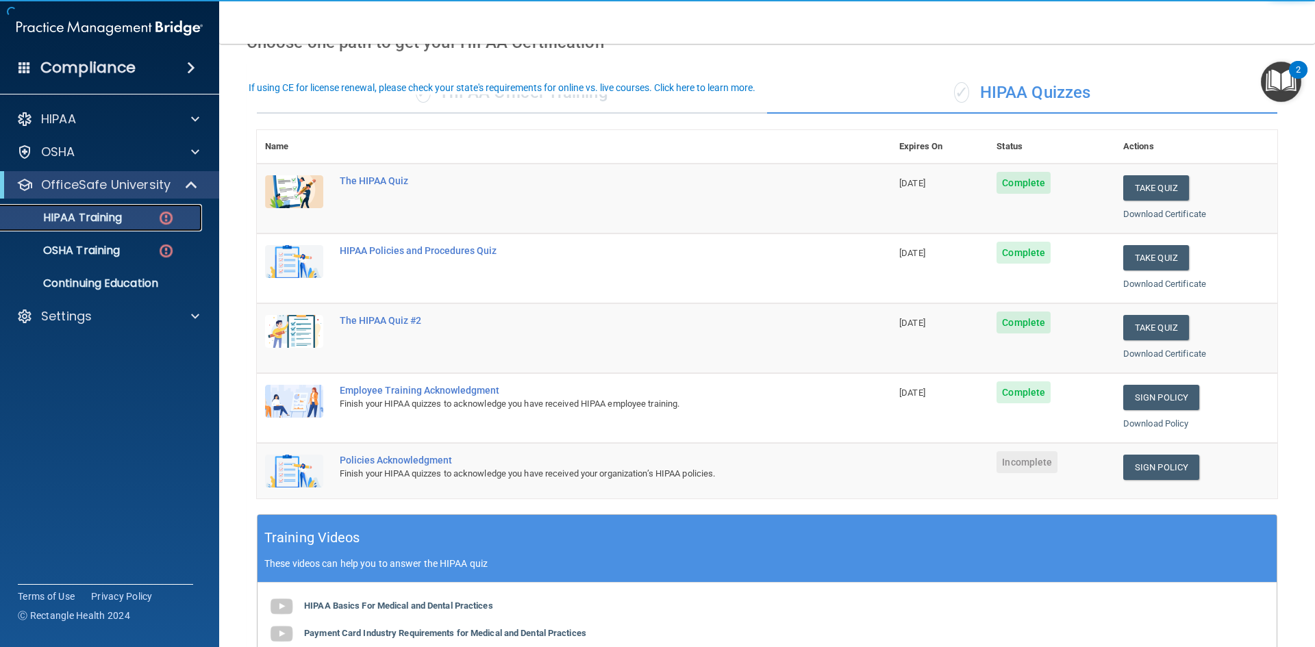
scroll to position [206, 0]
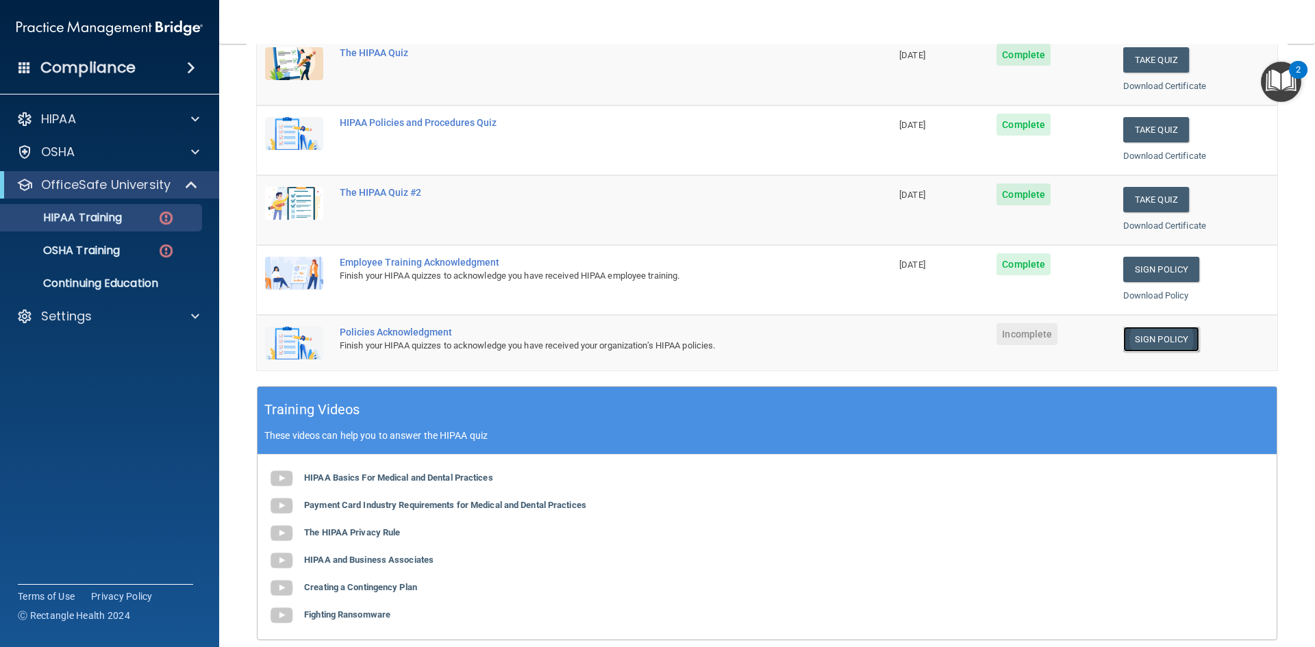
click at [1144, 337] on link "Sign Policy" at bounding box center [1162, 339] width 76 height 25
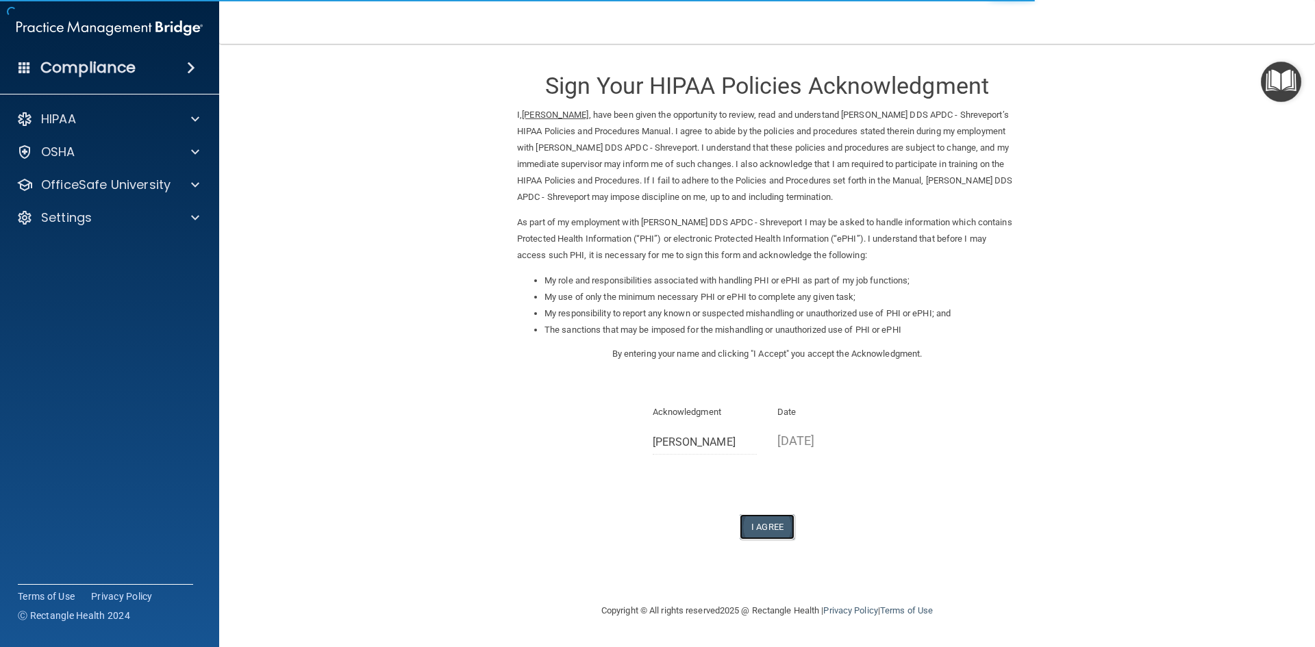
click at [765, 523] on button "I Agree" at bounding box center [767, 526] width 55 height 25
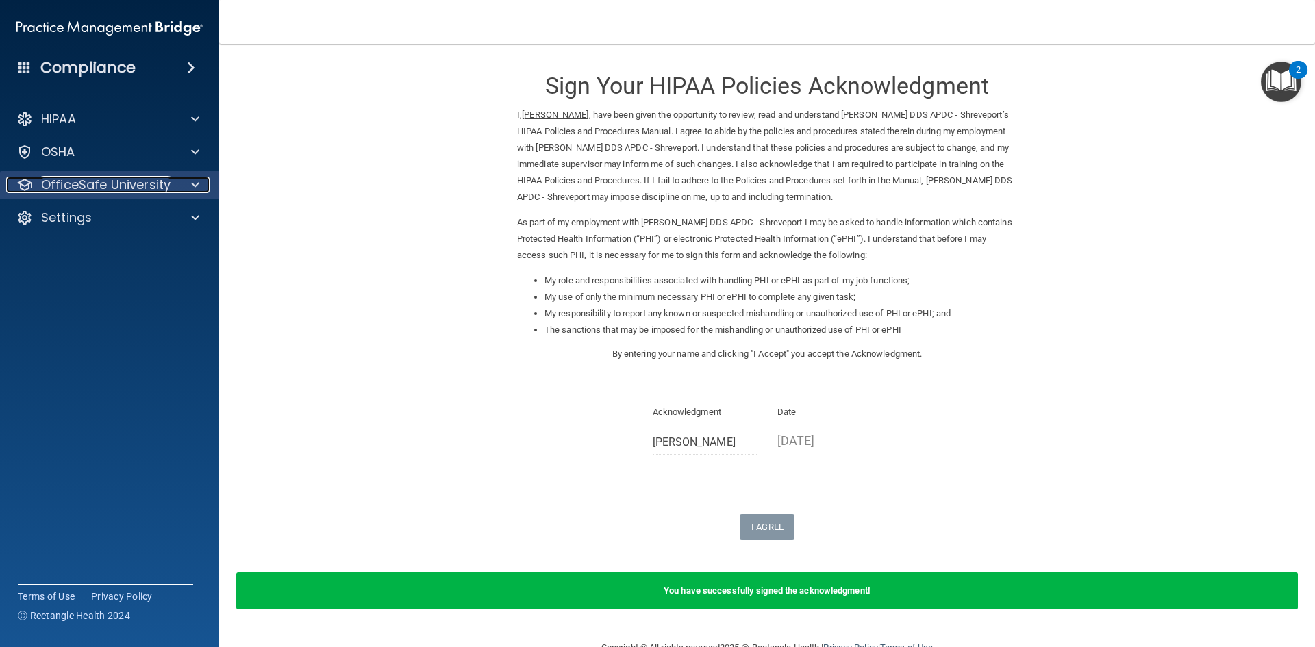
click at [184, 186] on div at bounding box center [193, 185] width 34 height 16
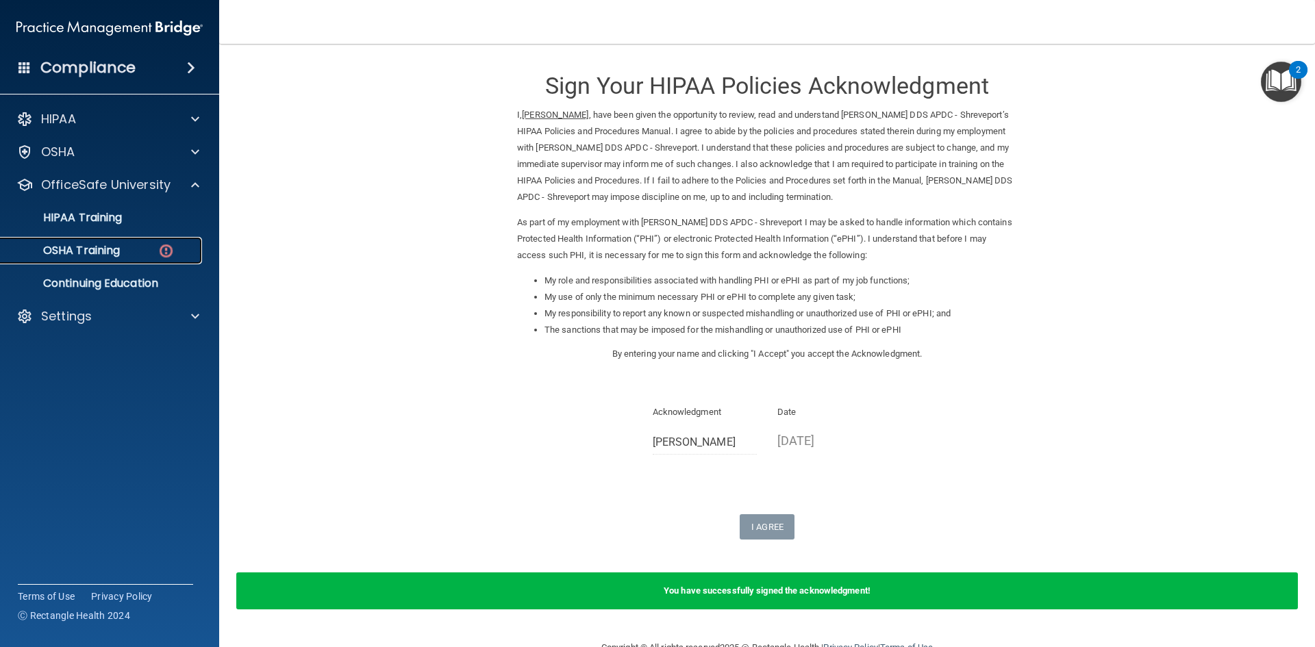
click at [93, 251] on p "OSHA Training" at bounding box center [64, 251] width 111 height 14
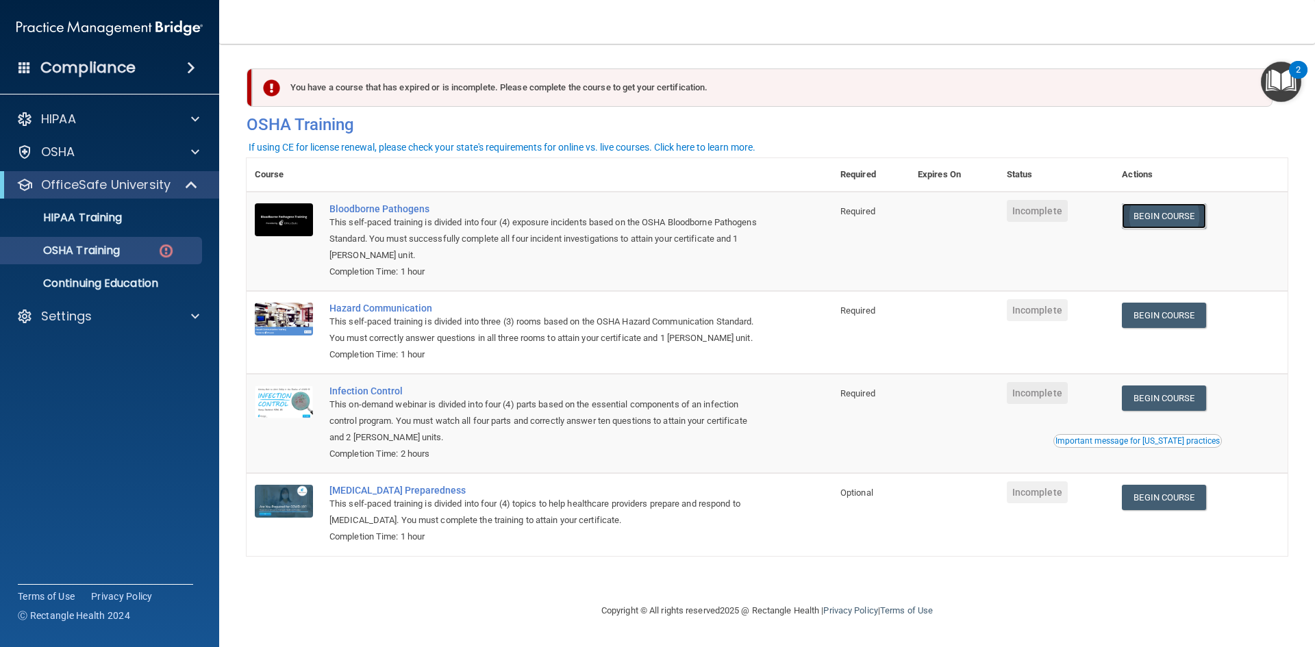
click at [1162, 214] on link "Begin Course" at bounding box center [1164, 215] width 84 height 25
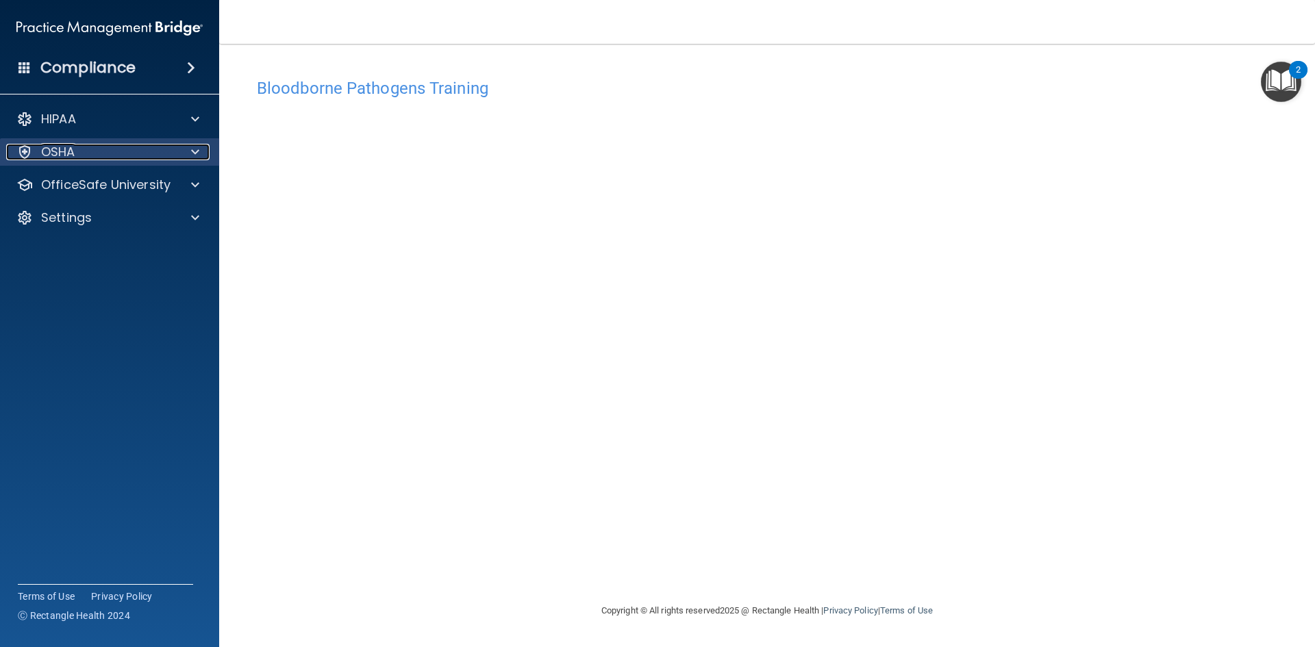
click at [144, 151] on div "OSHA" at bounding box center [91, 152] width 170 height 16
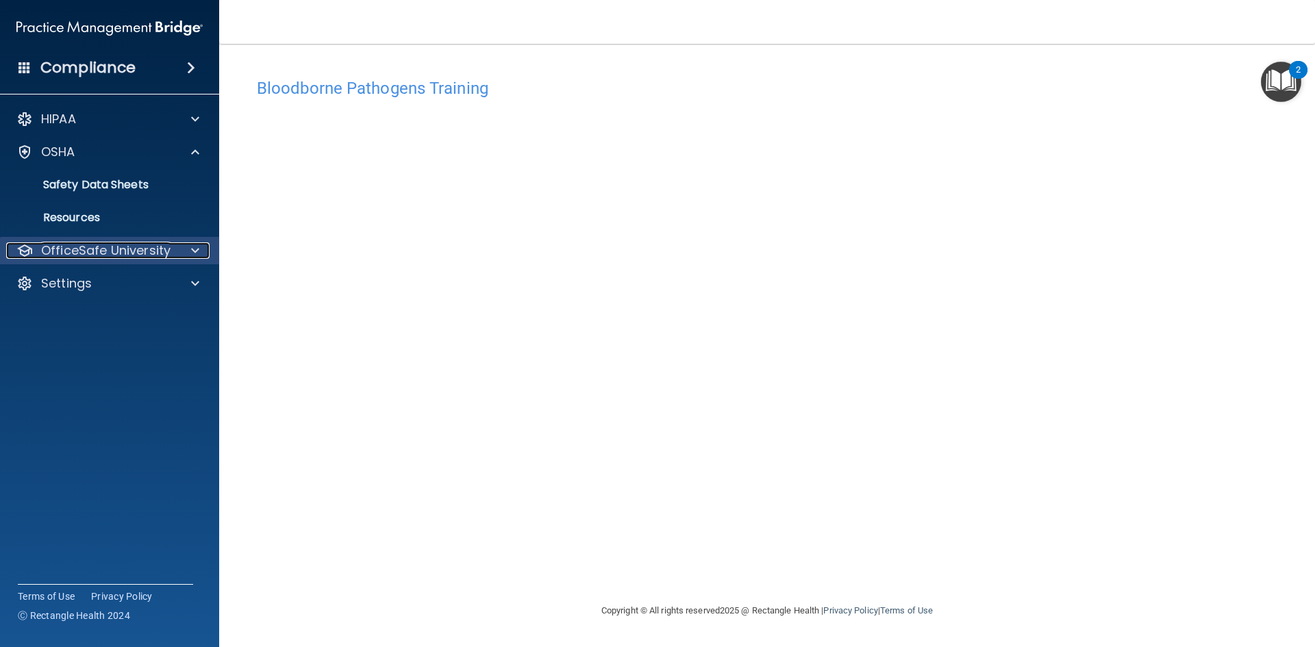
click at [110, 253] on p "OfficeSafe University" at bounding box center [105, 251] width 129 height 16
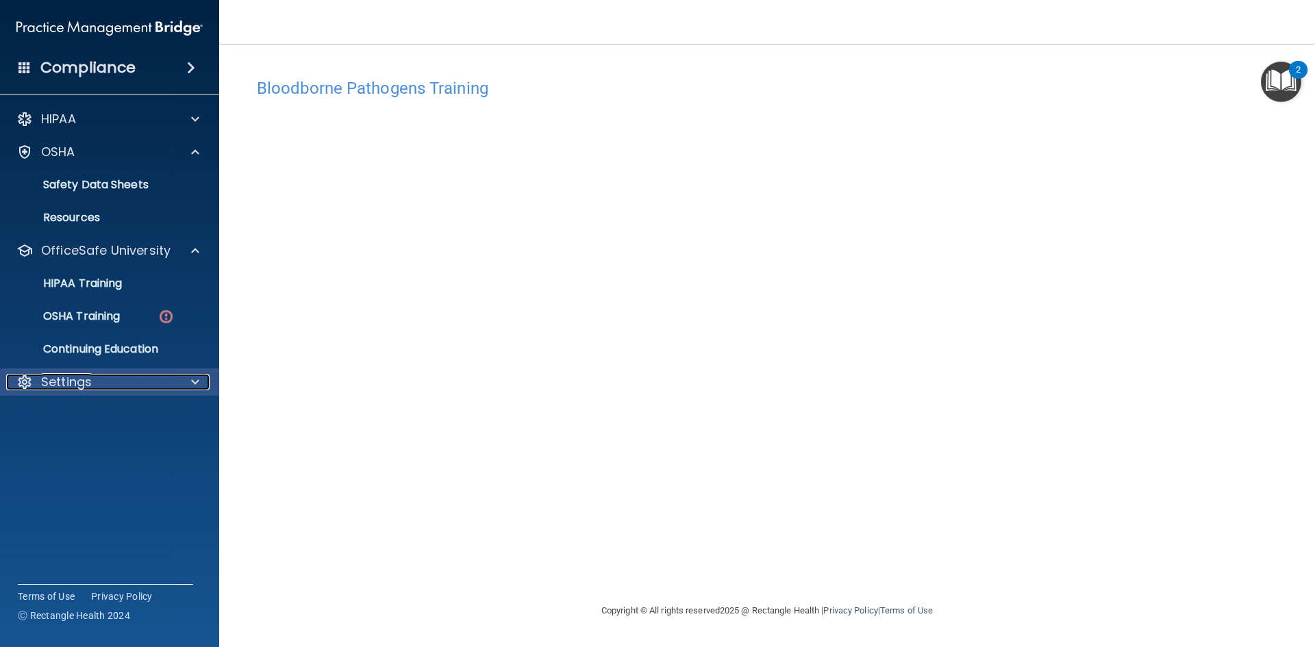
click at [194, 382] on span at bounding box center [195, 382] width 8 height 16
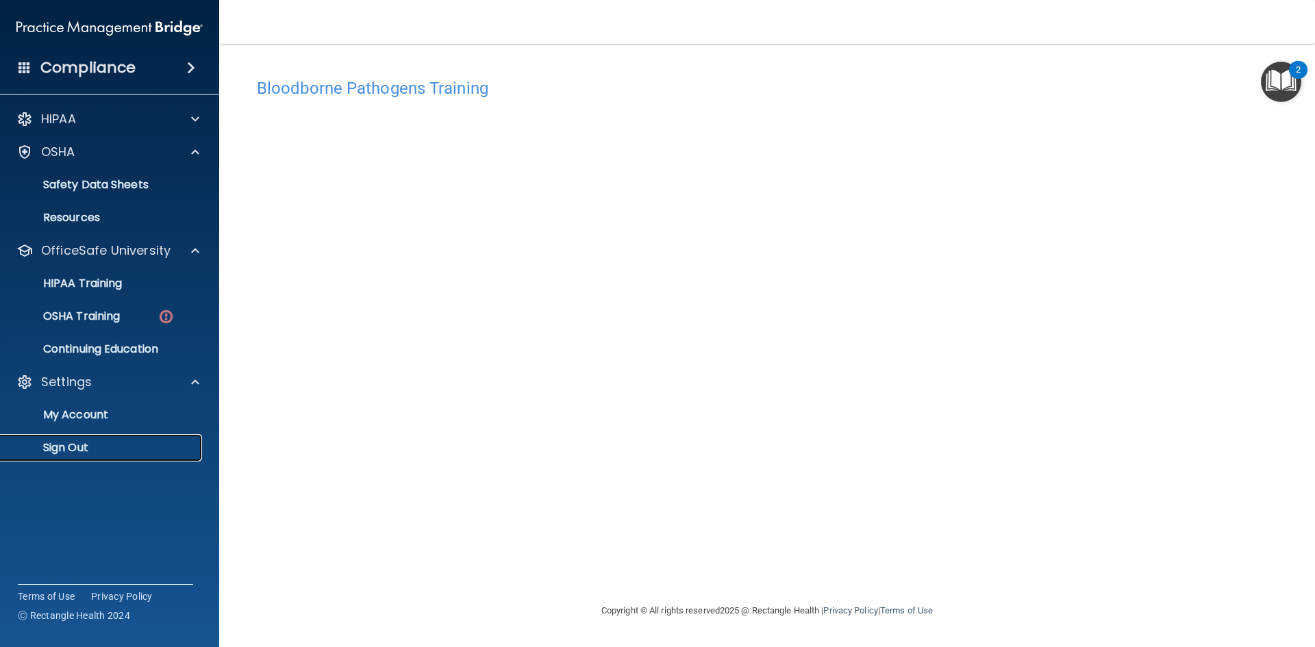
click at [77, 444] on p "Sign Out" at bounding box center [102, 448] width 187 height 14
